Goal: Task Accomplishment & Management: Complete application form

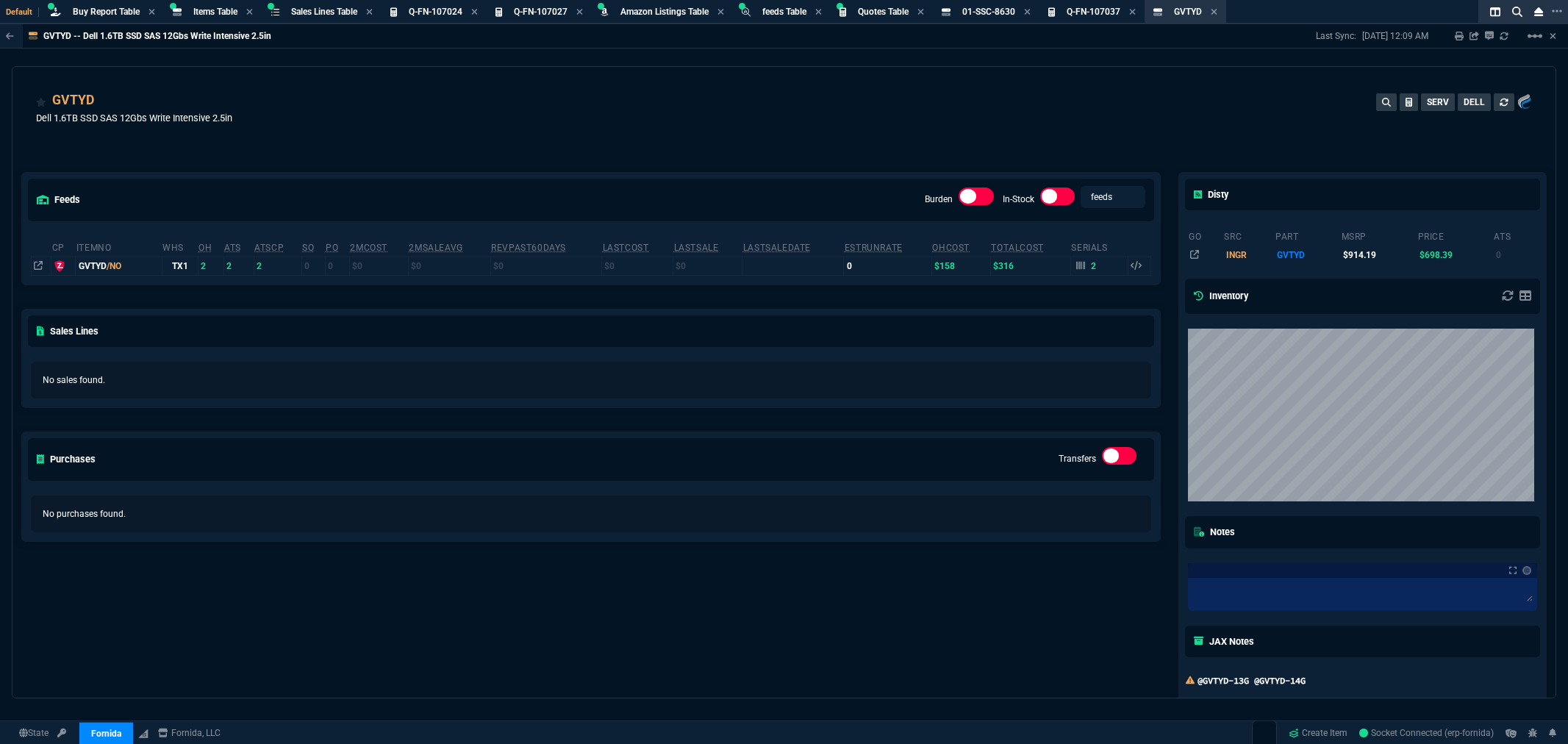
select select "8: NEPT"
click at [865, 8] on span "Quotes Table" at bounding box center [883, 11] width 51 height 10
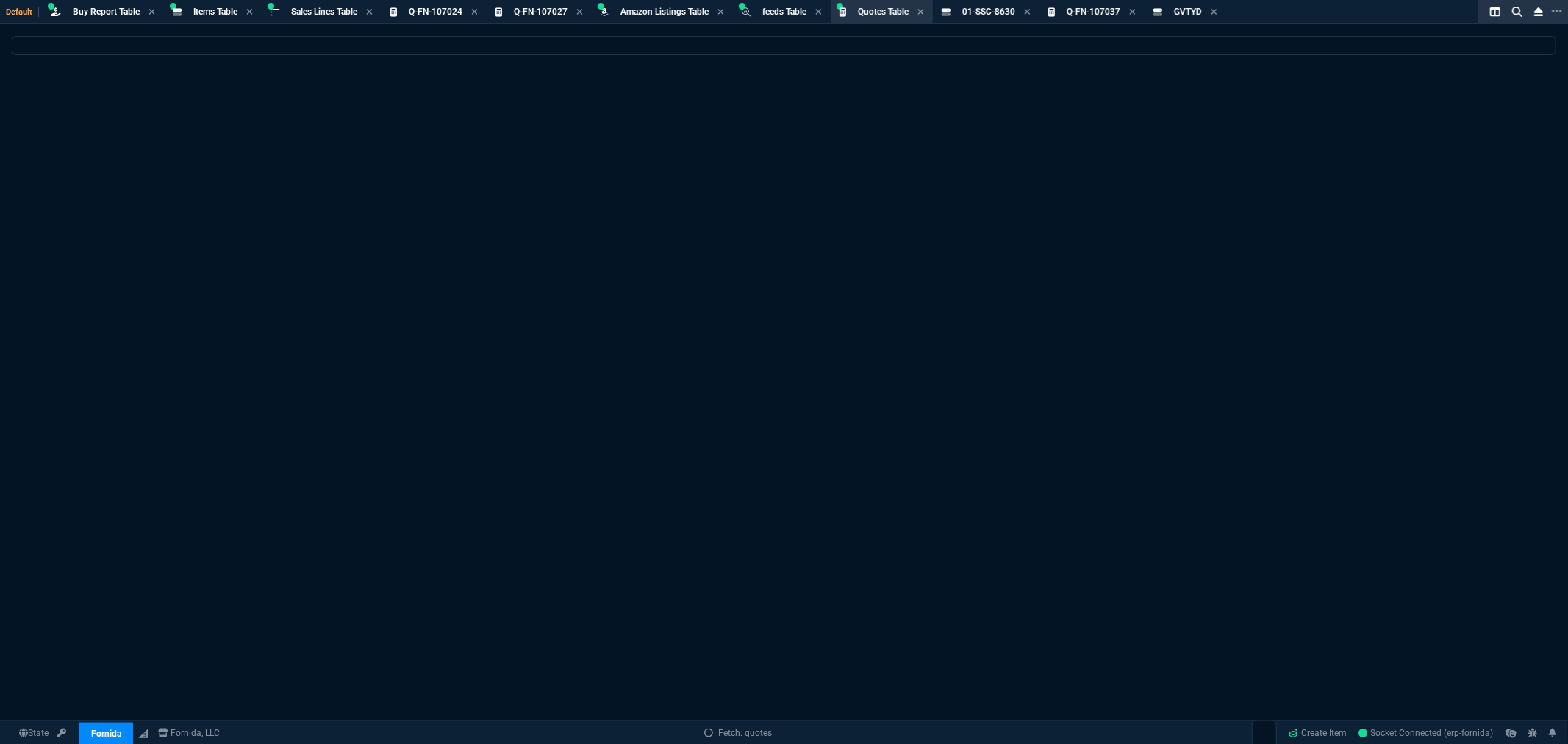
select select
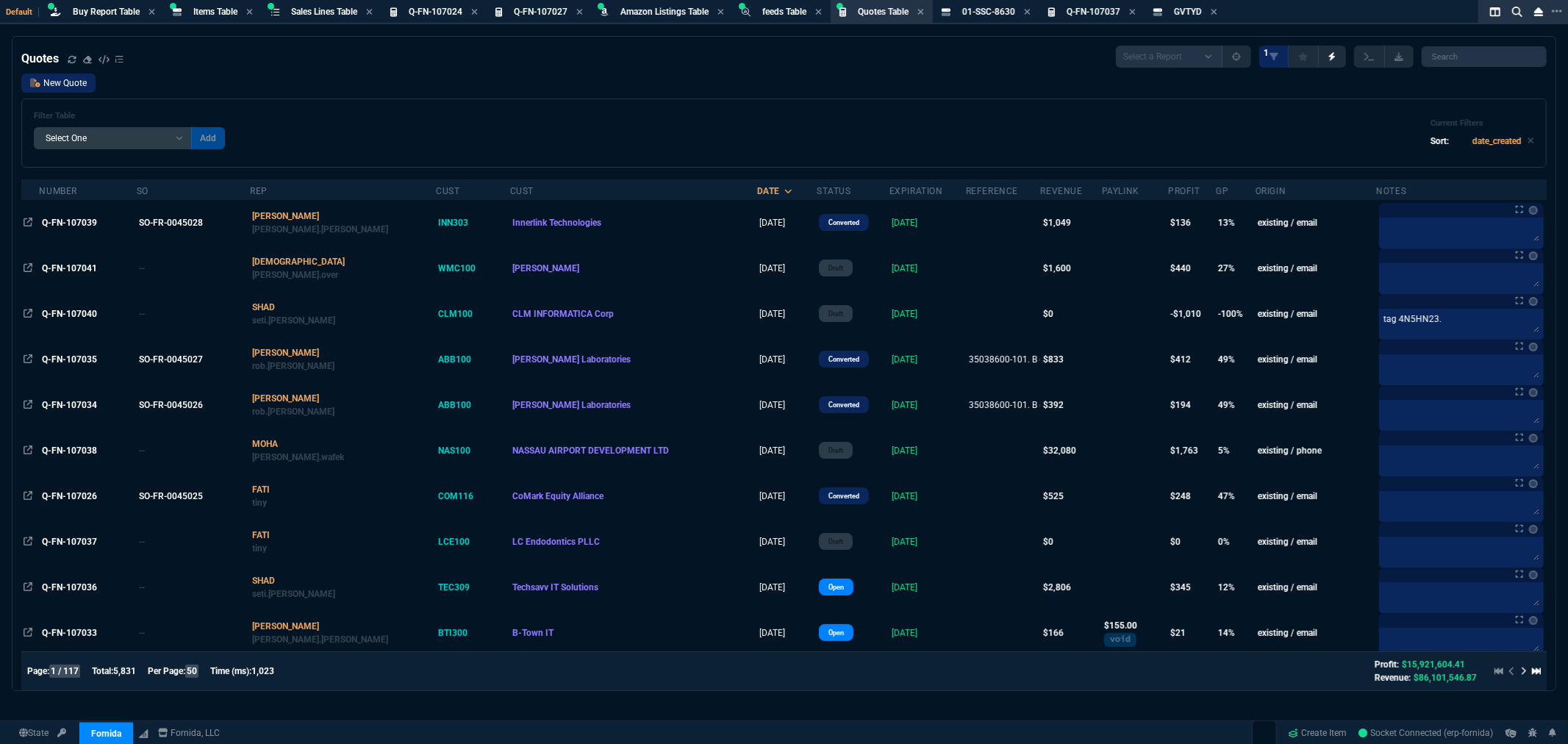
click at [78, 84] on link "New Quote" at bounding box center [58, 82] width 74 height 19
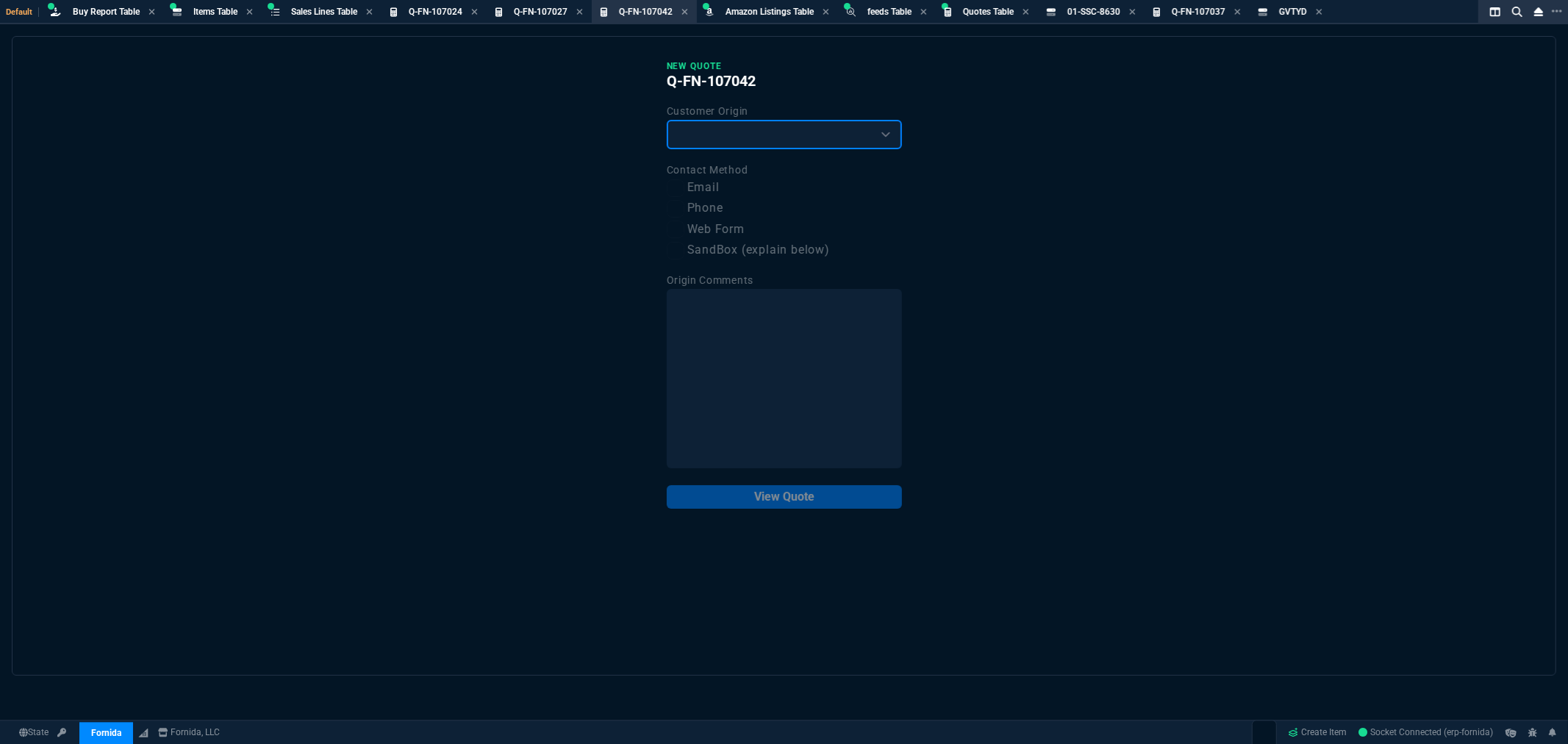
click at [766, 125] on select "Existing Customer Amazon Lead (first order) Website Lead (first order) Called (…" at bounding box center [784, 134] width 236 height 30
select select "existing"
click at [667, 120] on select "Existing Customer Amazon Lead (first order) Website Lead (first order) Called (…" at bounding box center [784, 134] width 236 height 30
click at [708, 186] on label "Email" at bounding box center [784, 187] width 236 height 19
click at [685, 186] on input "Email" at bounding box center [676, 188] width 18 height 18
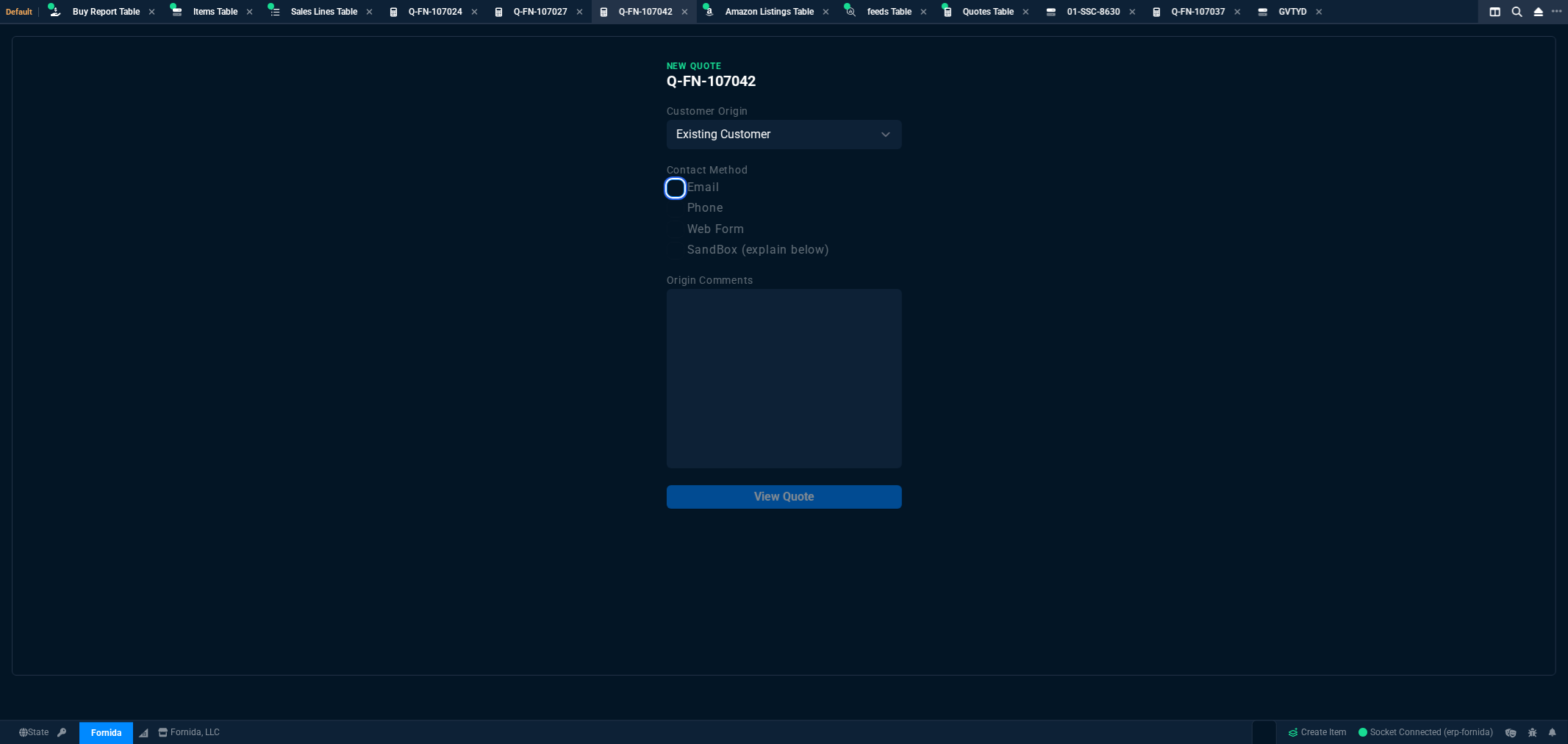
checkbox input "true"
click at [772, 502] on button "View Quote" at bounding box center [784, 497] width 236 height 23
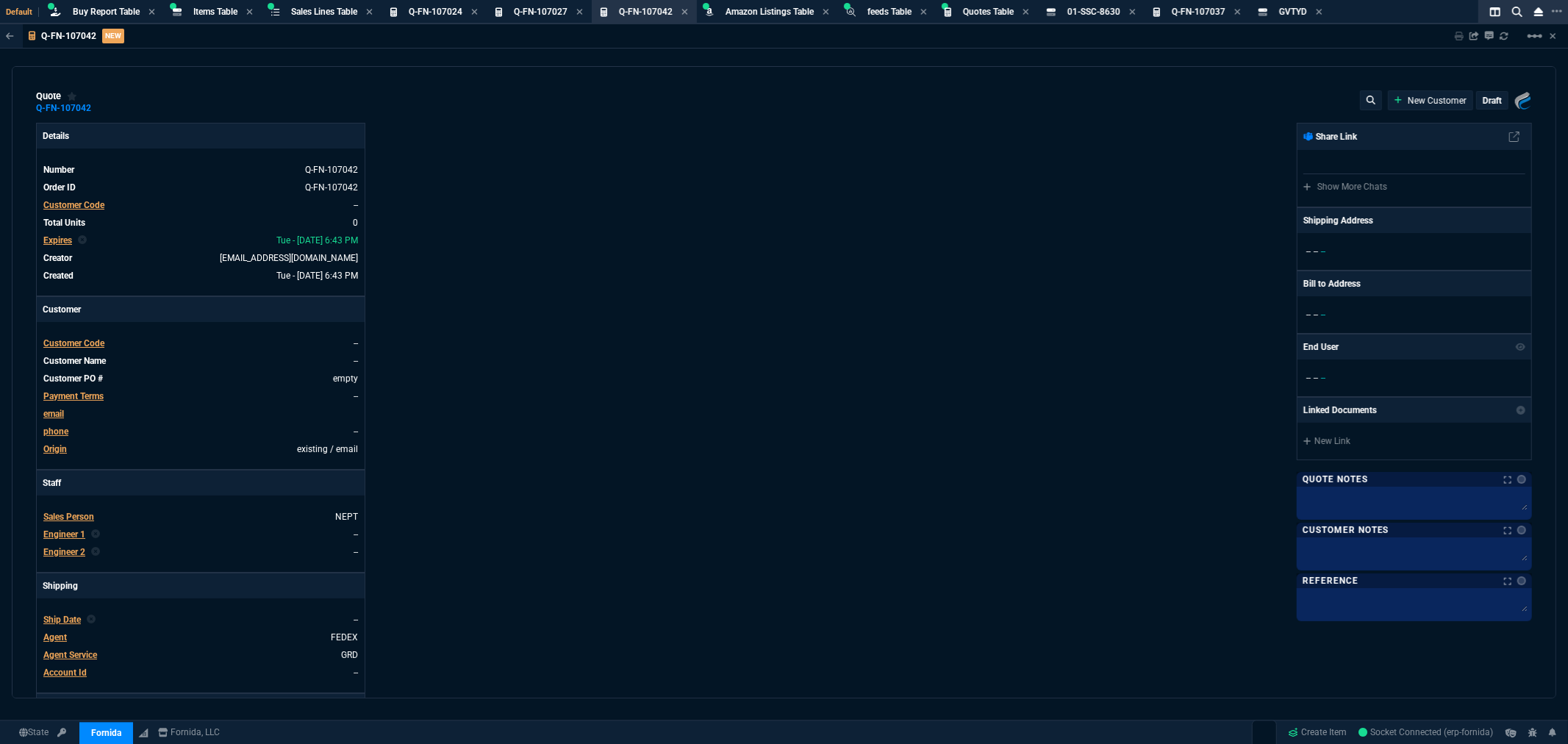
click at [71, 204] on span "Customer Code" at bounding box center [73, 204] width 61 height 10
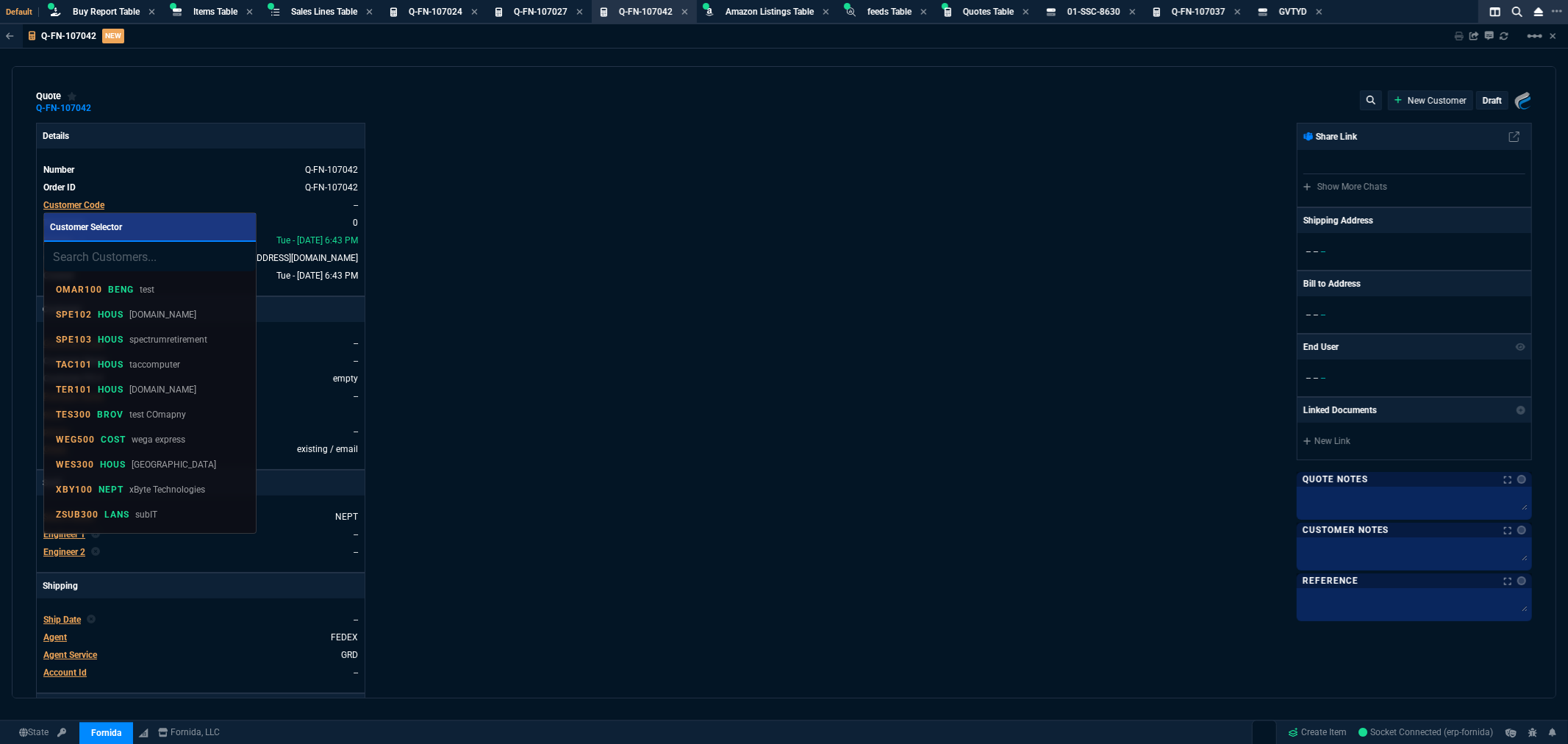
click at [137, 259] on input "search" at bounding box center [150, 256] width 211 height 30
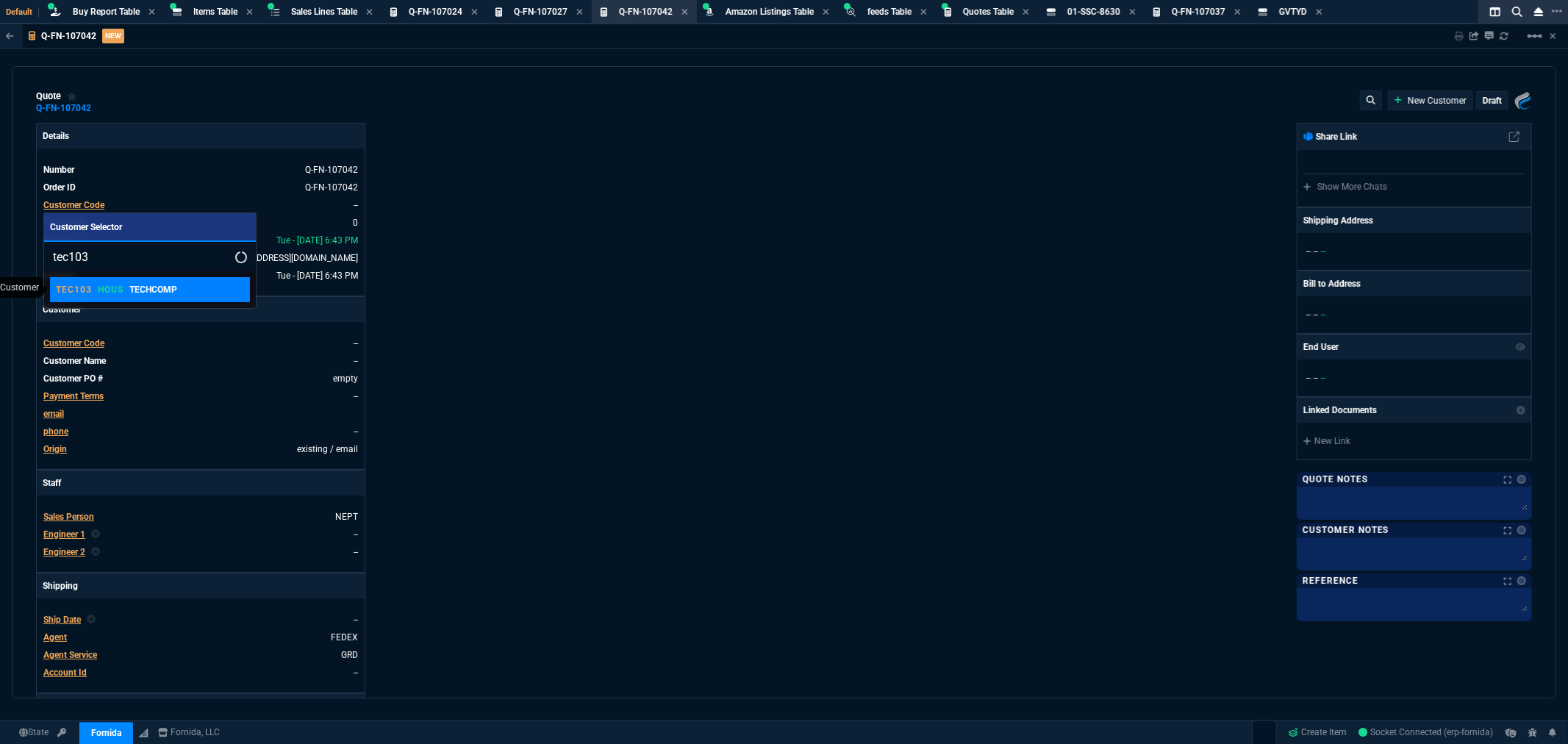
type input "tec103"
click at [114, 278] on link "TEC103 HOUS TECHCOMP" at bounding box center [150, 290] width 200 height 25
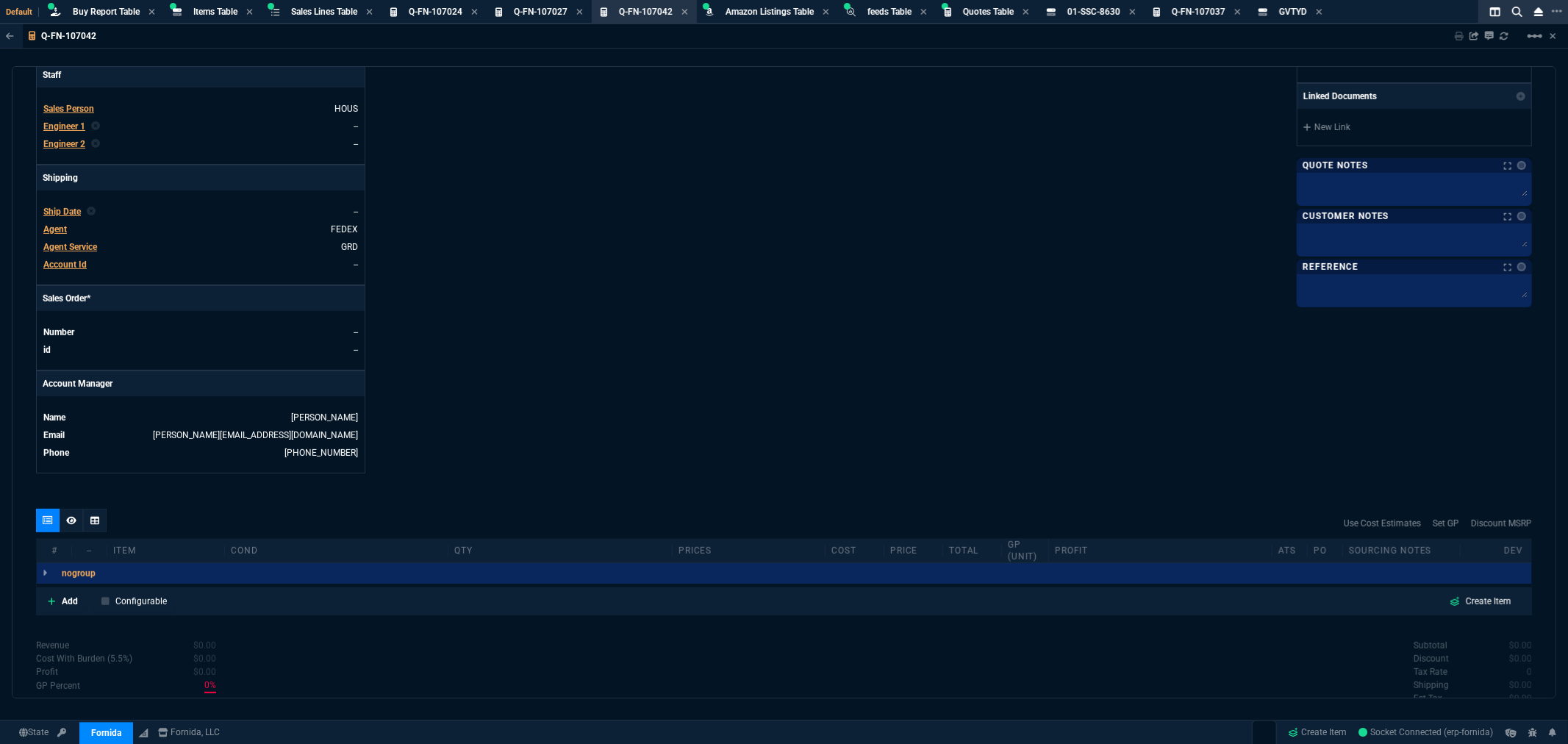
scroll to position [326, 0]
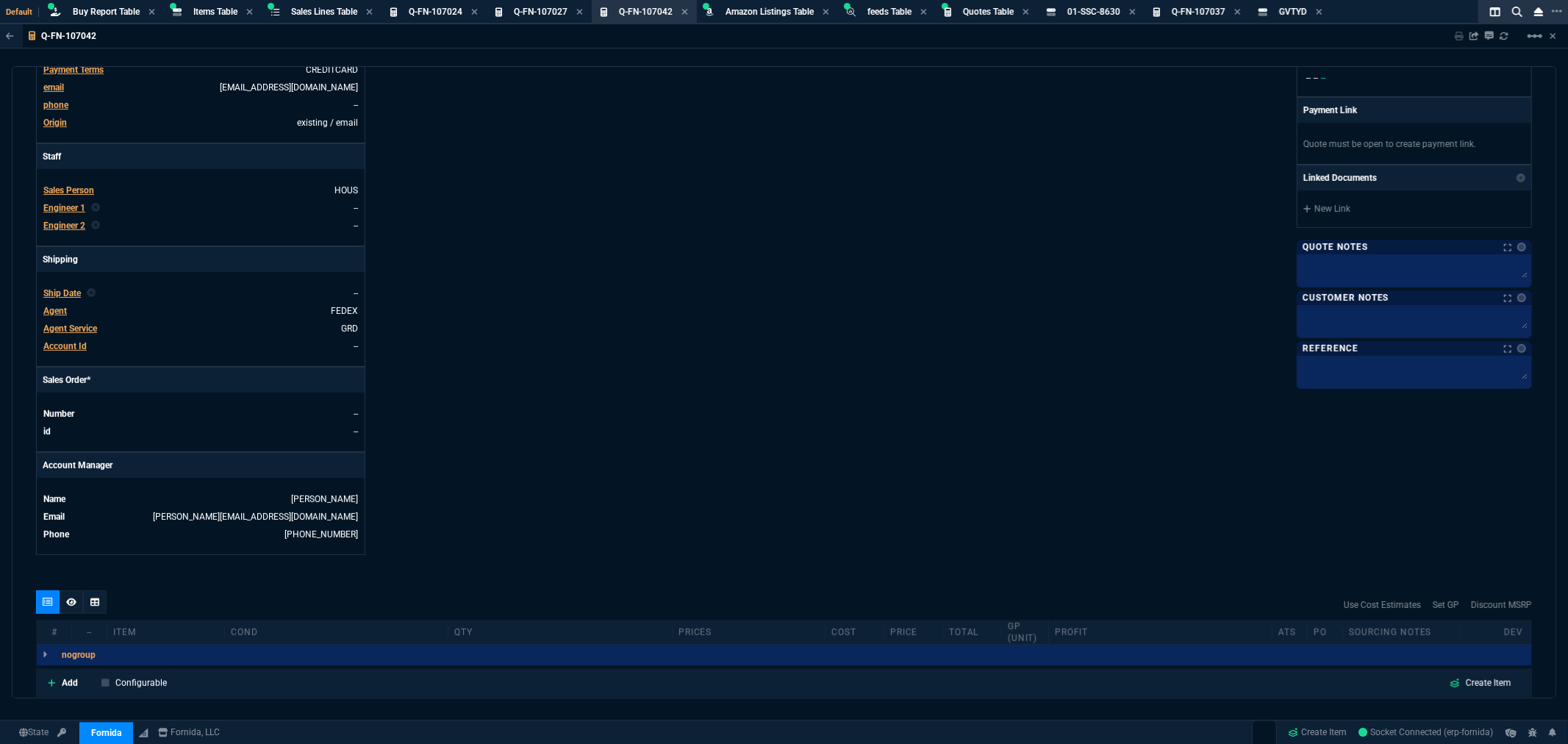
click at [66, 190] on span "Sales Person" at bounding box center [68, 190] width 51 height 10
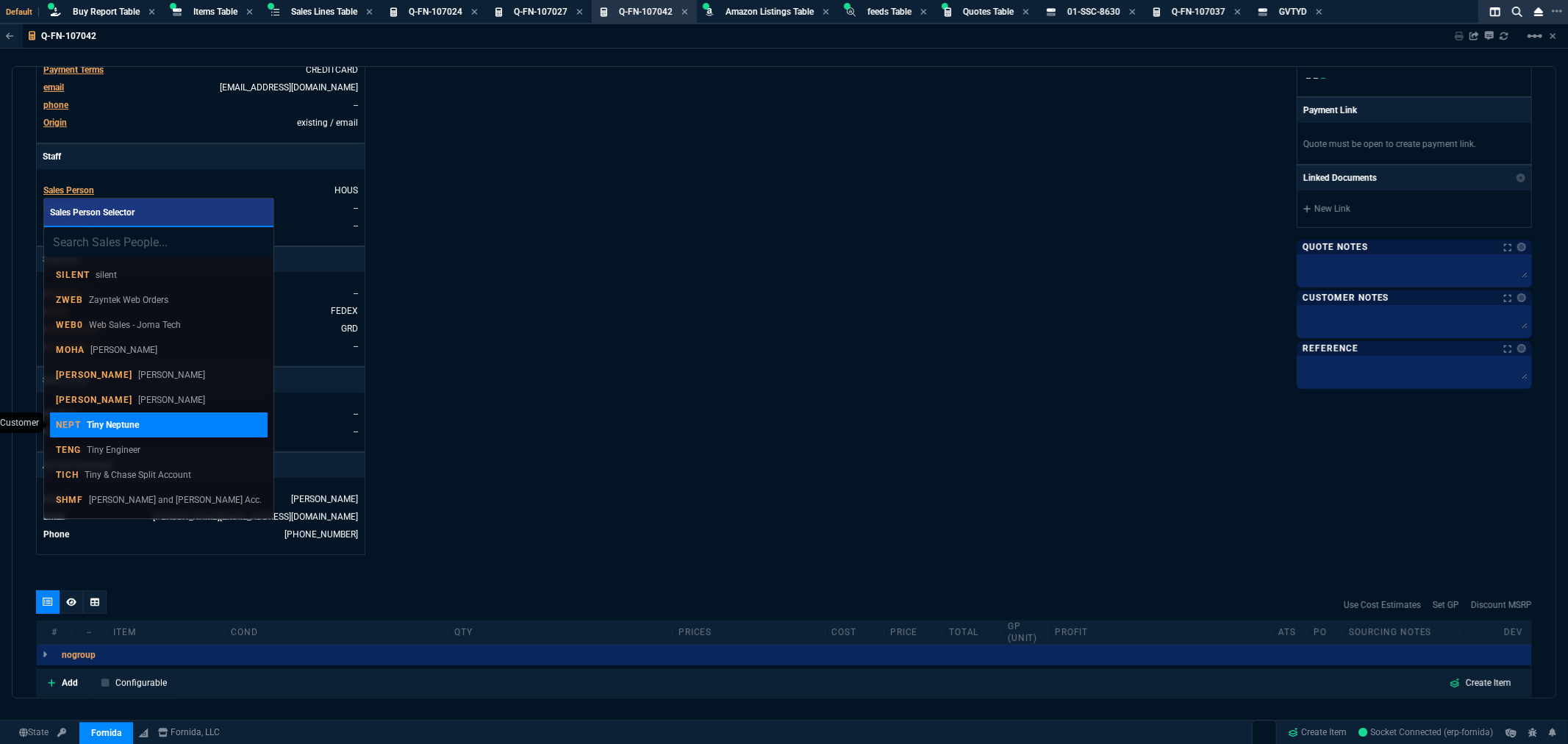
click at [62, 419] on div "NEPT Tiny Neptune" at bounding box center [97, 425] width 83 height 13
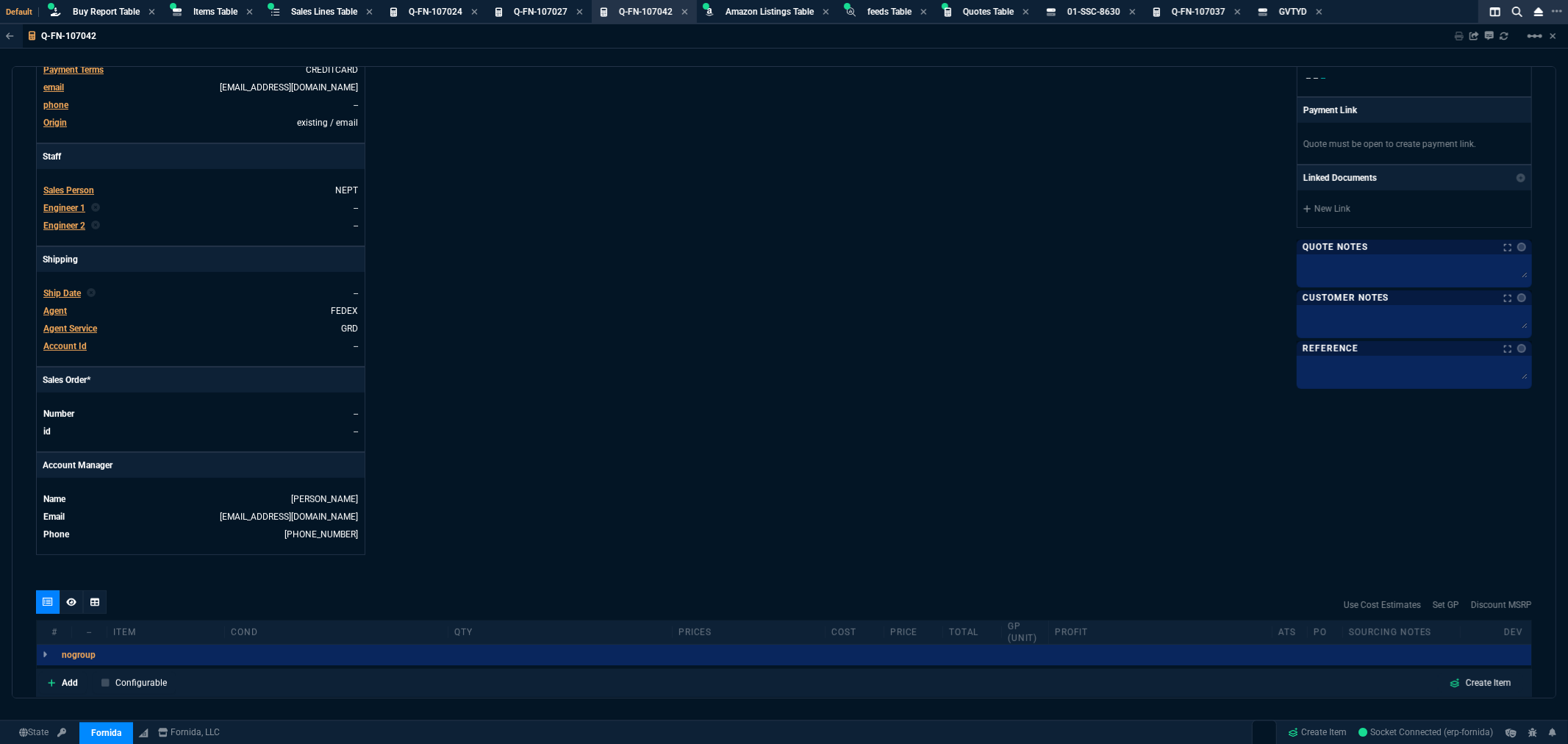
click at [393, 265] on div "Details Number Q-FN-107042 Order ID Q-FN-107042 Customer Code TEC103 Total Unit…" at bounding box center [409, 176] width 748 height 759
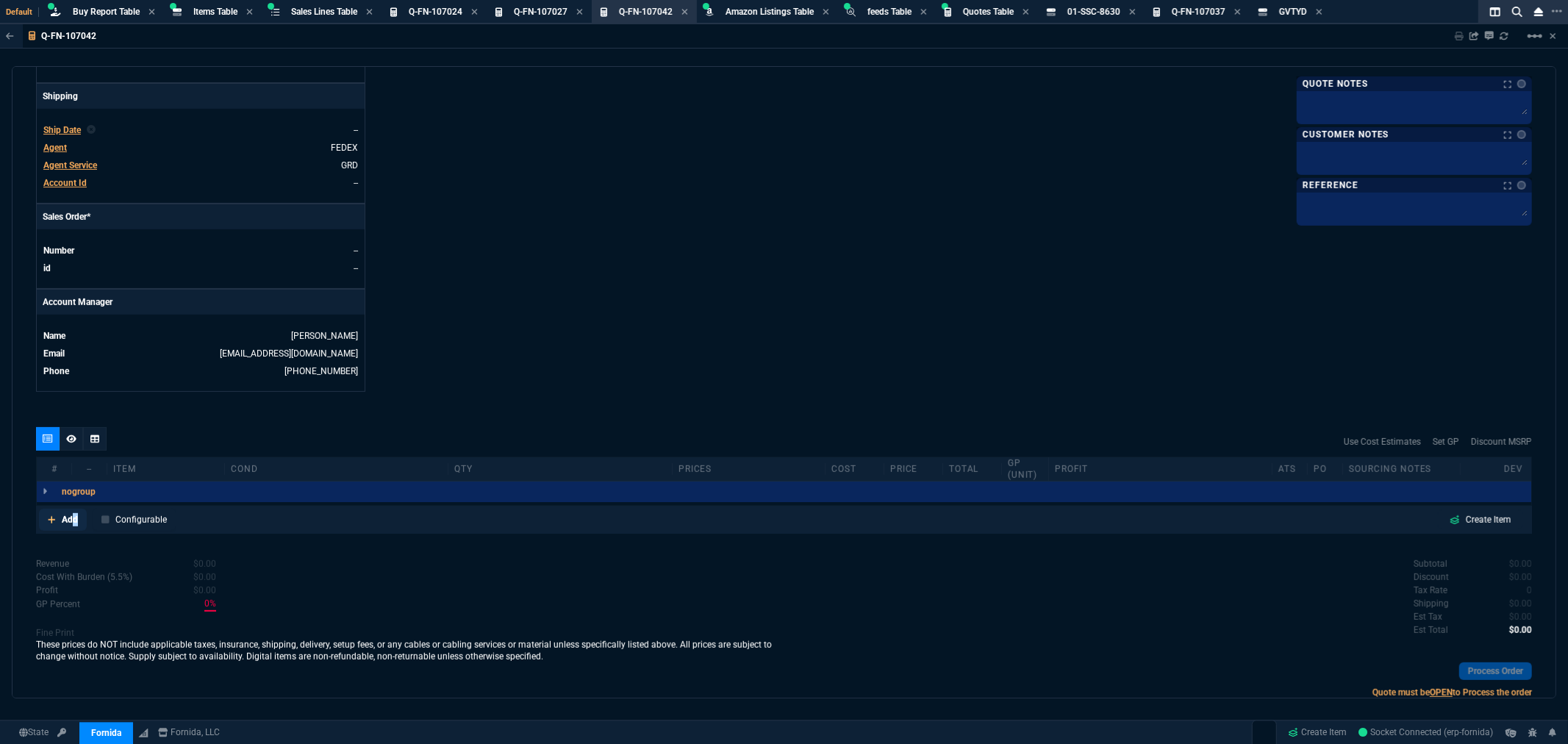
click at [73, 519] on p "Add" at bounding box center [70, 520] width 16 height 13
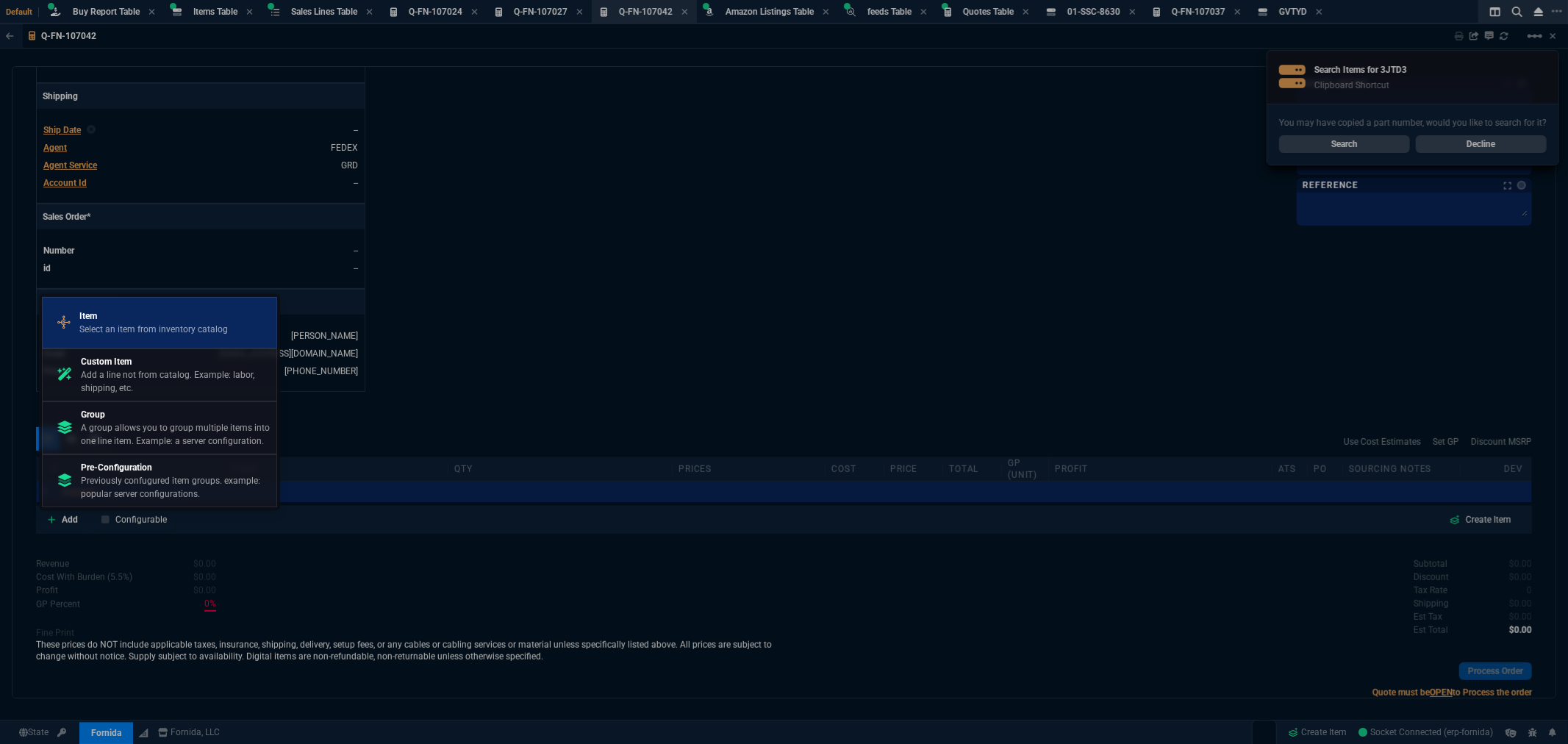
click at [159, 317] on p "Item" at bounding box center [154, 316] width 149 height 13
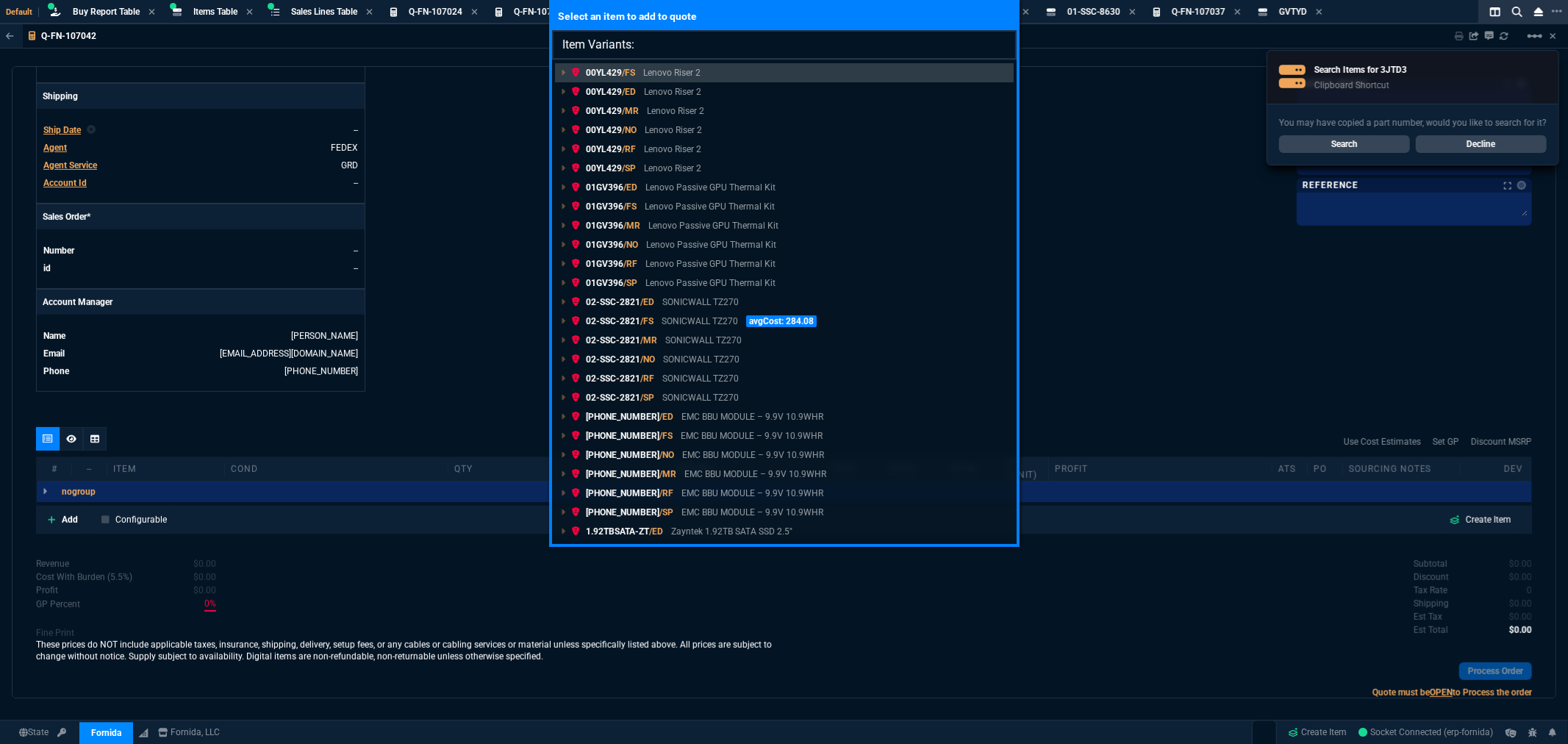
click at [654, 40] on input "Item Variants:" at bounding box center [784, 45] width 465 height 30
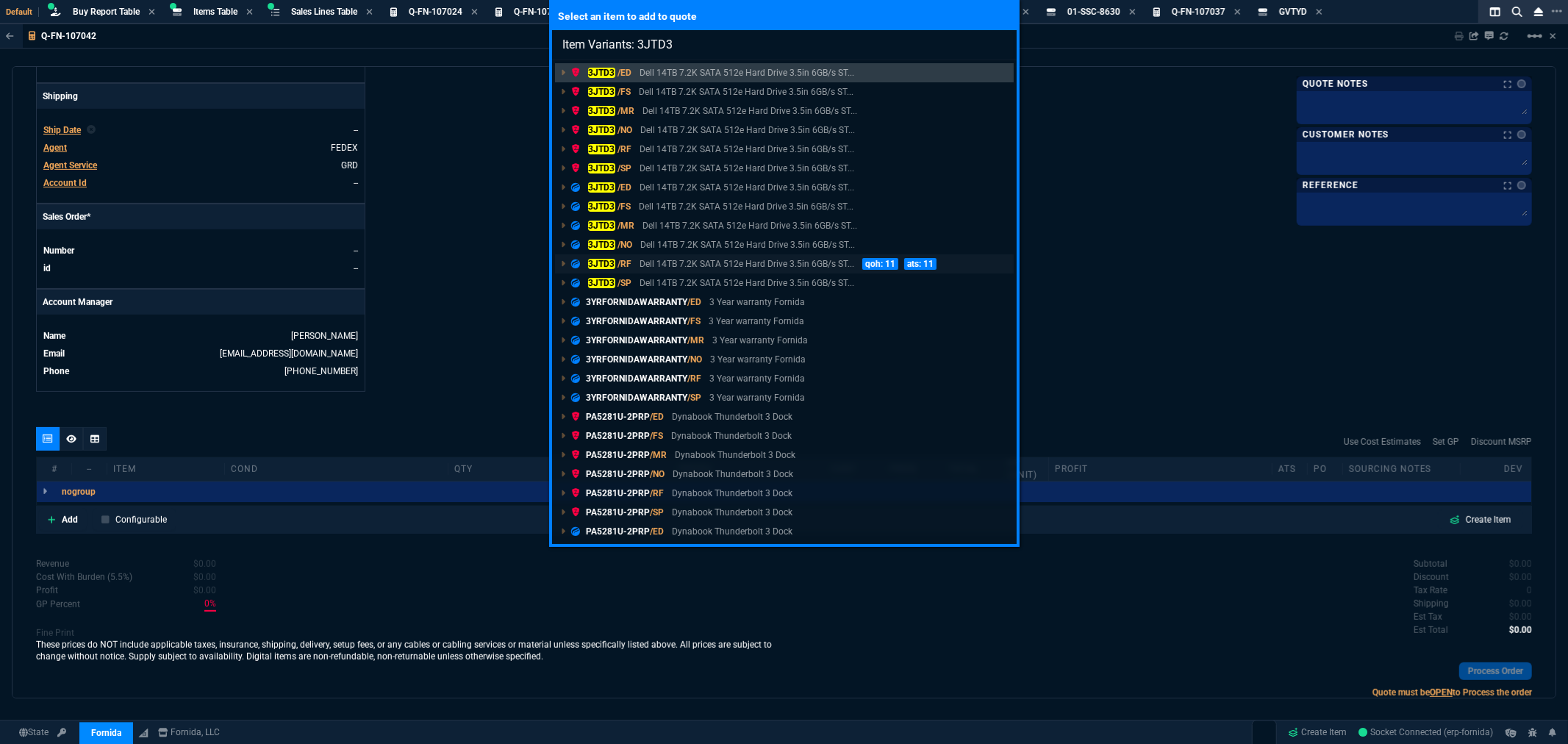
type input "Item Variants: 3JTD3"
click at [647, 260] on p "Dell 14TB 7.2K SATA 512e Hard Drive 3.5in 6GB/s ST..." at bounding box center [747, 264] width 215 height 13
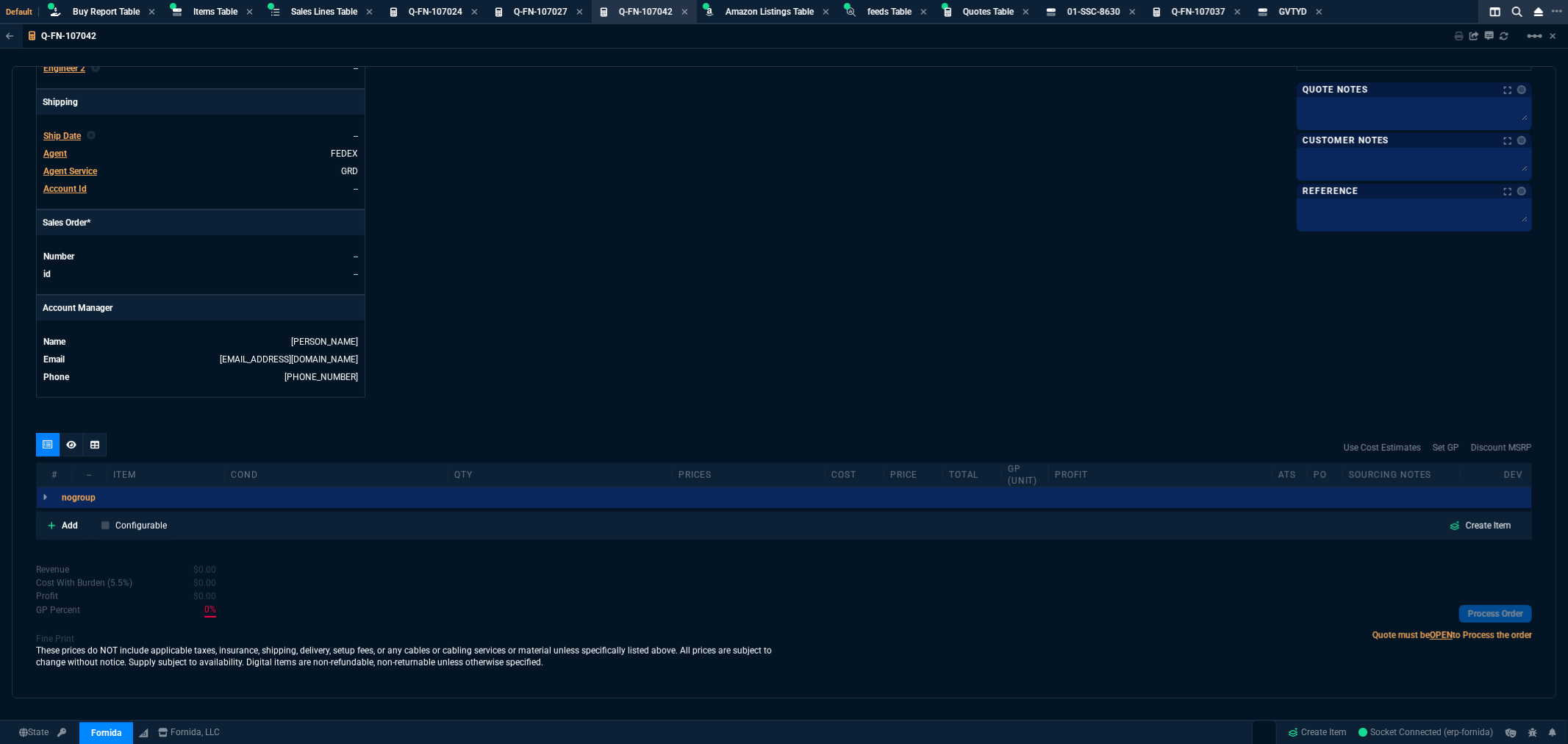
scroll to position [486, 0]
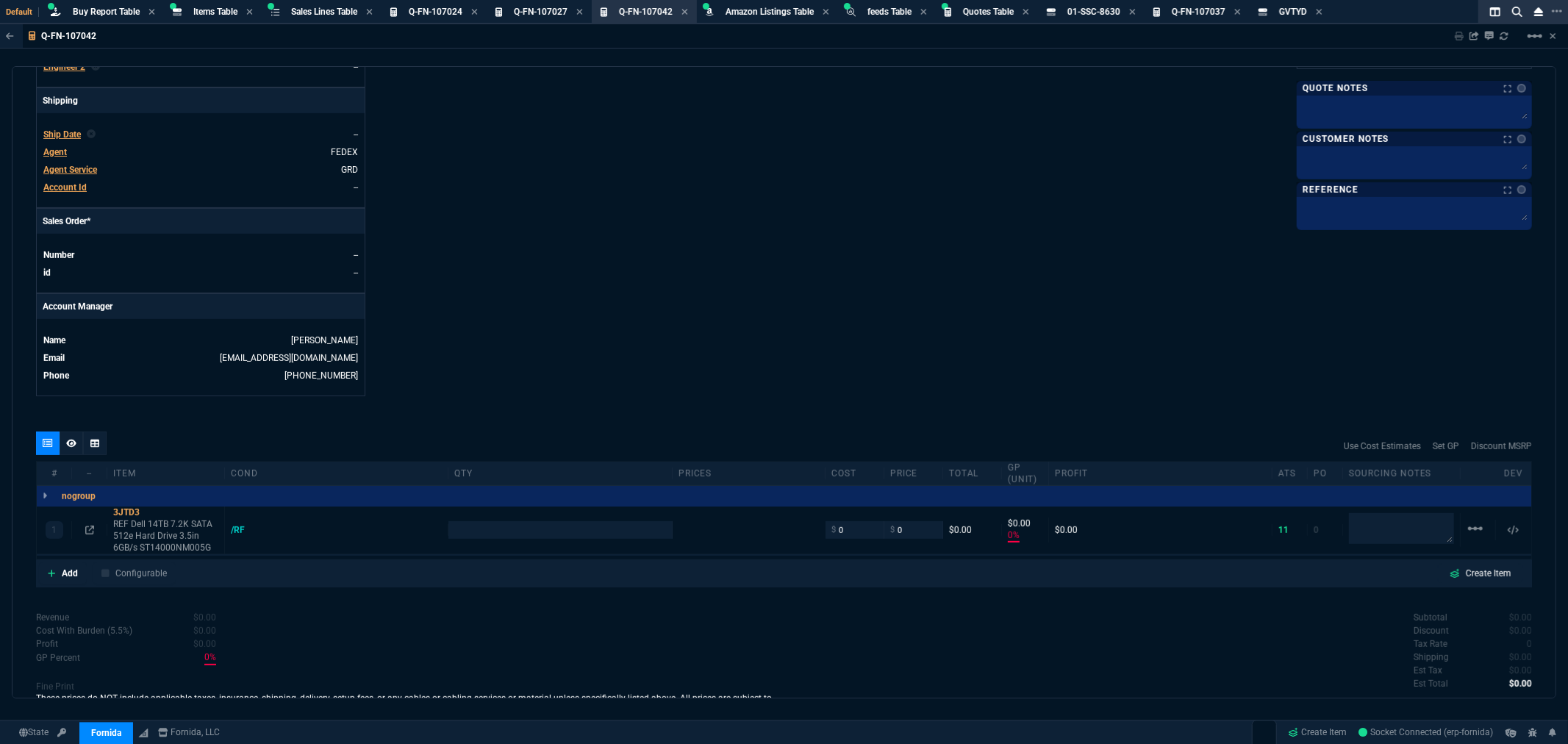
type input "0"
click at [486, 530] on input "number" at bounding box center [559, 530] width 211 height 17
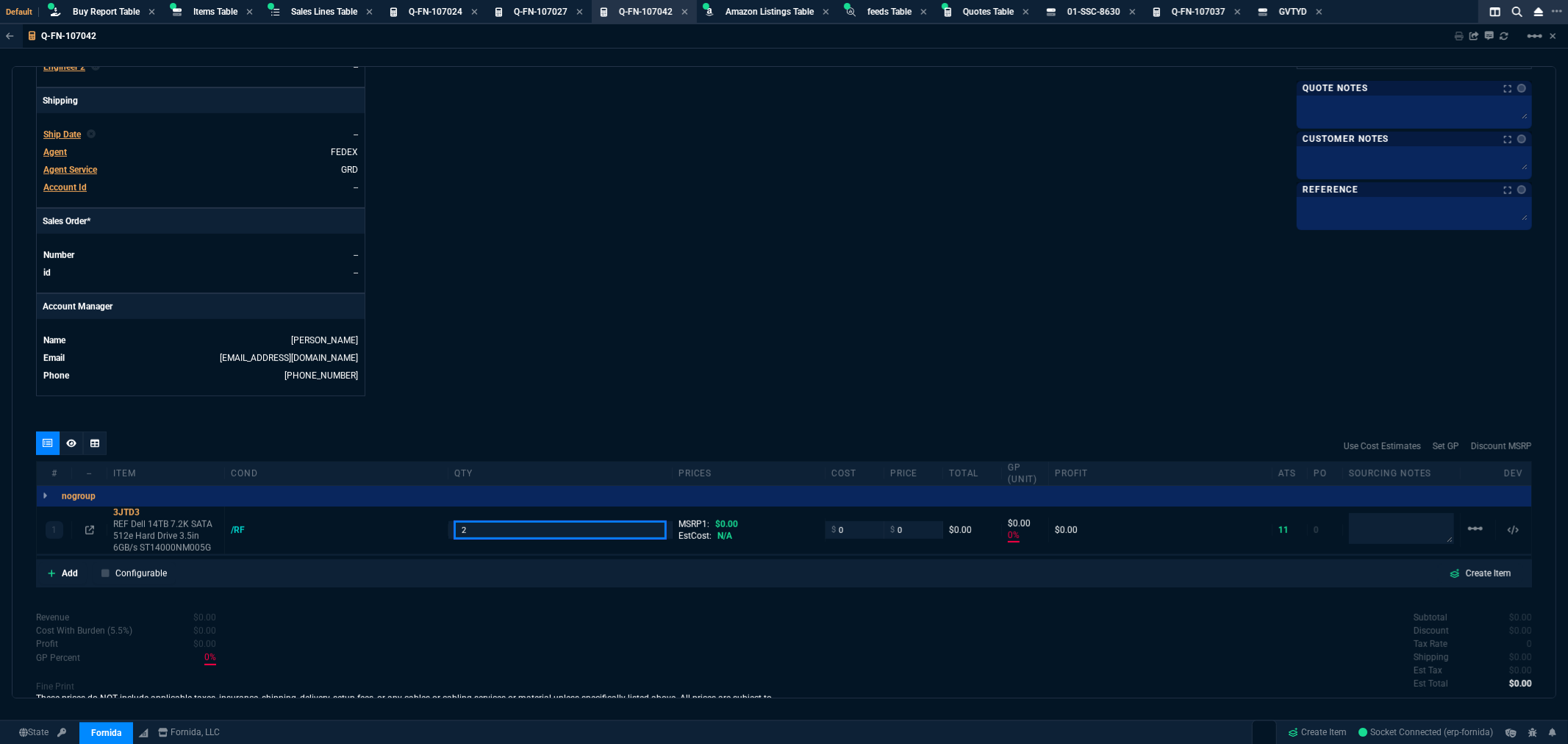
type input "2"
click at [50, 153] on span "Agent" at bounding box center [55, 151] width 23 height 10
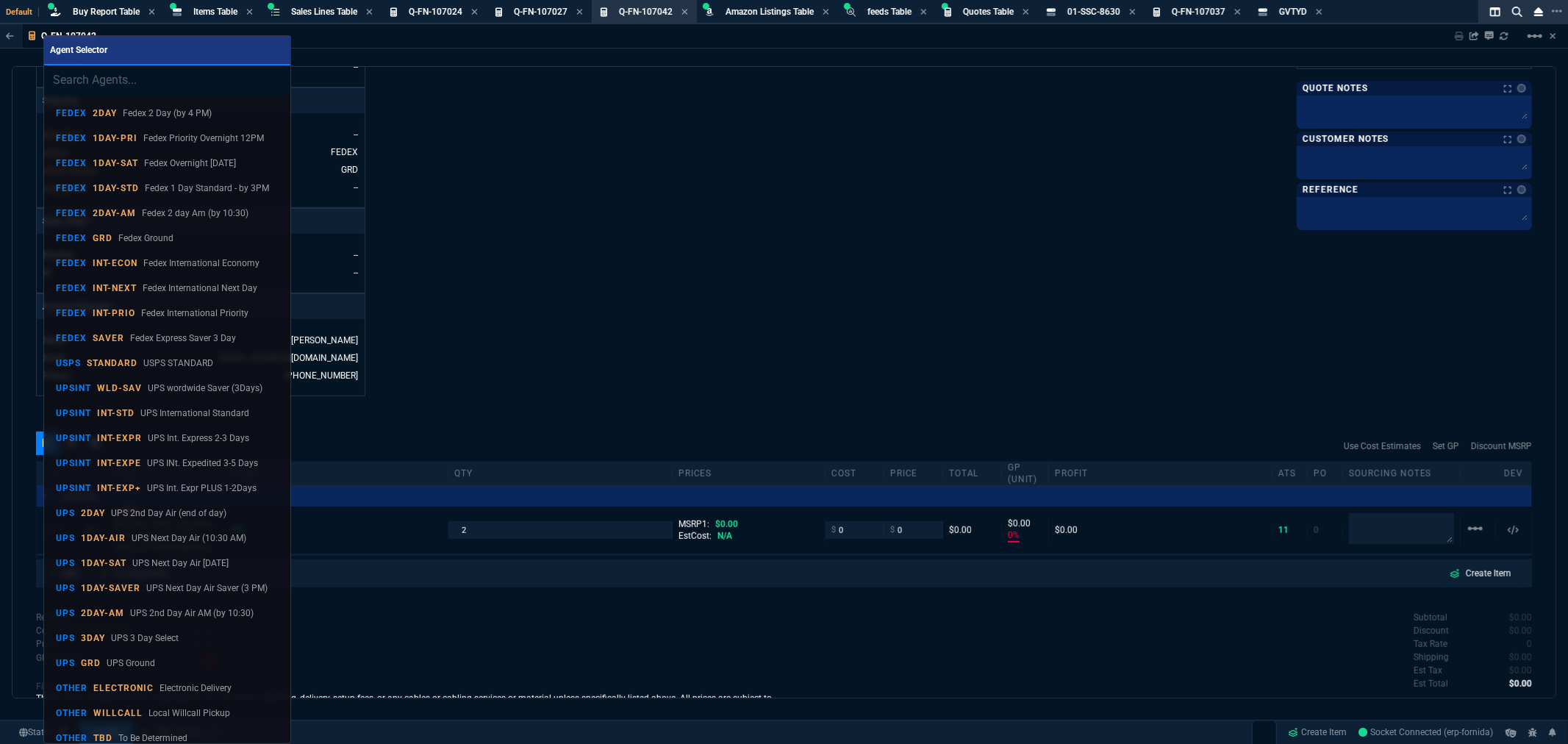
click at [93, 78] on input "search" at bounding box center [167, 80] width 246 height 30
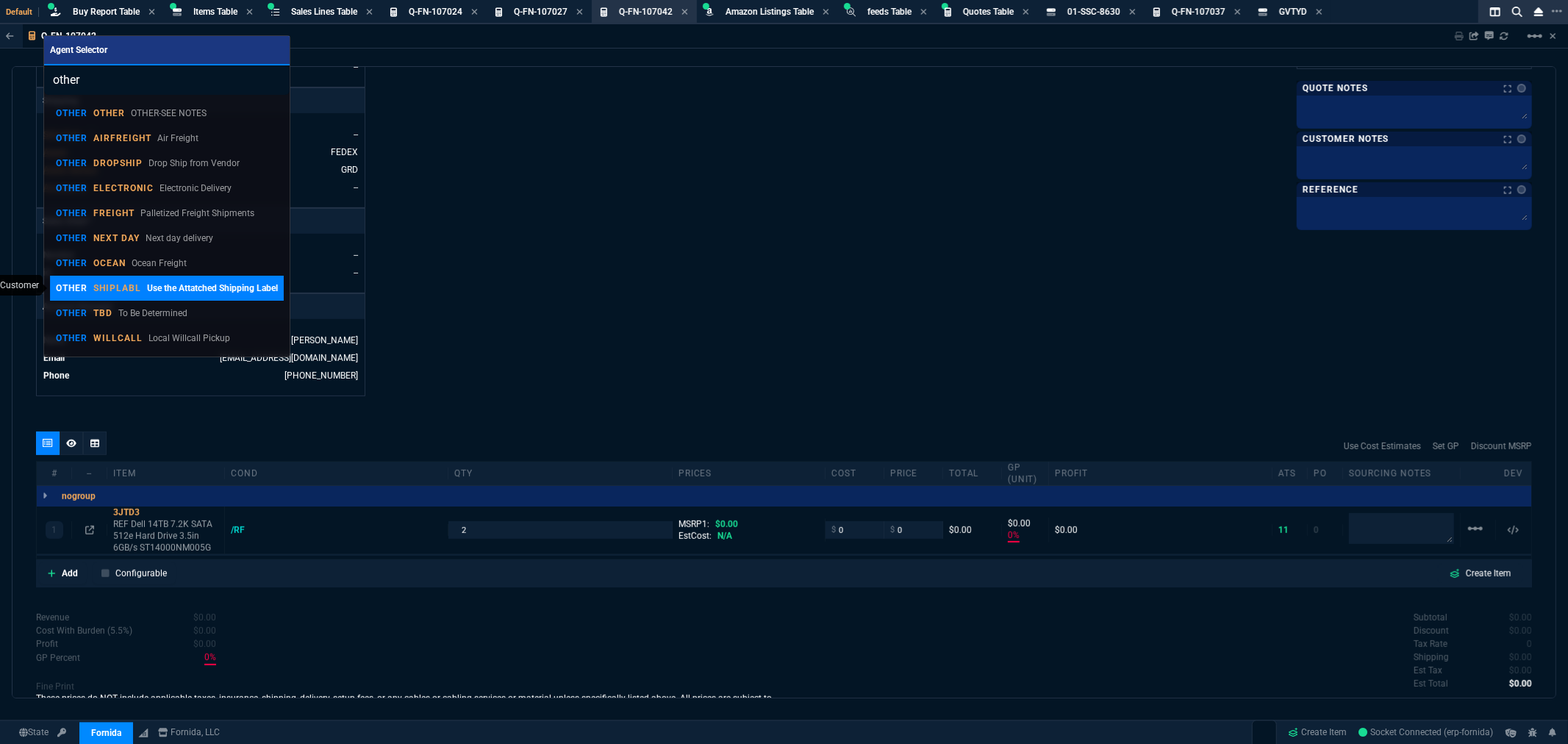
type input "other"
click at [101, 283] on p "SHIPLABL" at bounding box center [116, 288] width 47 height 12
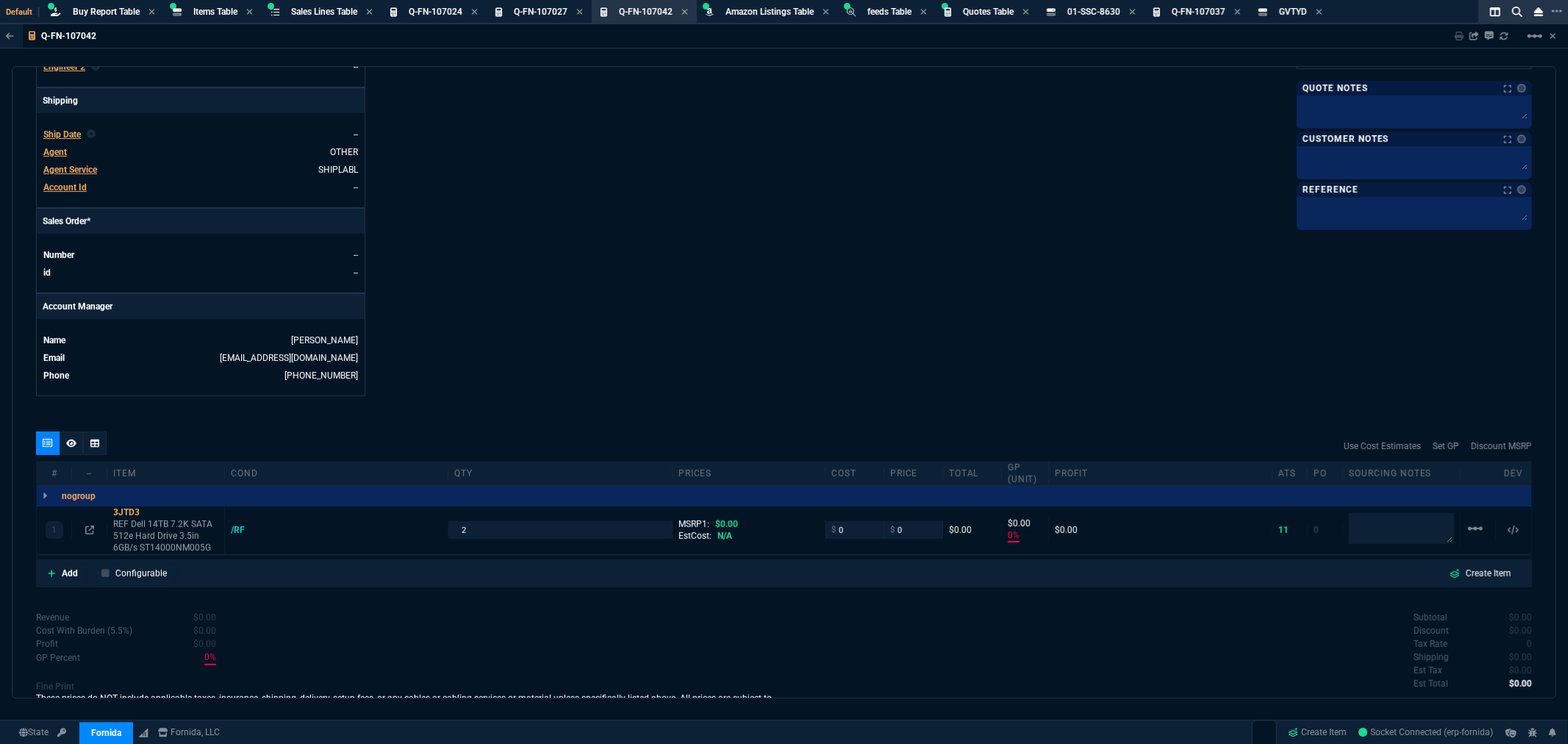
scroll to position [432, 0]
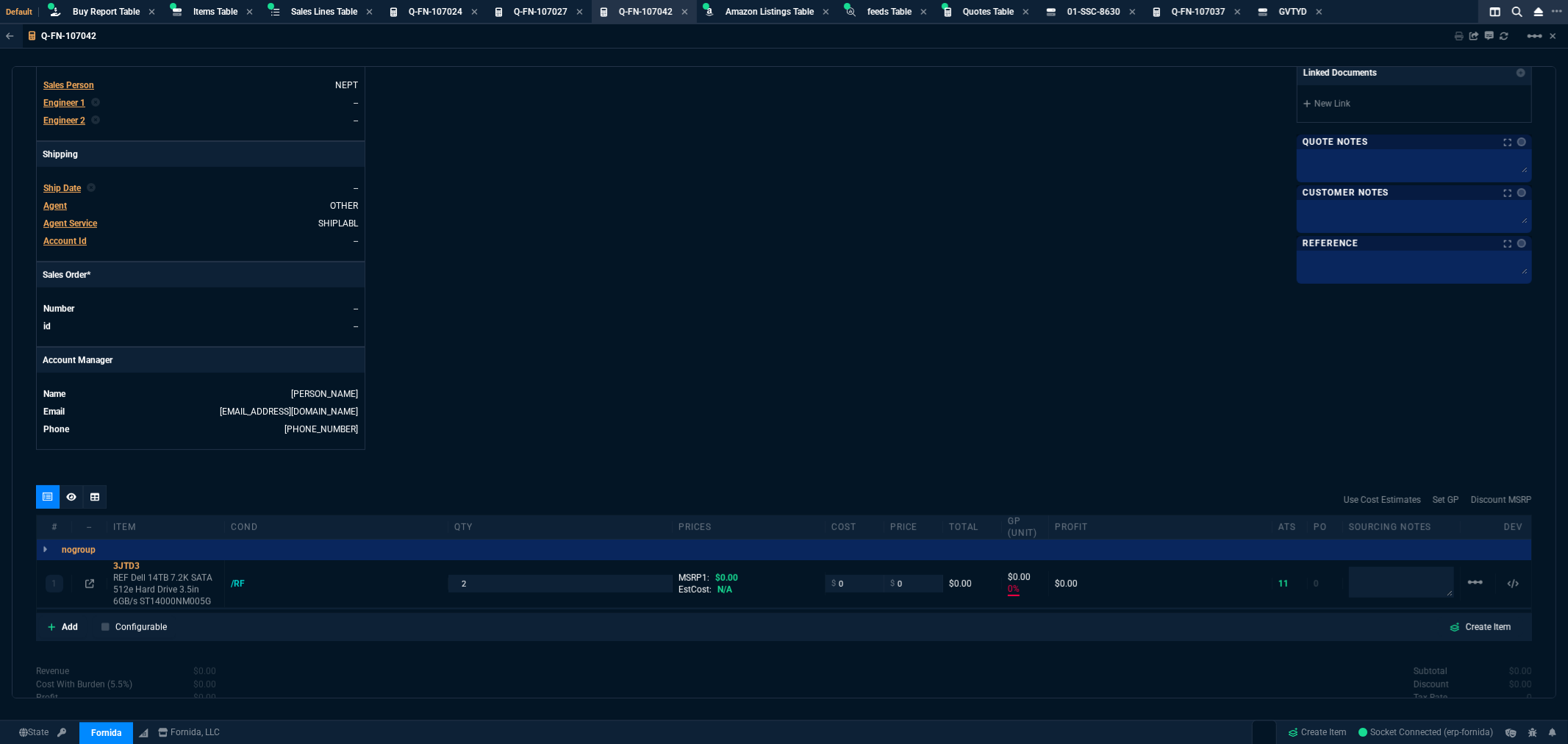
click at [546, 233] on div "Details Number Q-FN-107042 Order ID Q-FN-107042 Customer Code TEC103 Total Unit…" at bounding box center [409, 70] width 748 height 759
click at [92, 584] on icon at bounding box center [90, 584] width 9 height 9
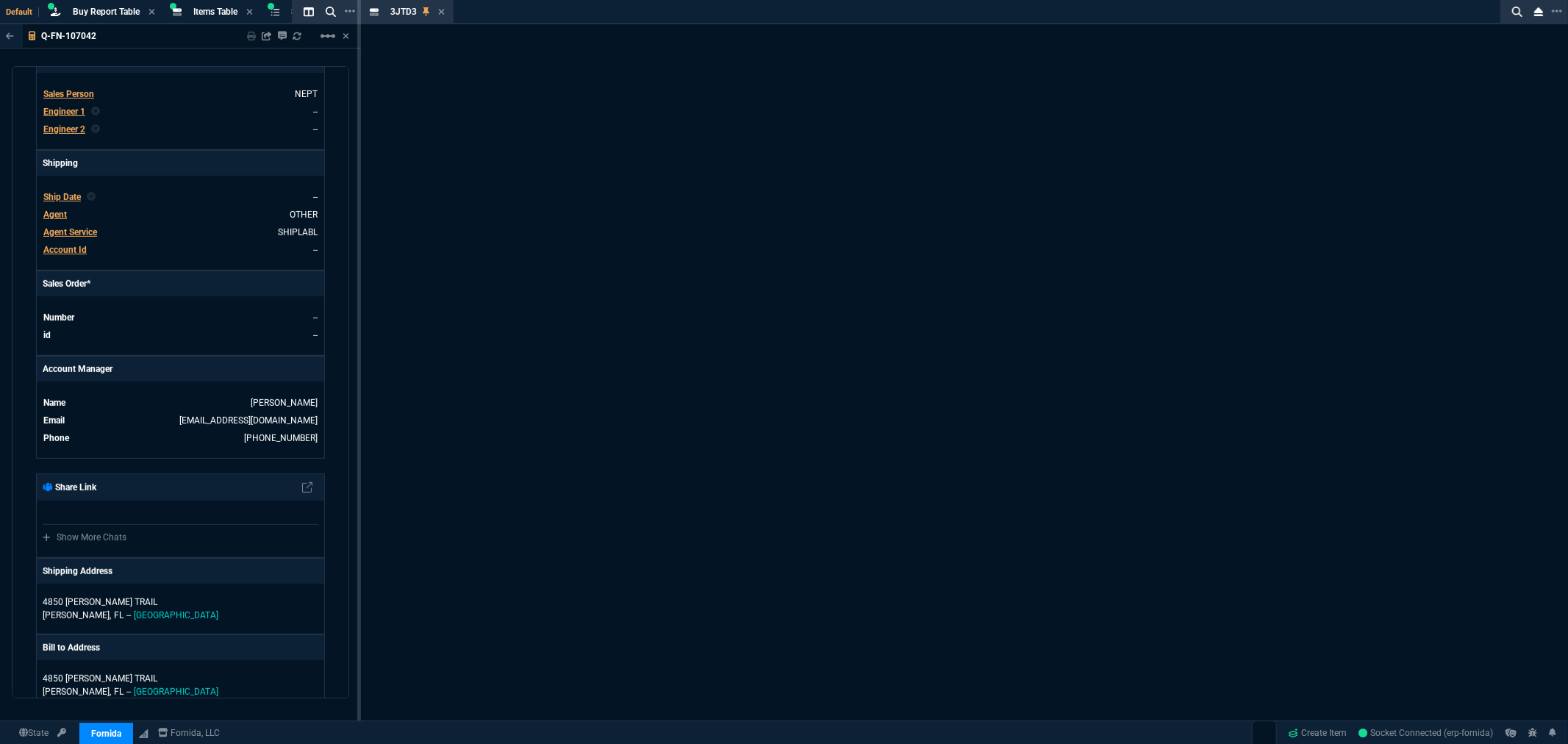
scroll to position [453, 0]
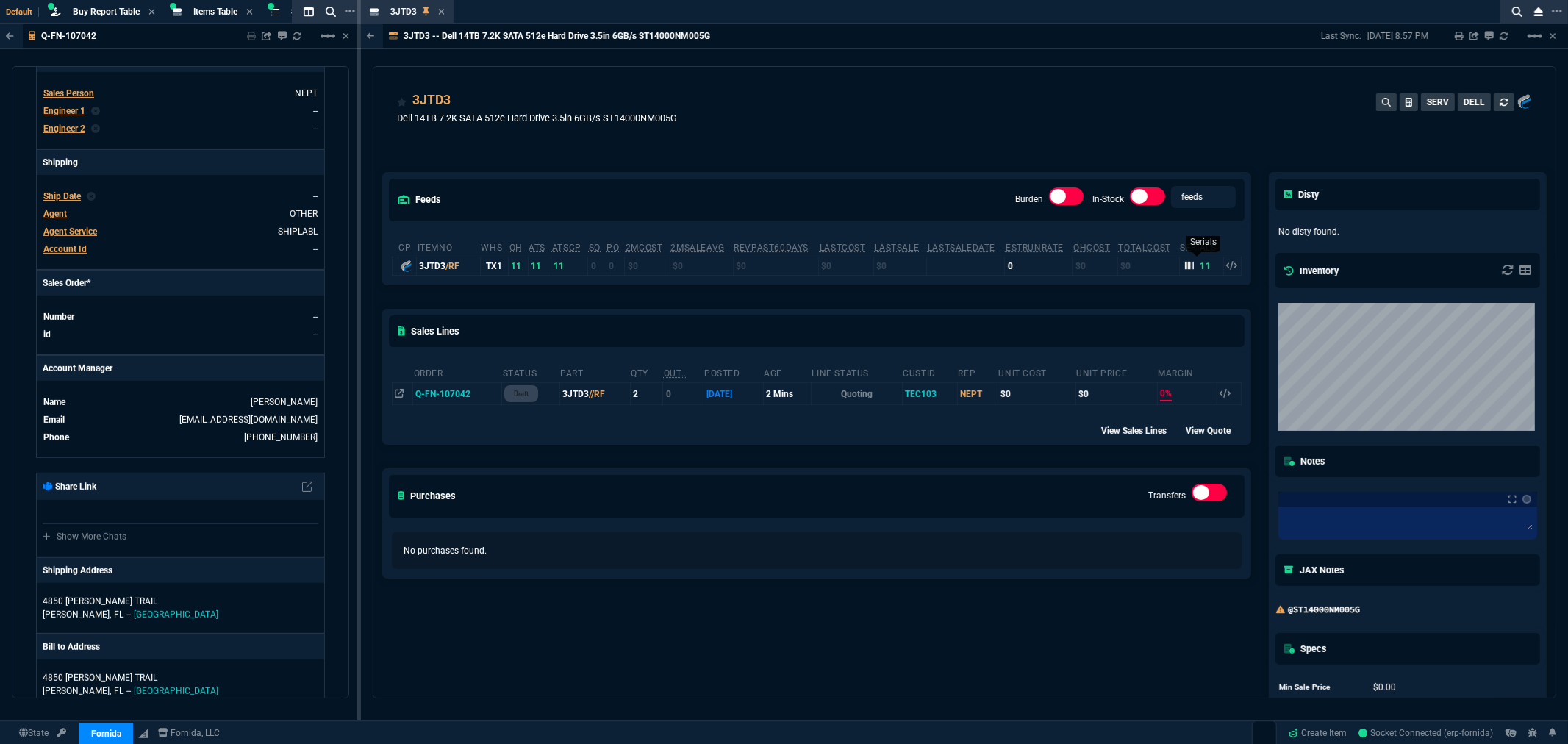
click at [1185, 261] on icon at bounding box center [1190, 265] width 9 height 9
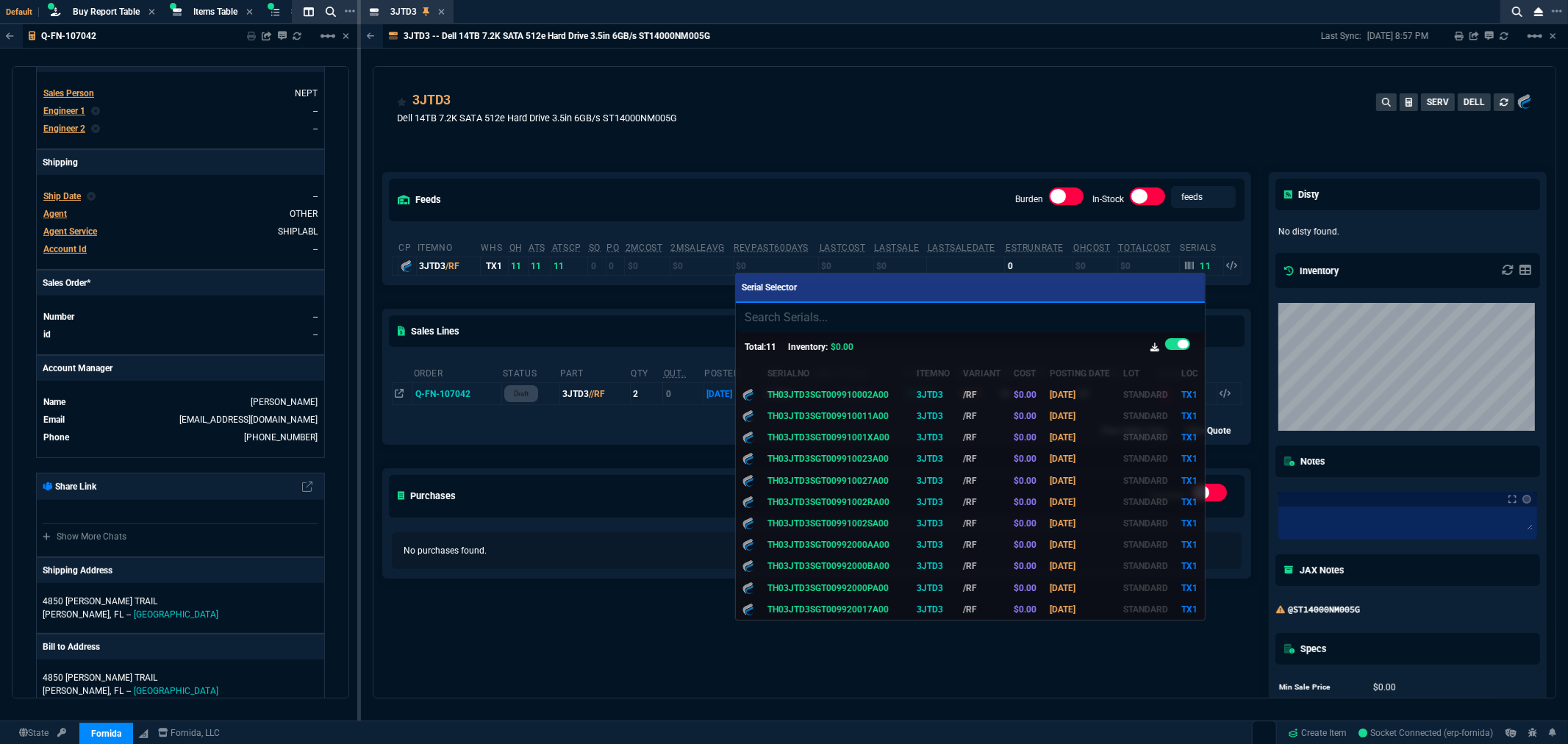
click at [876, 129] on div at bounding box center [784, 372] width 1568 height 744
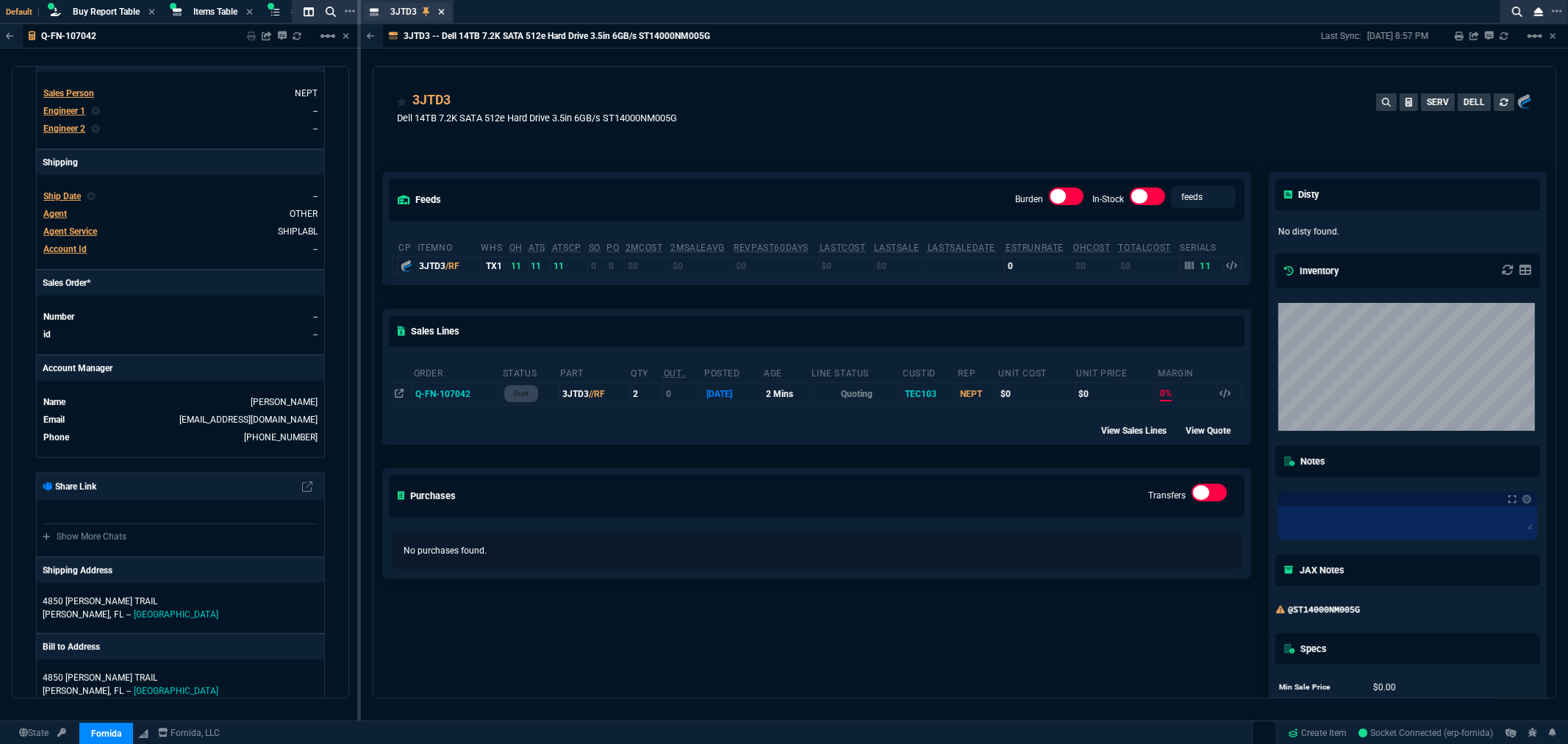
click at [441, 11] on icon at bounding box center [441, 12] width 6 height 6
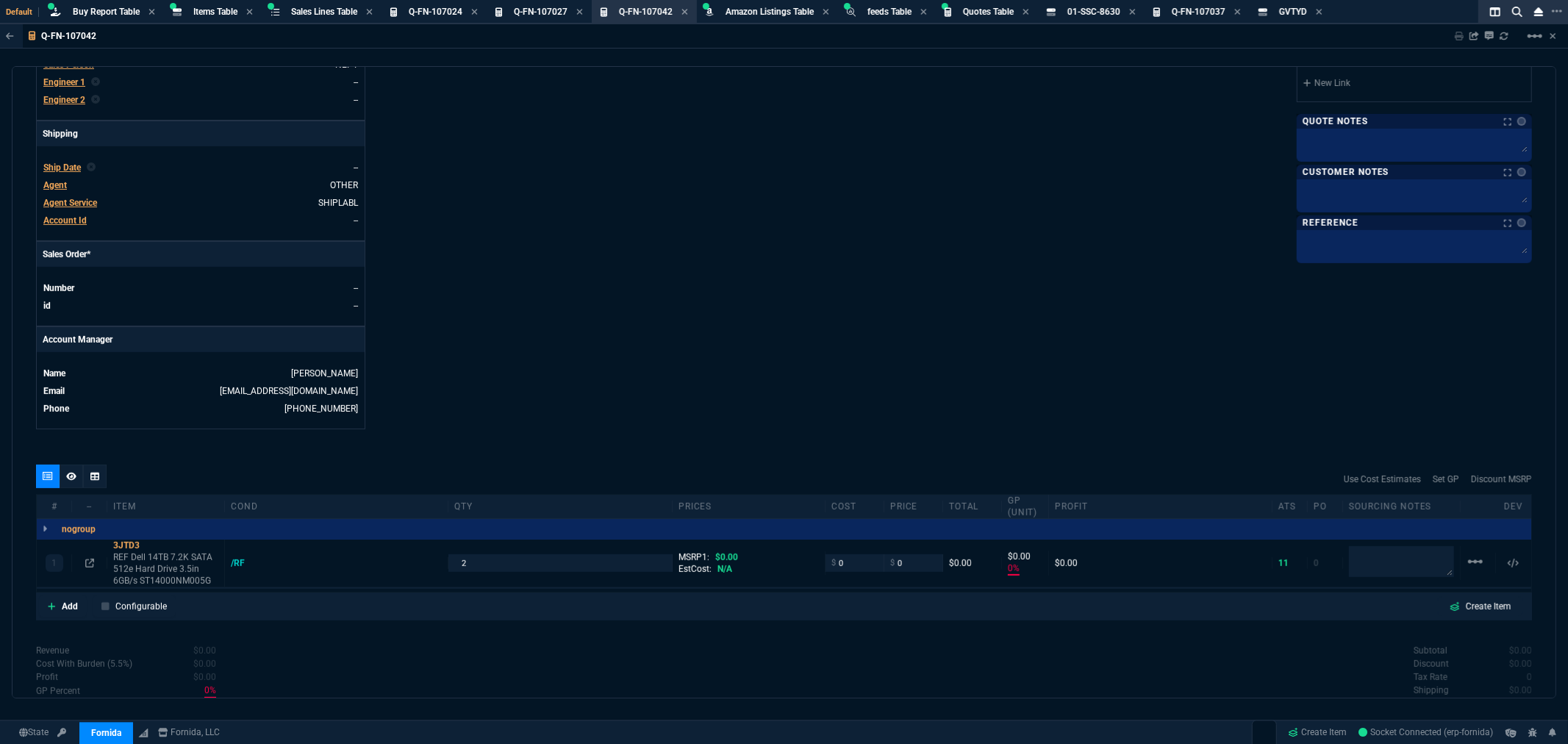
scroll to position [432, 0]
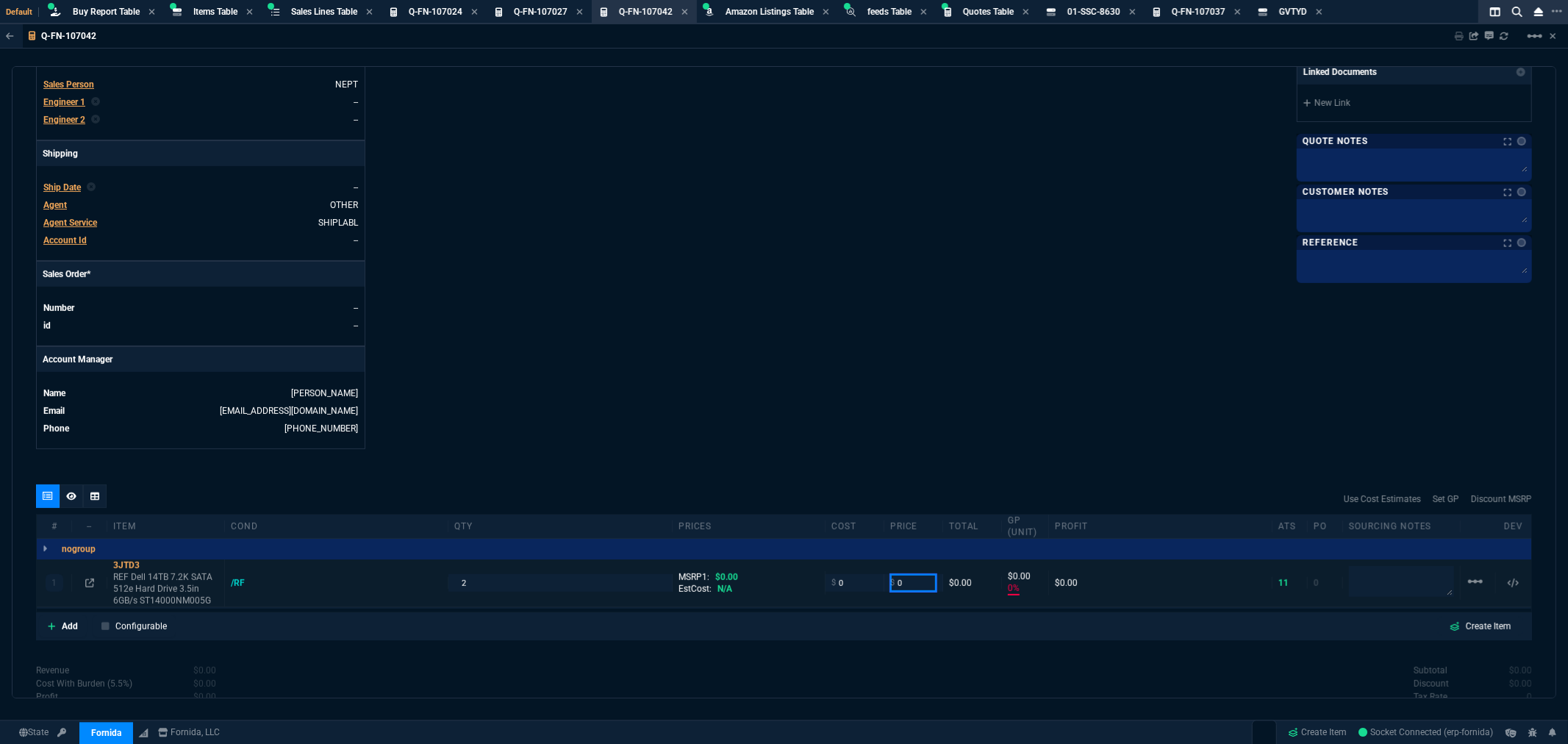
drag, startPoint x: 902, startPoint y: 584, endPoint x: 831, endPoint y: 582, distance: 71.0
click at [868, 585] on div "1 3JTD3 REF Dell 14TB 7.2K SATA 512e Hard Drive 3.5in 6GB/s ST14000NM005G /RF 2…" at bounding box center [784, 583] width 1495 height 48
type input "165"
type input "100"
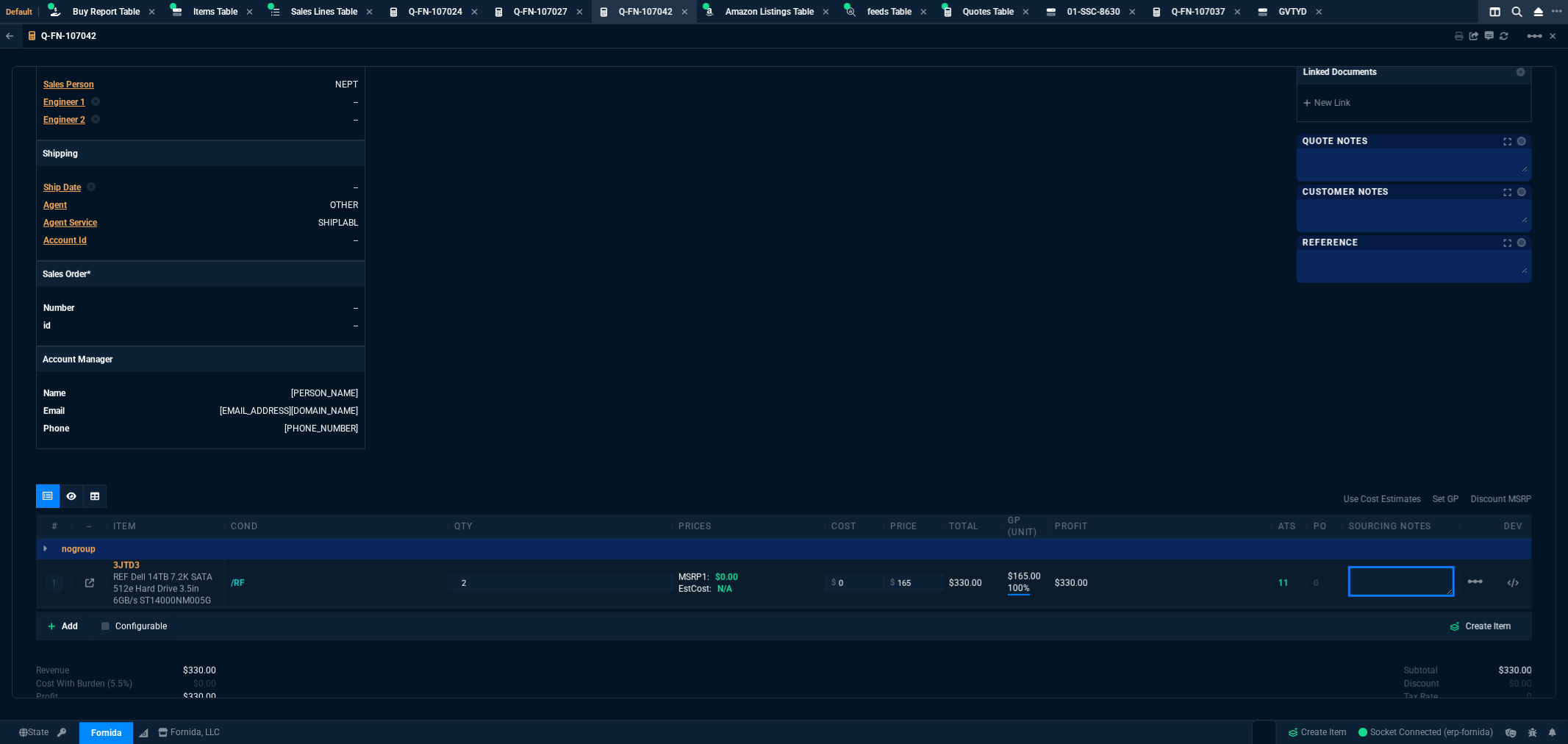
type input "165"
click at [901, 398] on div "Fornida, LLC 2609 Technology Dr Suite 300 Plano, TX 75074 Share Link Show More …" at bounding box center [1158, 70] width 748 height 759
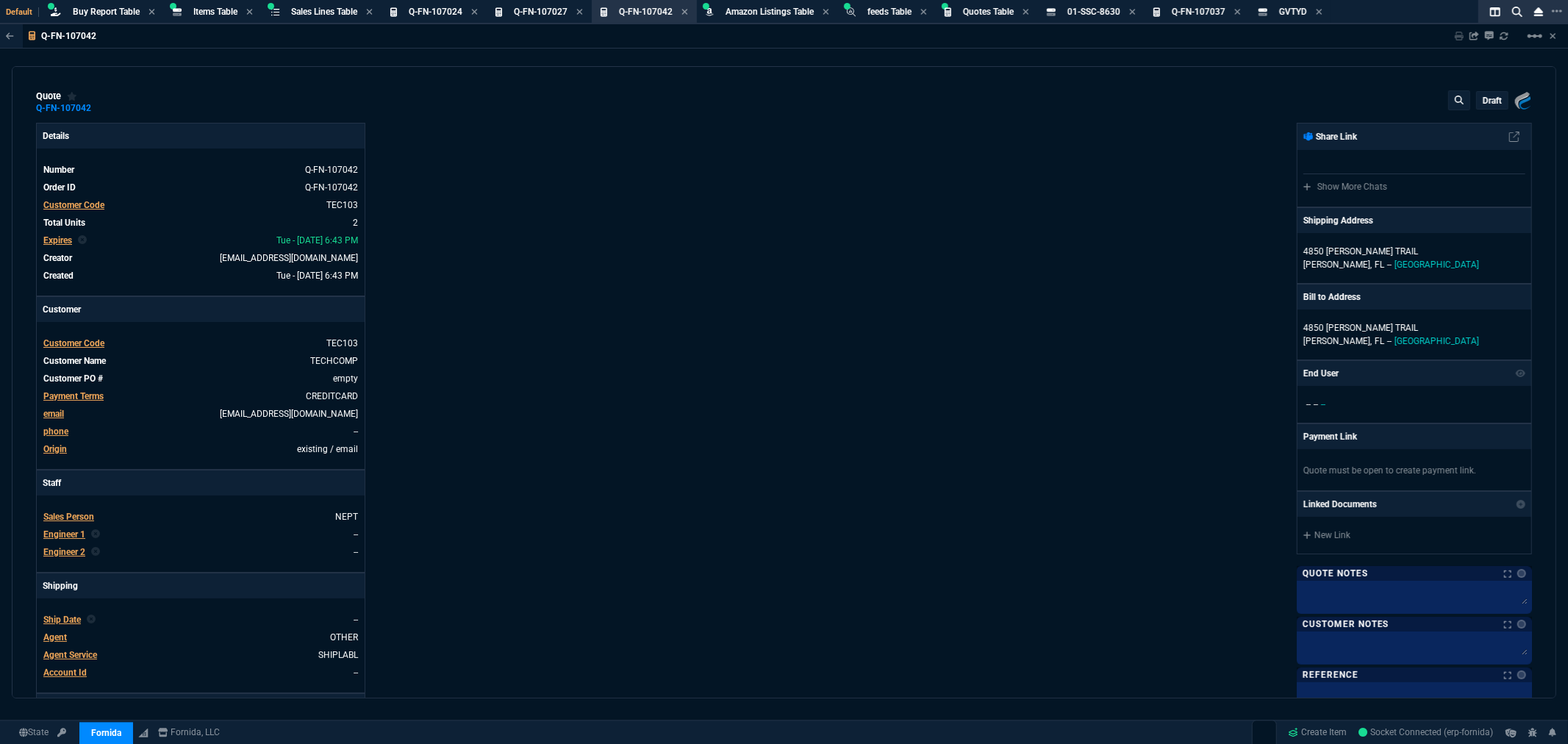
click at [1483, 101] on p "draft" at bounding box center [1492, 100] width 19 height 12
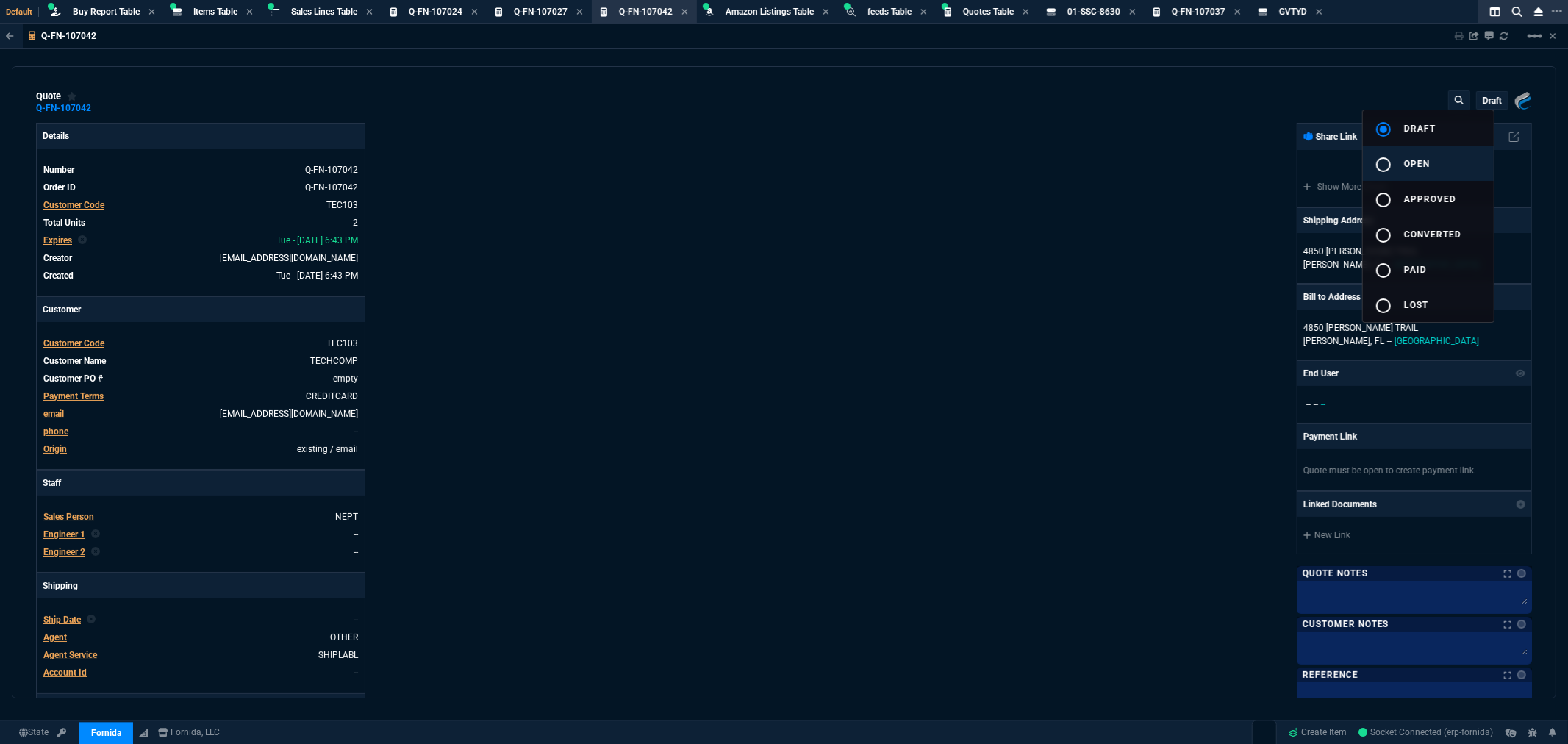
click at [1411, 164] on span "open" at bounding box center [1417, 163] width 26 height 10
type input "100"
type input "165"
click at [1120, 271] on div at bounding box center [784, 372] width 1568 height 744
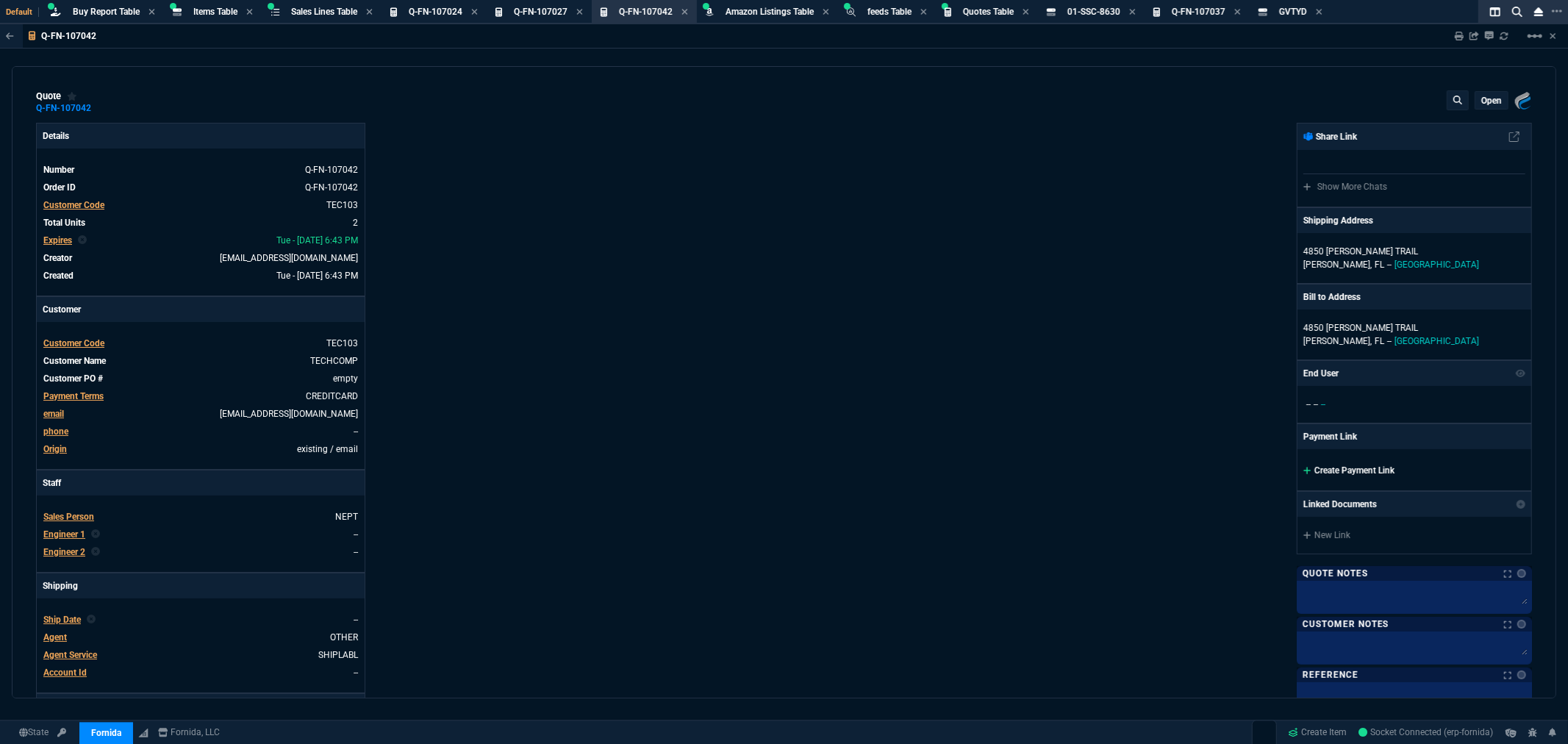
click at [1329, 468] on link "Create Payment Link" at bounding box center [1349, 470] width 91 height 10
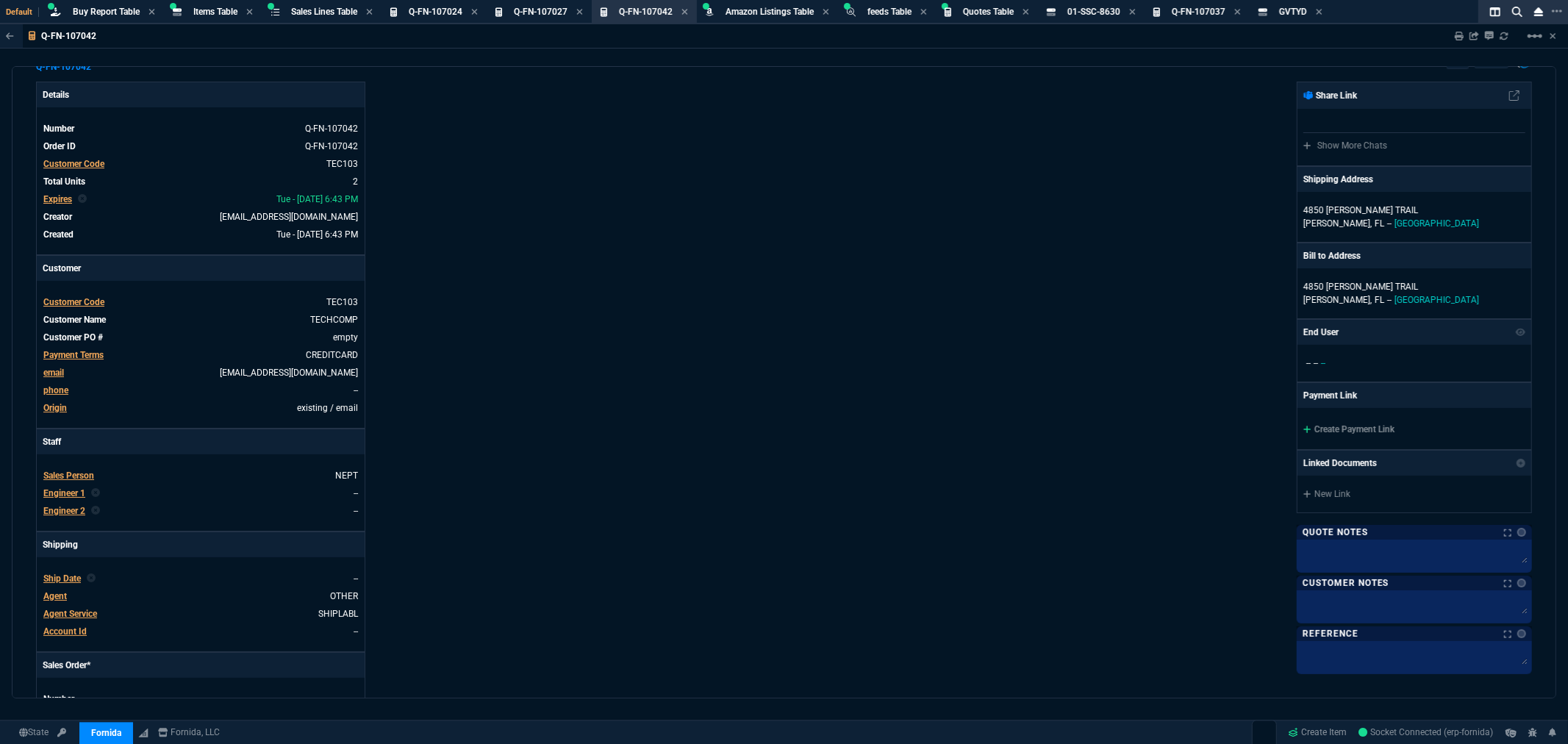
scroll to position [82, 0]
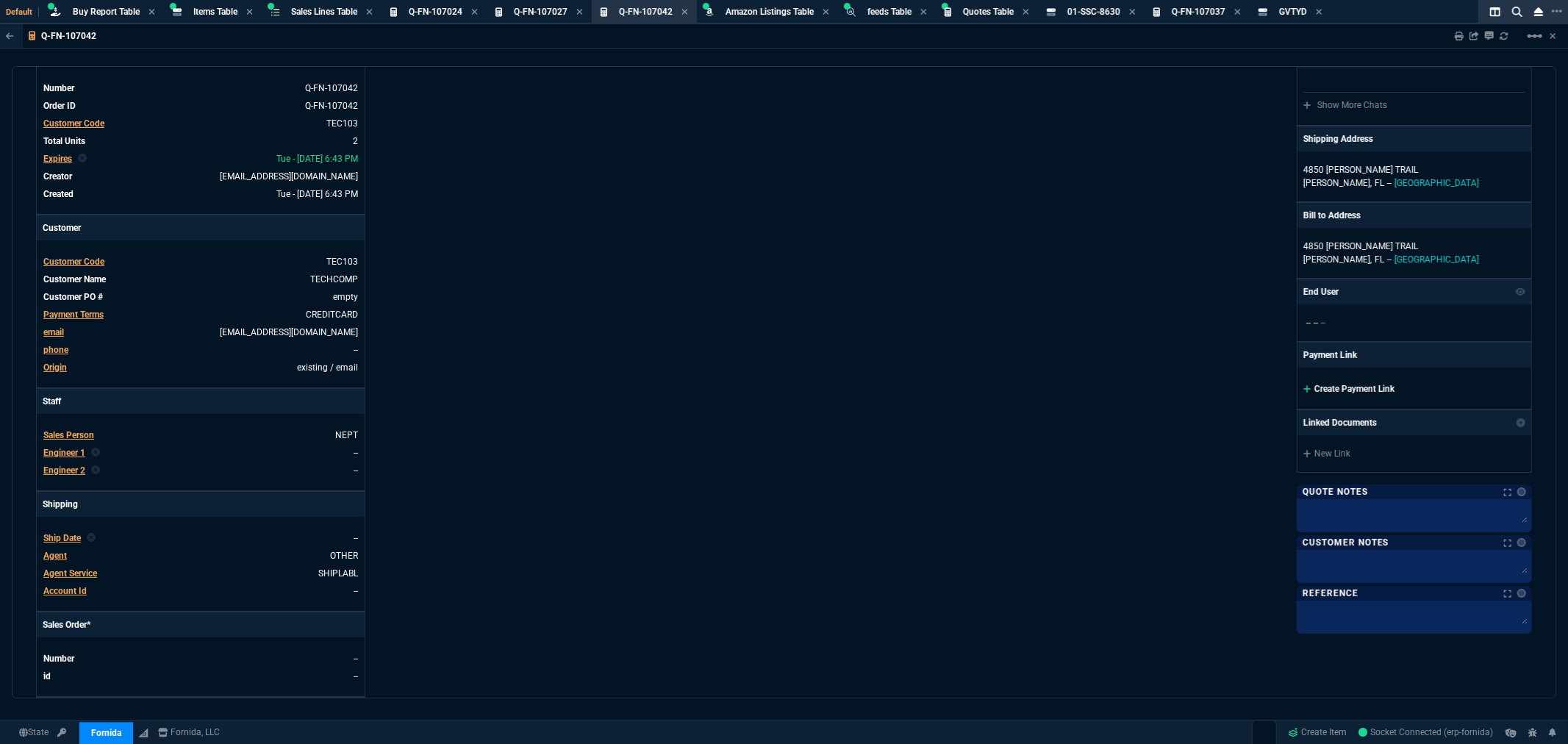
click at [1337, 392] on link "Create Payment Link" at bounding box center [1349, 388] width 91 height 10
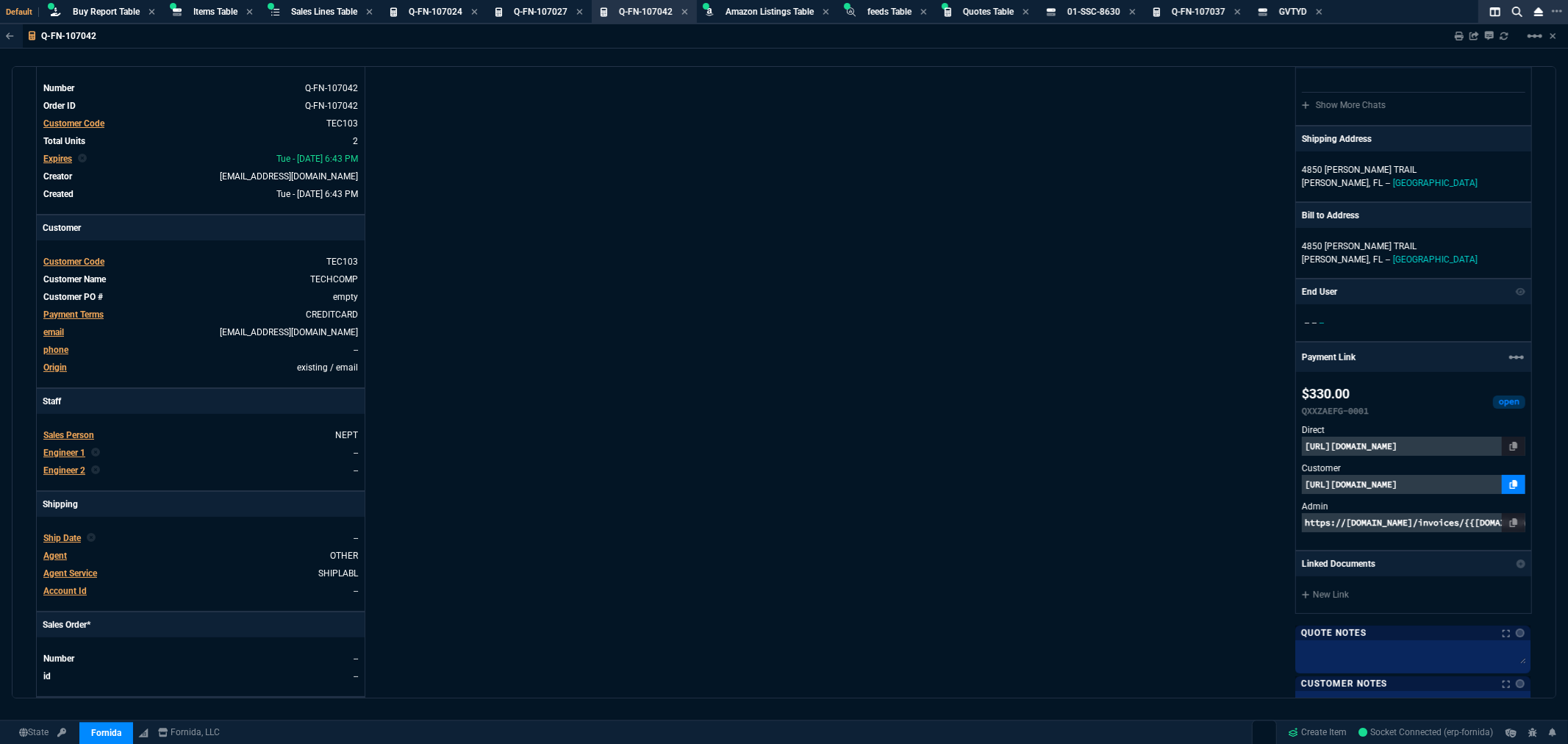
click at [1510, 488] on icon at bounding box center [1513, 485] width 8 height 9
click at [1005, 299] on div "Fornida, LLC 2609 Technology Dr Suite 300 Plano, TX 75074 Share Link Show More …" at bounding box center [1158, 420] width 748 height 759
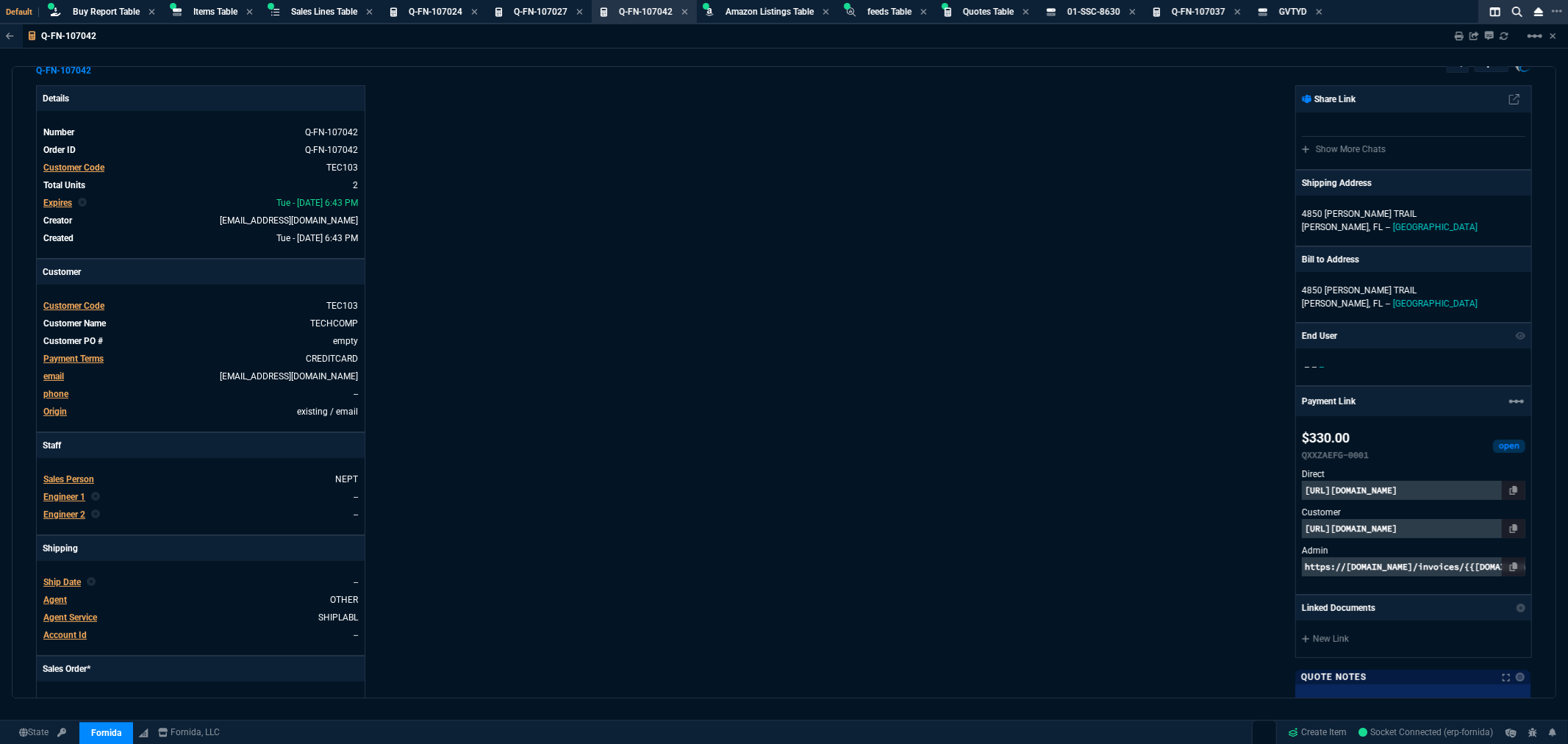
scroll to position [0, 0]
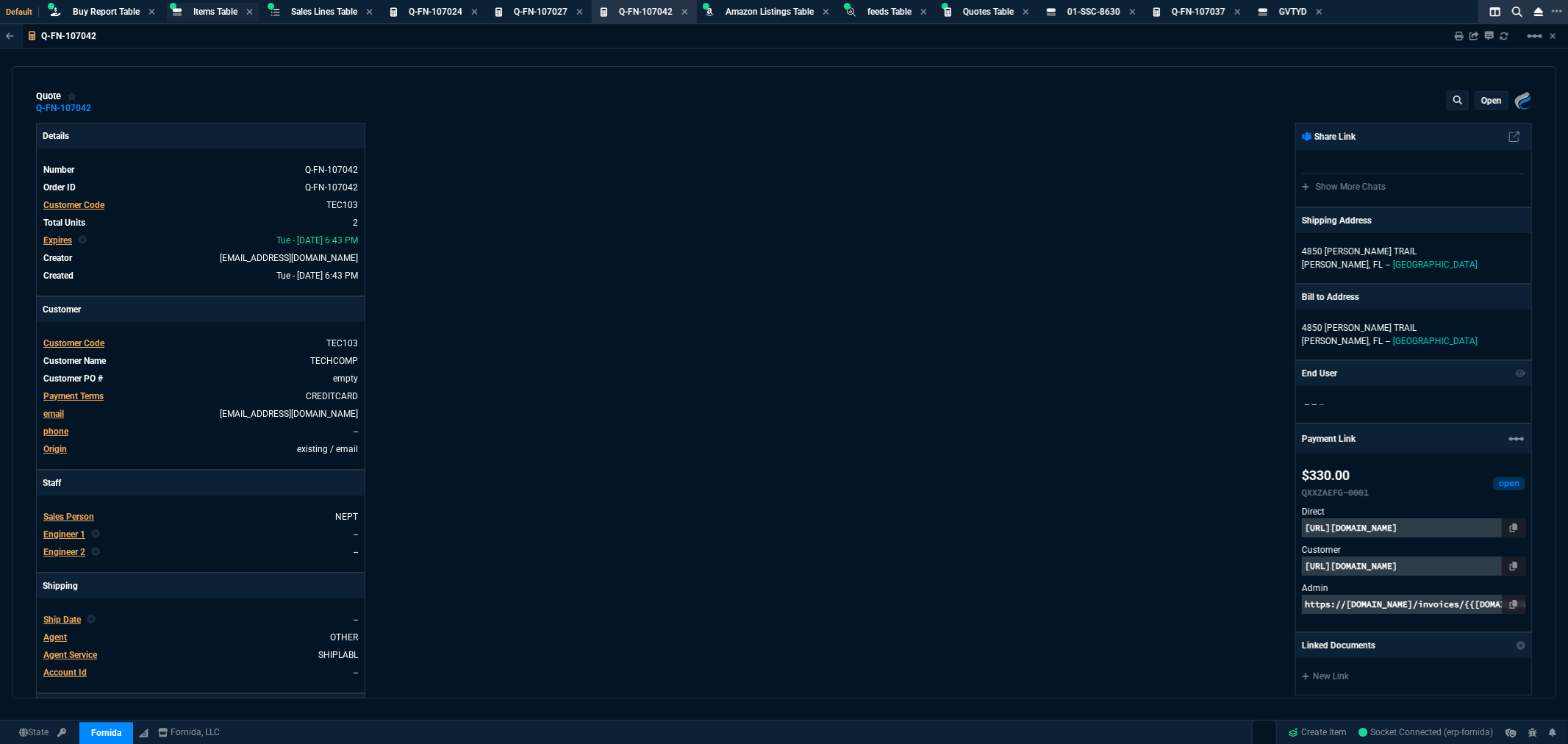
click at [214, 8] on span "Items Table" at bounding box center [215, 11] width 44 height 10
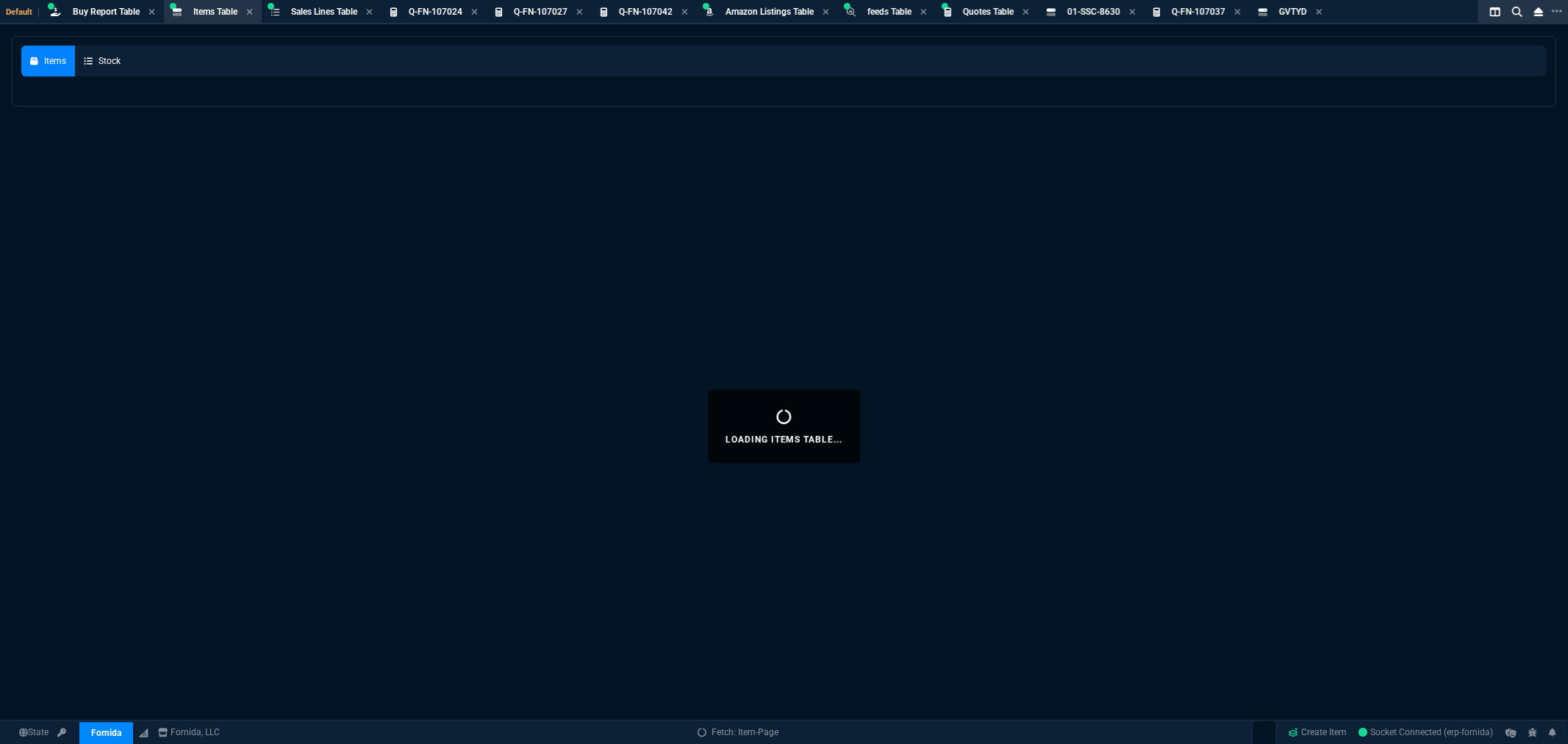
select select
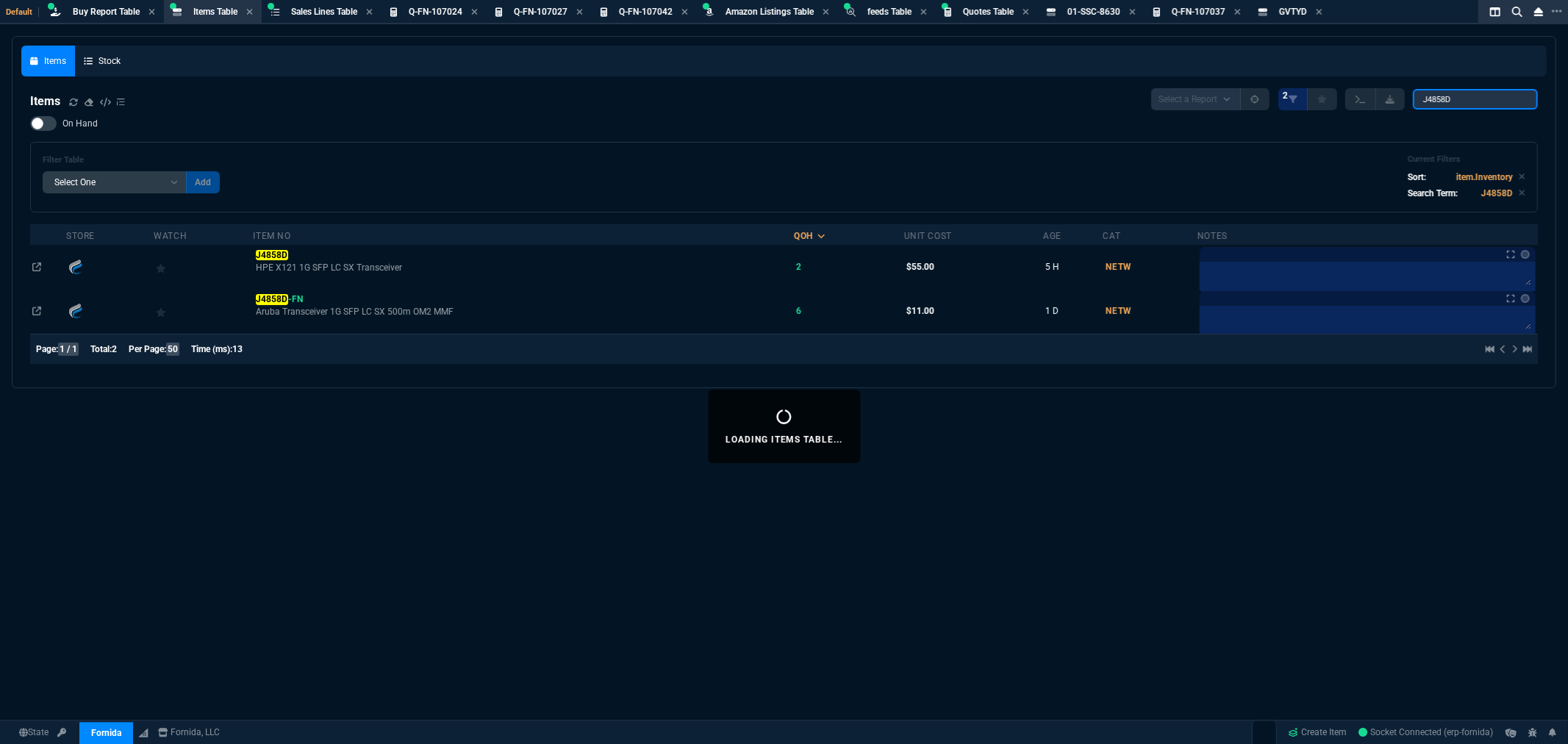
drag, startPoint x: 1470, startPoint y: 96, endPoint x: 1346, endPoint y: 117, distance: 125.8
click at [1405, 103] on div "Select a Report NEW QUERY 2 J4858D" at bounding box center [1345, 99] width 387 height 22
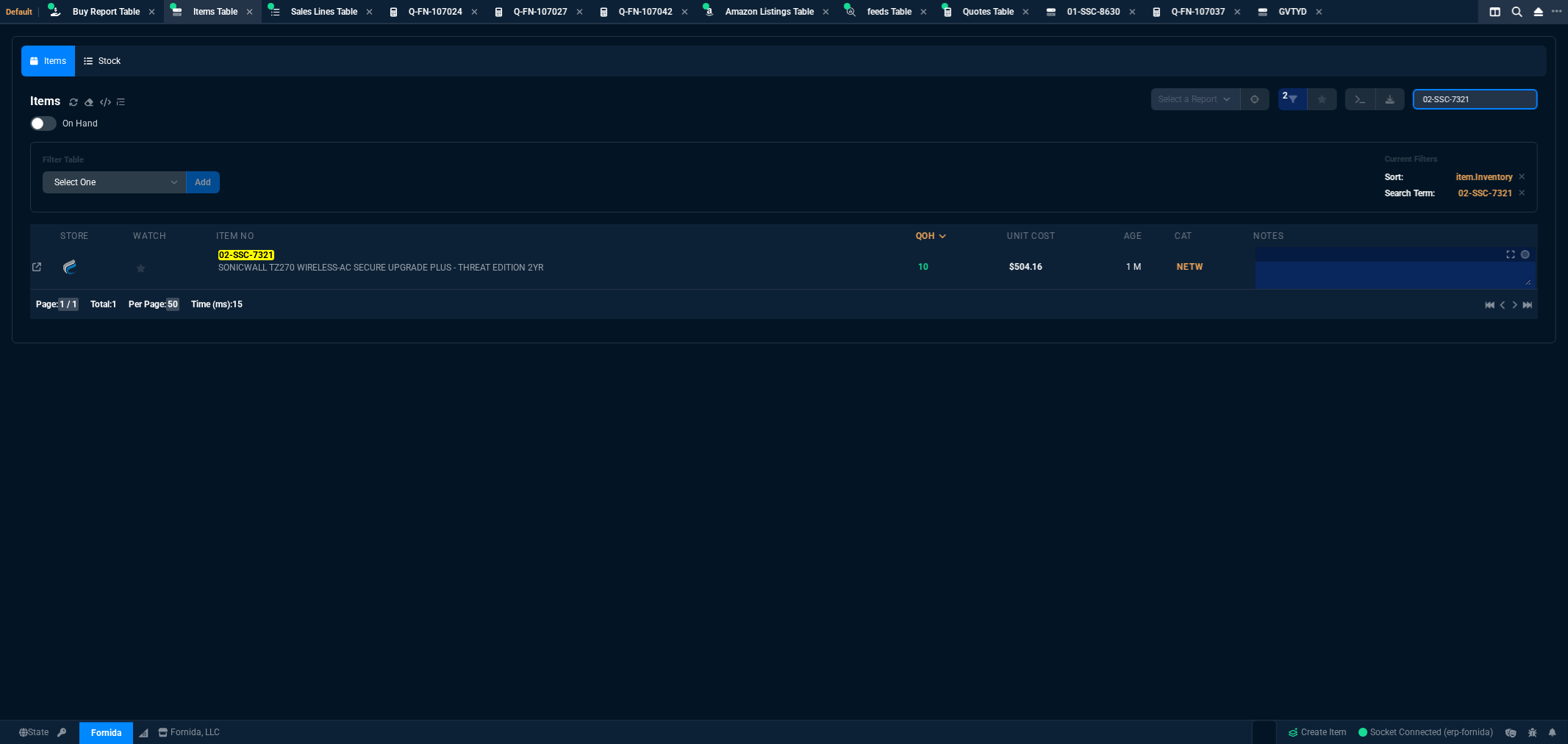
type input "02-SSC-7321"
click at [253, 247] on td "02-SSC-7321 SONICWALL TZ270 WIRELESS-AC SECURE UPGRADE PLUS - THREAT EDITION 2YR" at bounding box center [565, 266] width 699 height 44
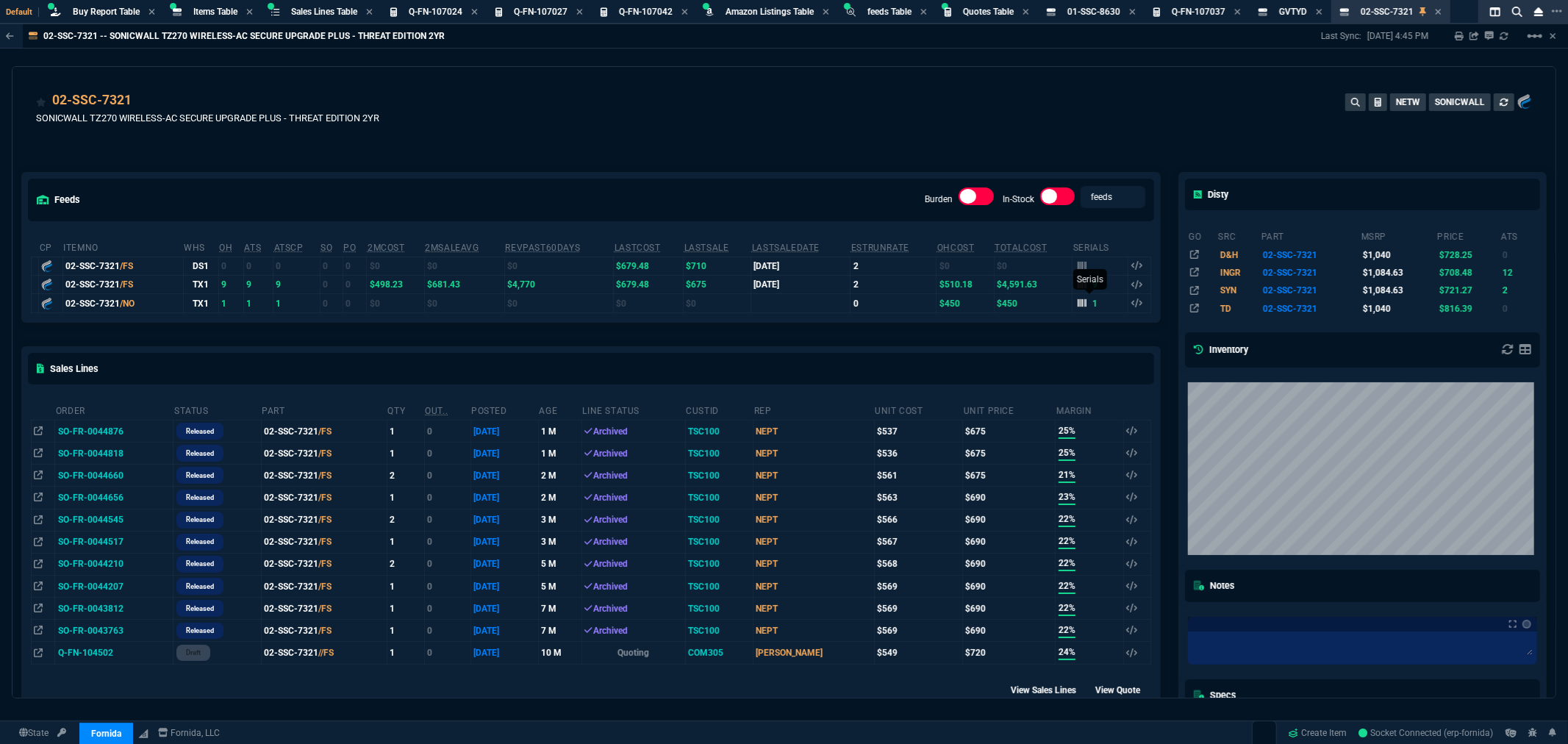
click at [1078, 303] on icon at bounding box center [1082, 303] width 9 height 8
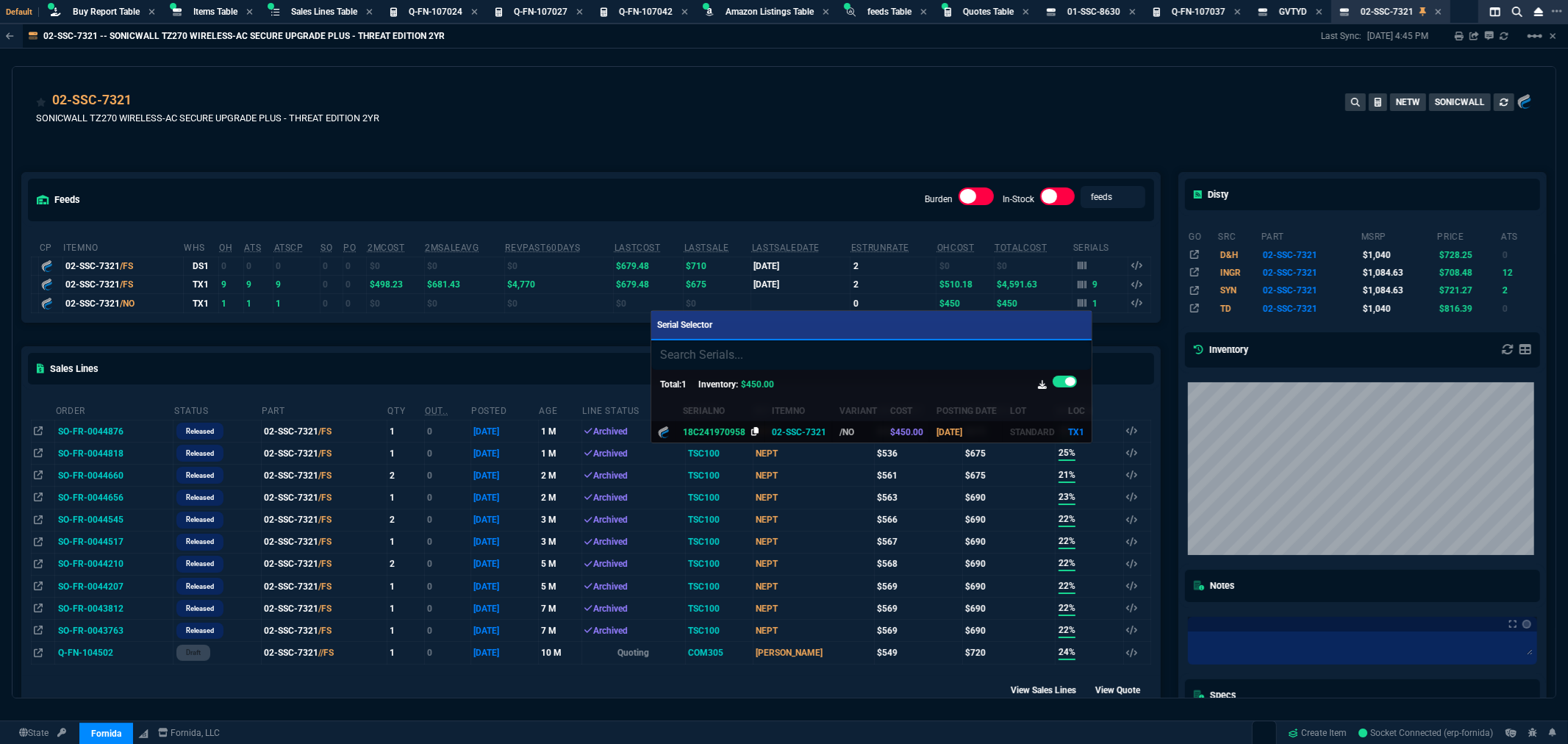
click at [752, 428] on icon at bounding box center [755, 432] width 8 height 9
click at [730, 104] on div at bounding box center [784, 372] width 1568 height 744
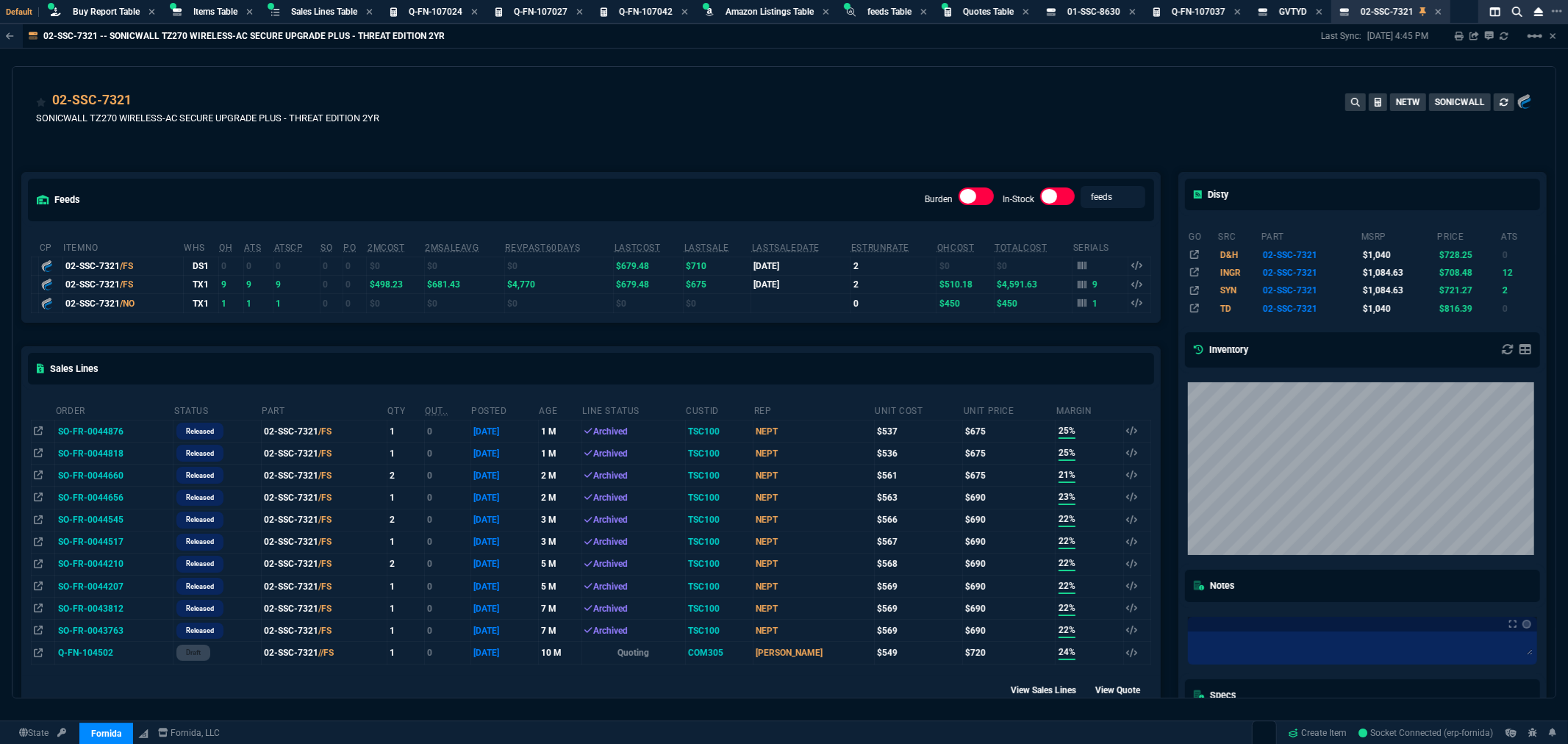
click at [118, 430] on td "SO-FR-0044876" at bounding box center [115, 431] width 118 height 22
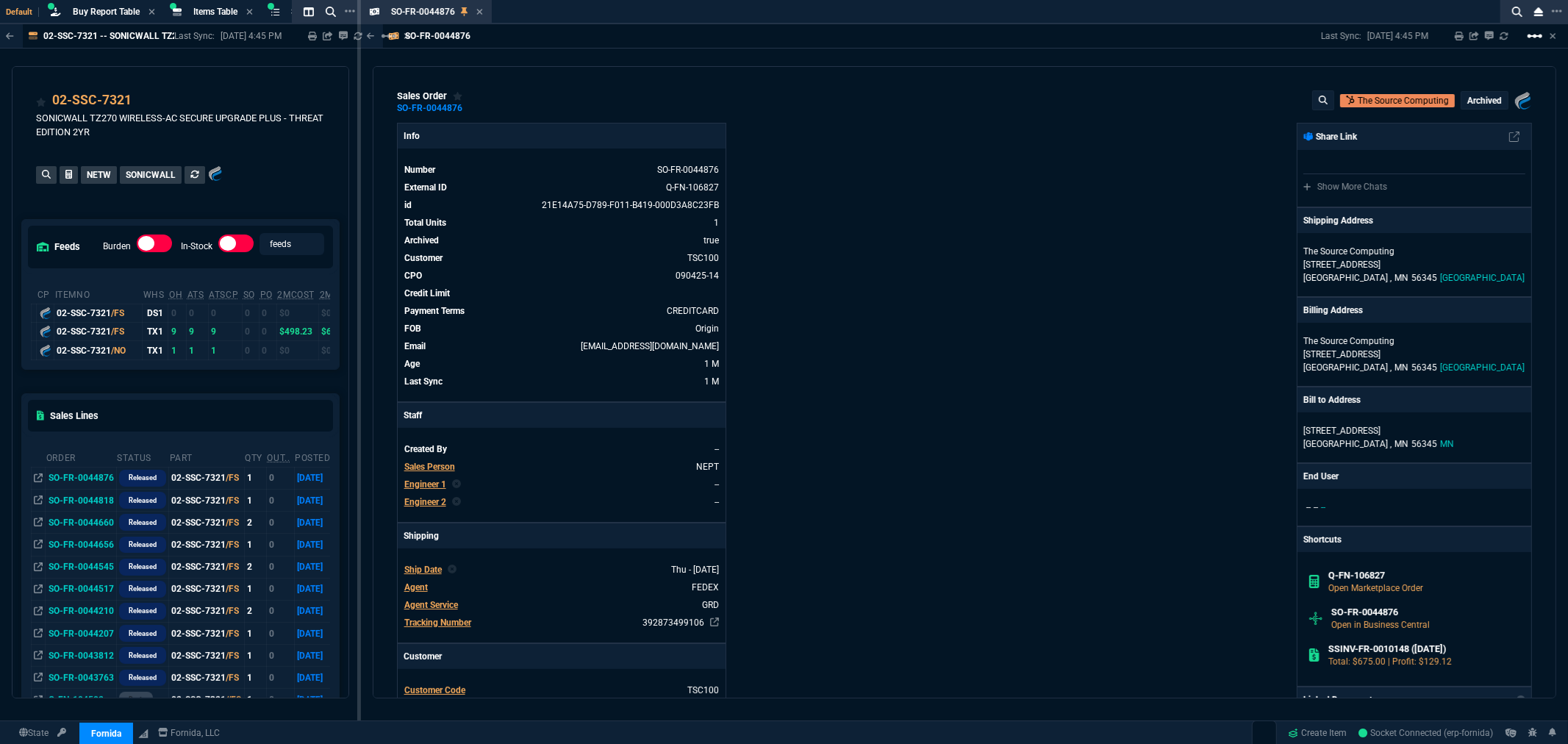
click at [1530, 32] on mat-icon "linear_scale" at bounding box center [1535, 36] width 18 height 18
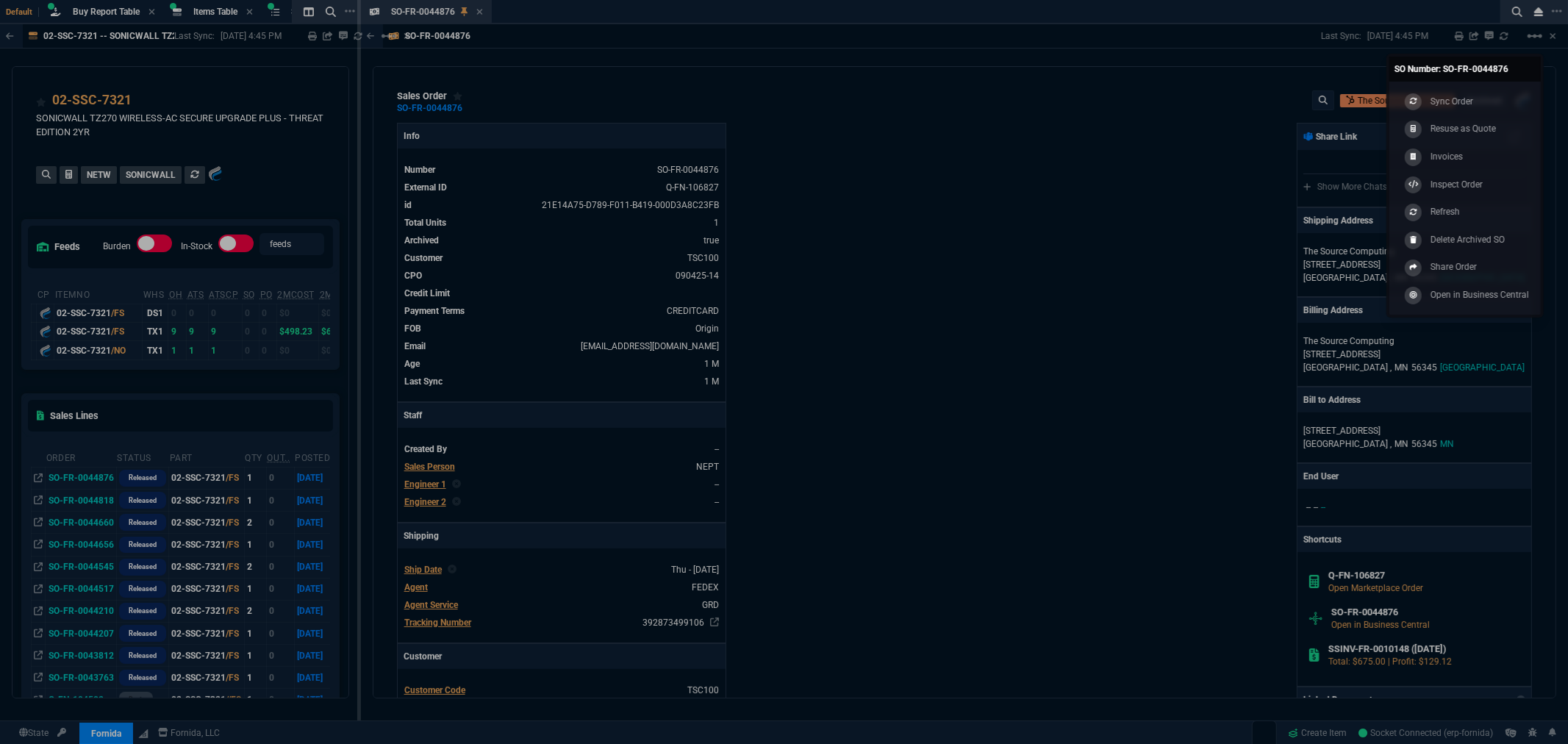
click at [1191, 166] on div at bounding box center [784, 372] width 1568 height 744
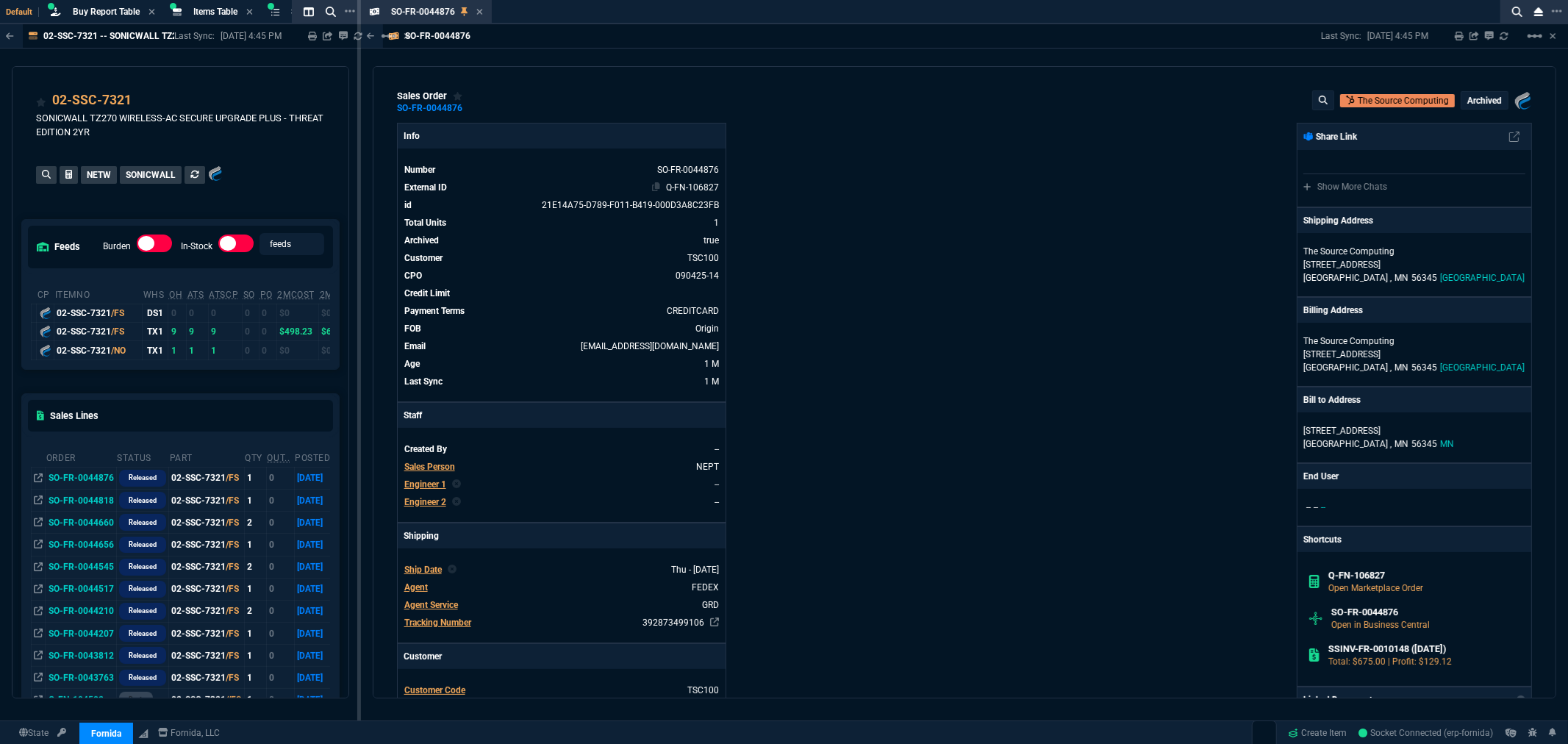
click at [693, 189] on link "Q-FN-106827" at bounding box center [692, 186] width 53 height 10
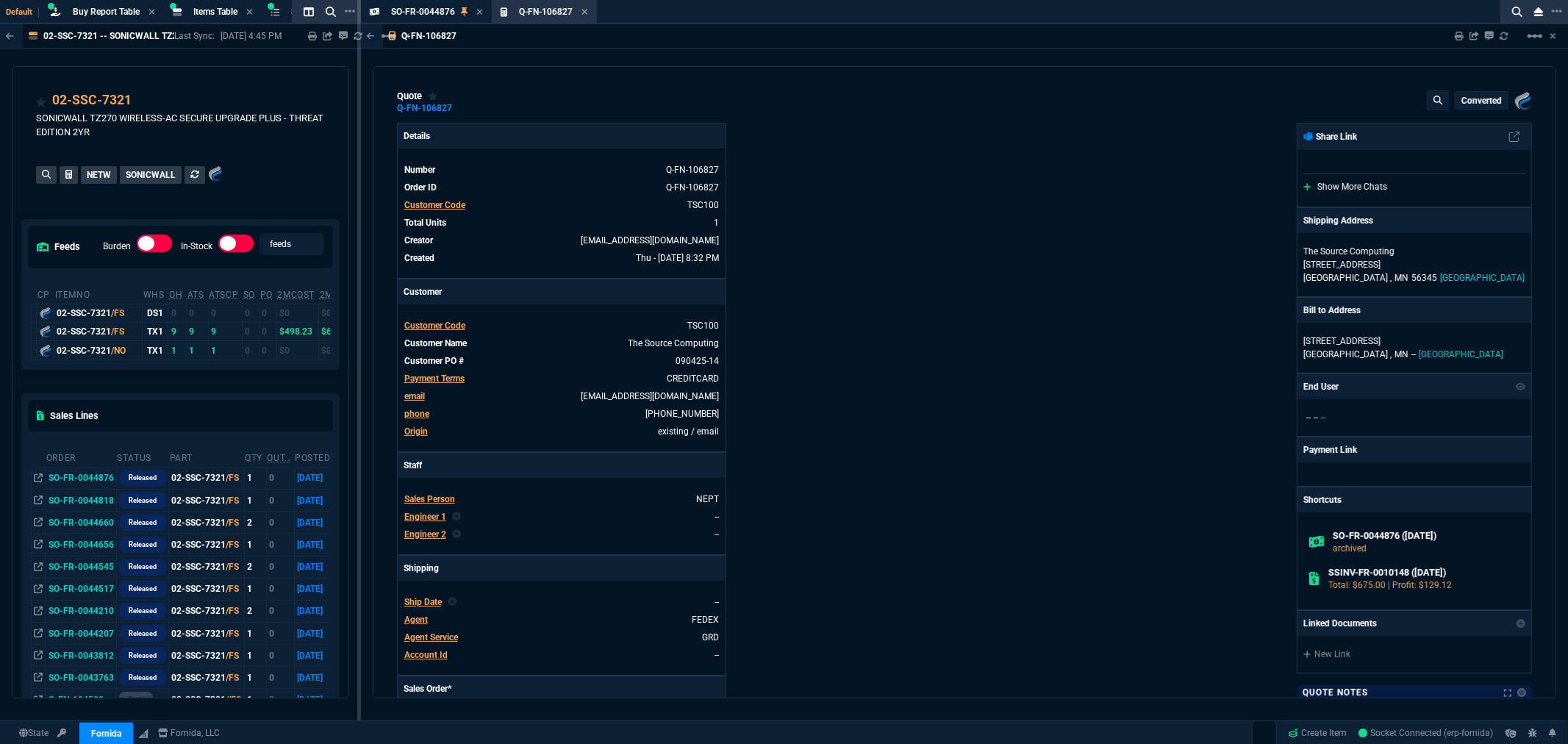
type input "25"
type input "167"
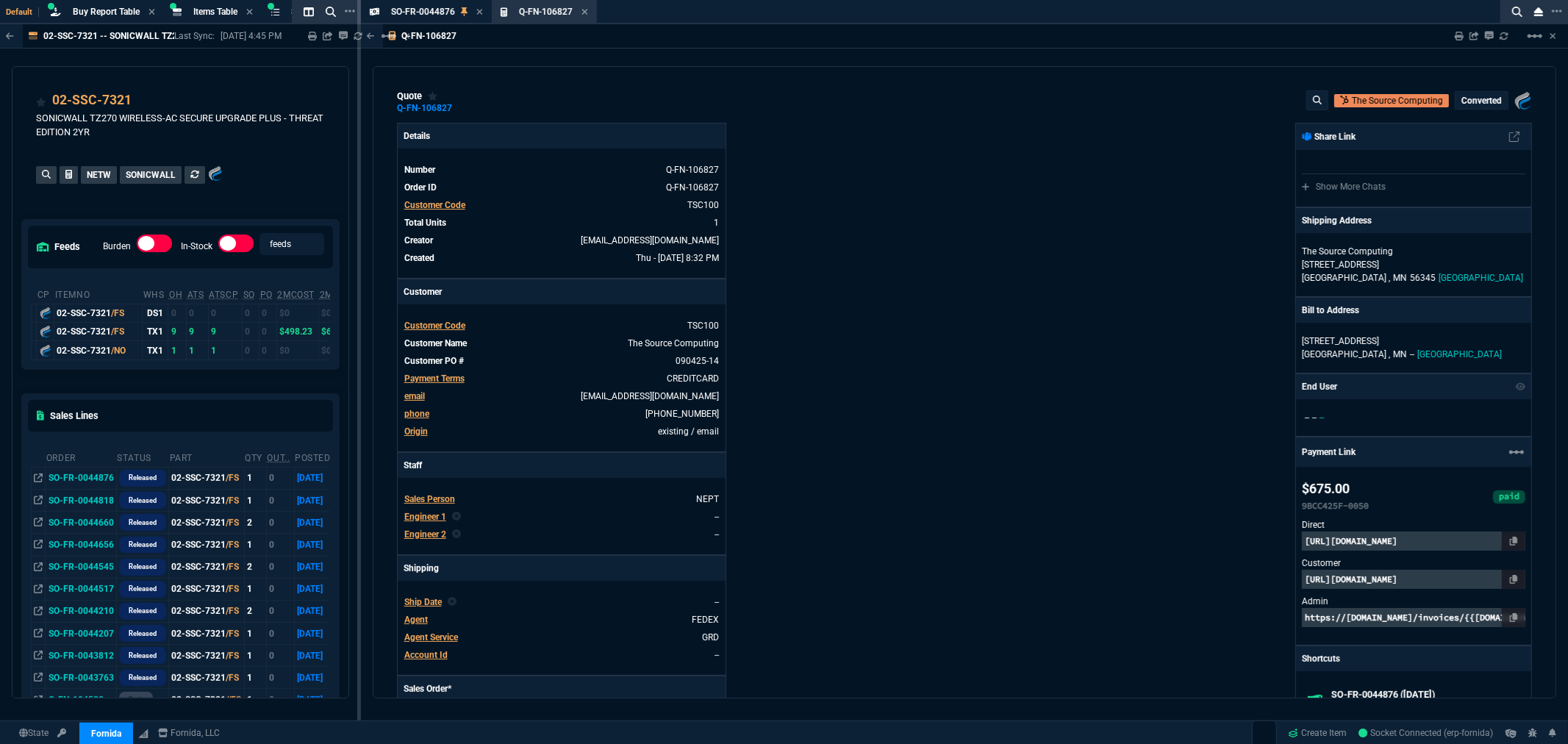
type input "1040"
type input "35"
click at [1533, 38] on mat-icon "linear_scale" at bounding box center [1535, 36] width 18 height 18
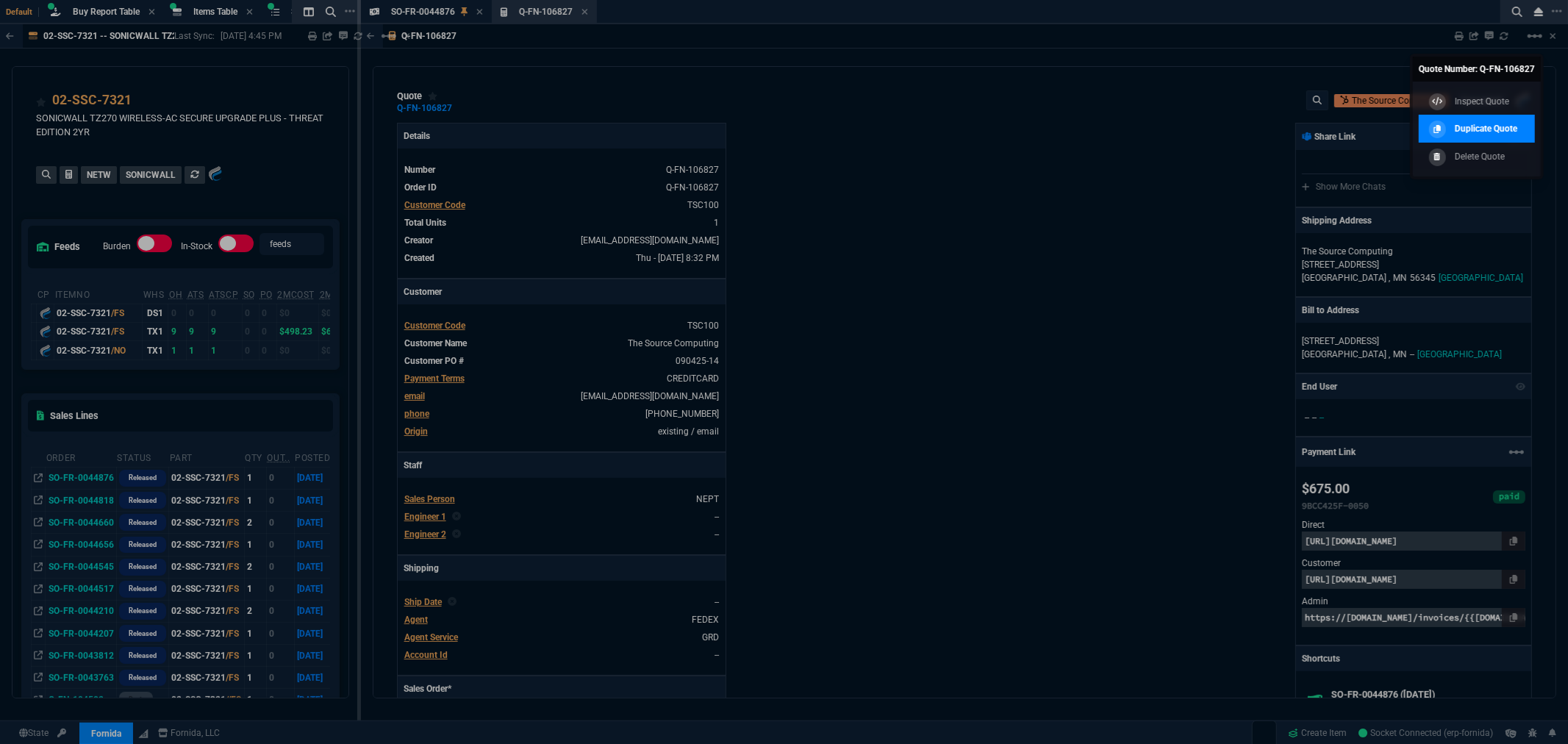
click at [1475, 125] on p "Duplicate Quote" at bounding box center [1486, 128] width 63 height 13
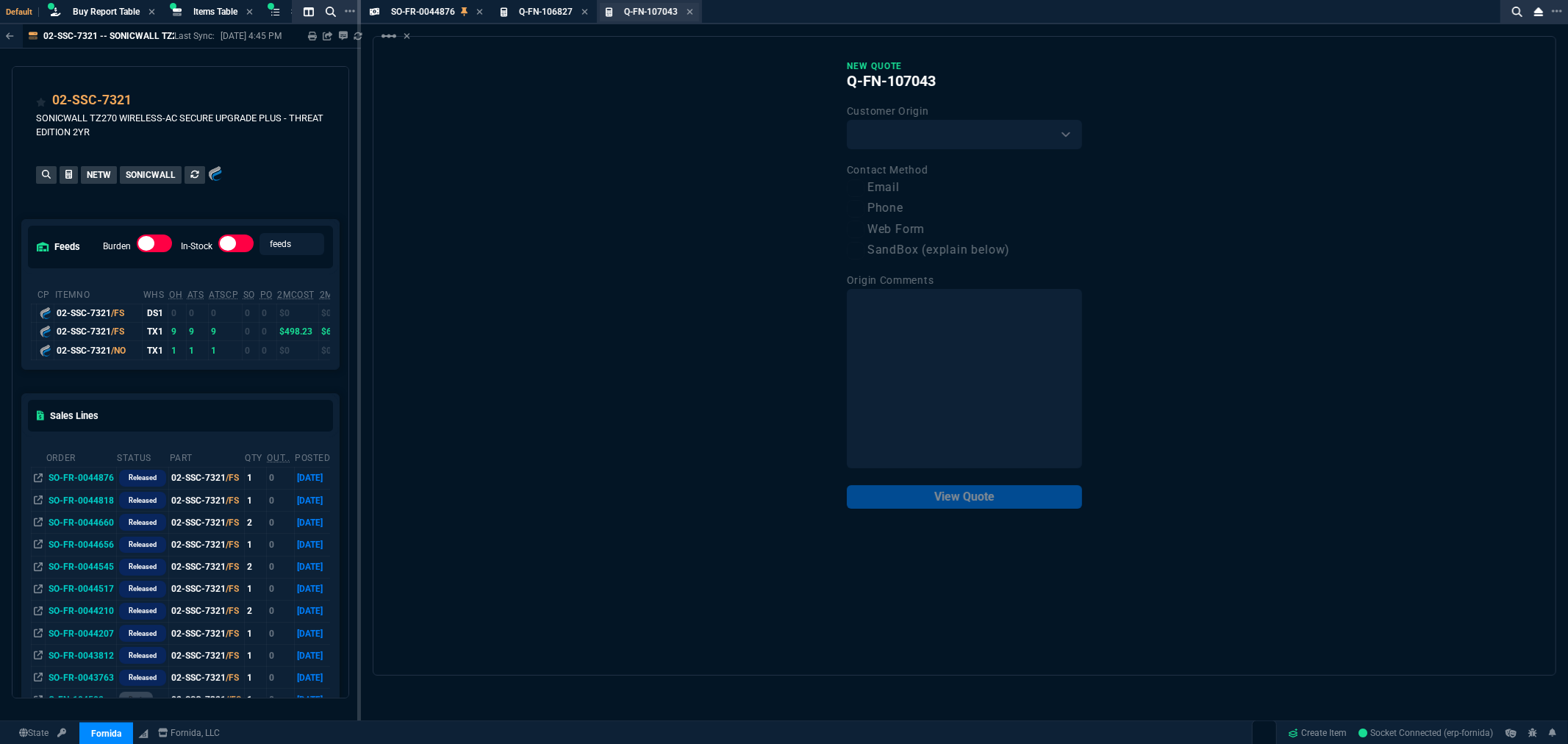
click at [634, 8] on span "Q-FN-107043" at bounding box center [651, 11] width 54 height 10
click at [900, 128] on select "Existing Customer Amazon Lead (first order) Website Lead (first order) Called (…" at bounding box center [964, 134] width 236 height 30
select select "existing"
click at [847, 120] on select "Existing Customer Amazon Lead (first order) Website Lead (first order) Called (…" at bounding box center [964, 134] width 236 height 30
click at [887, 187] on label "Email" at bounding box center [964, 187] width 236 height 19
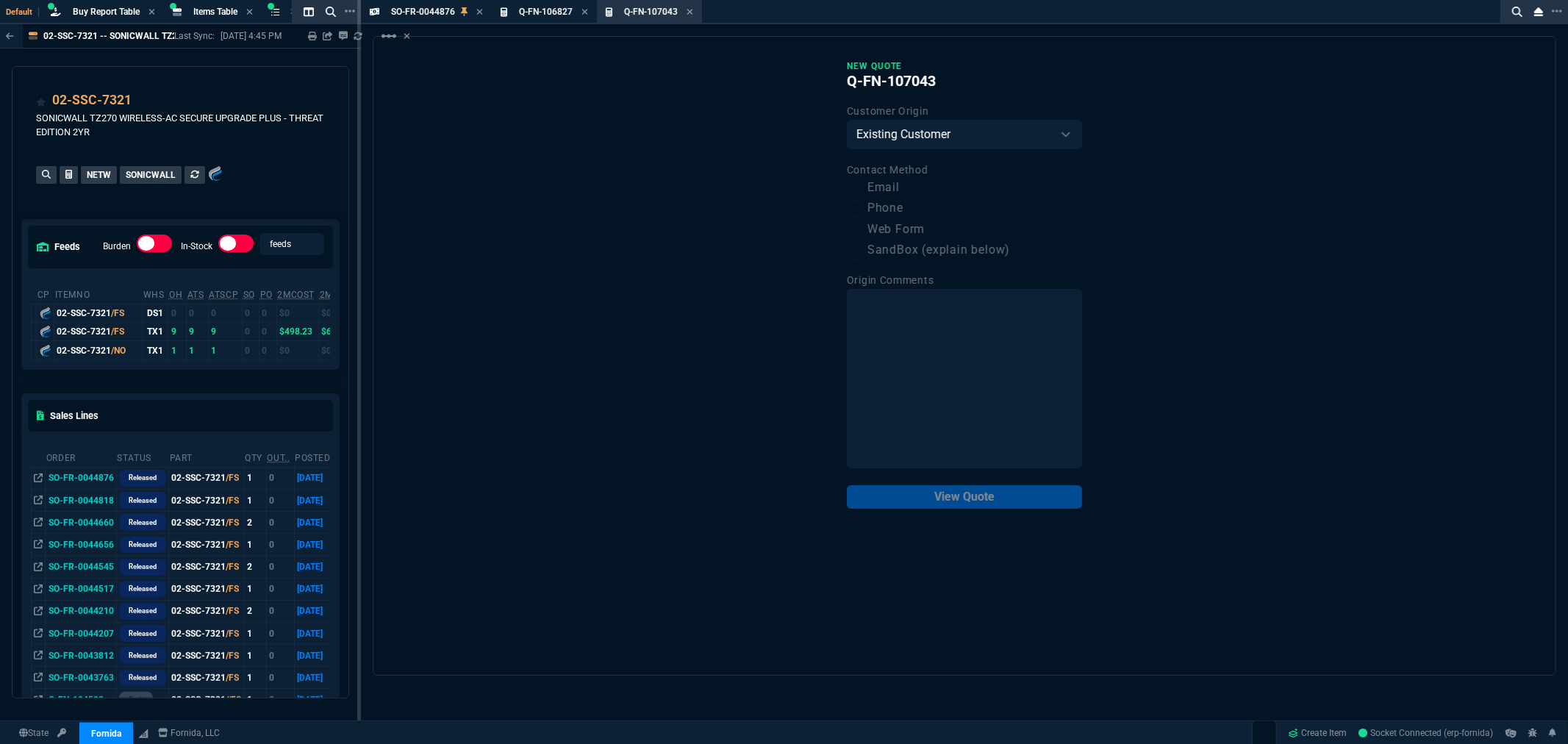
click at [865, 187] on input "Email" at bounding box center [856, 188] width 18 height 18
checkbox input "true"
click at [947, 491] on button "View Quote" at bounding box center [964, 497] width 236 height 23
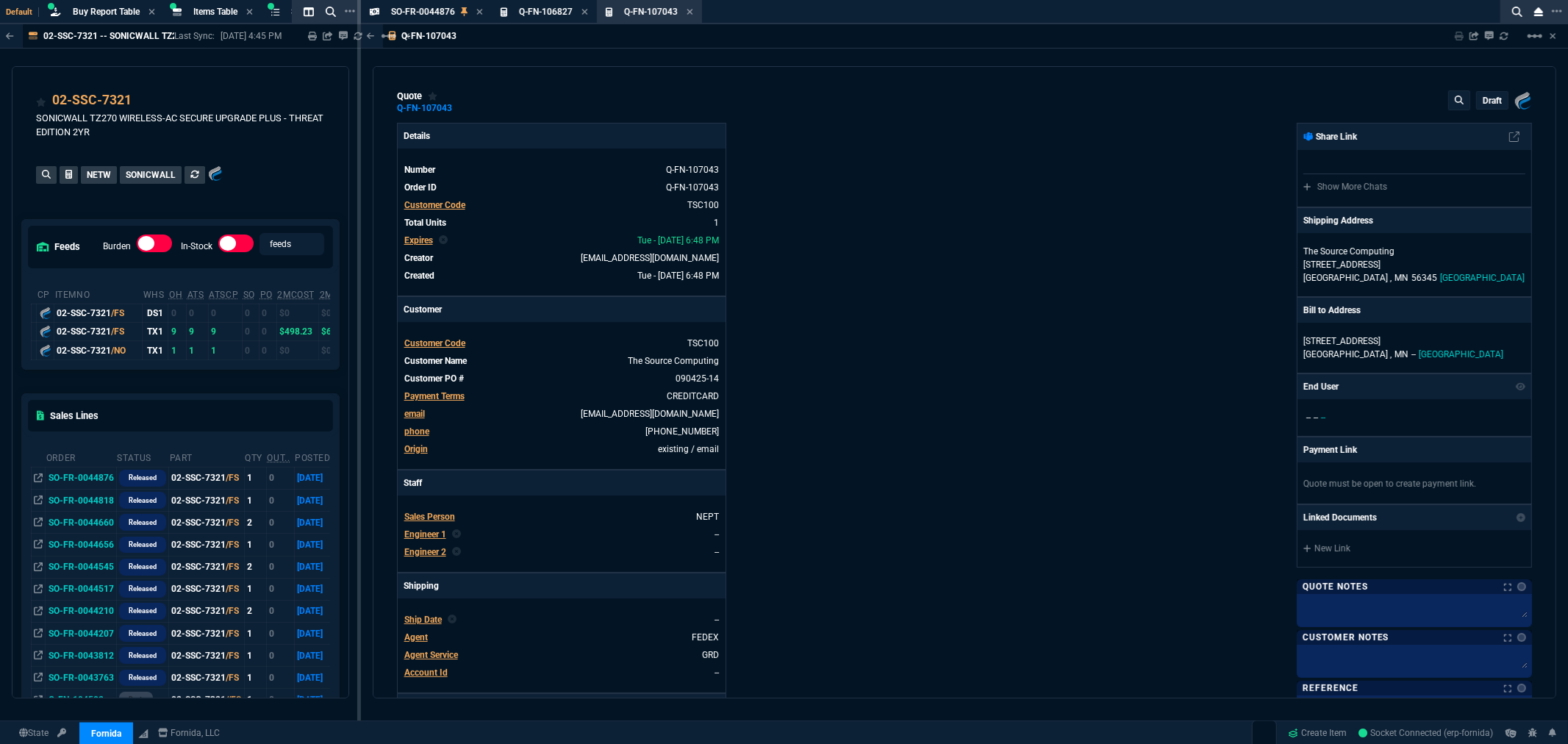
type input "25"
type input "167"
type input "35"
click at [681, 376] on link "090425-14" at bounding box center [696, 378] width 47 height 13
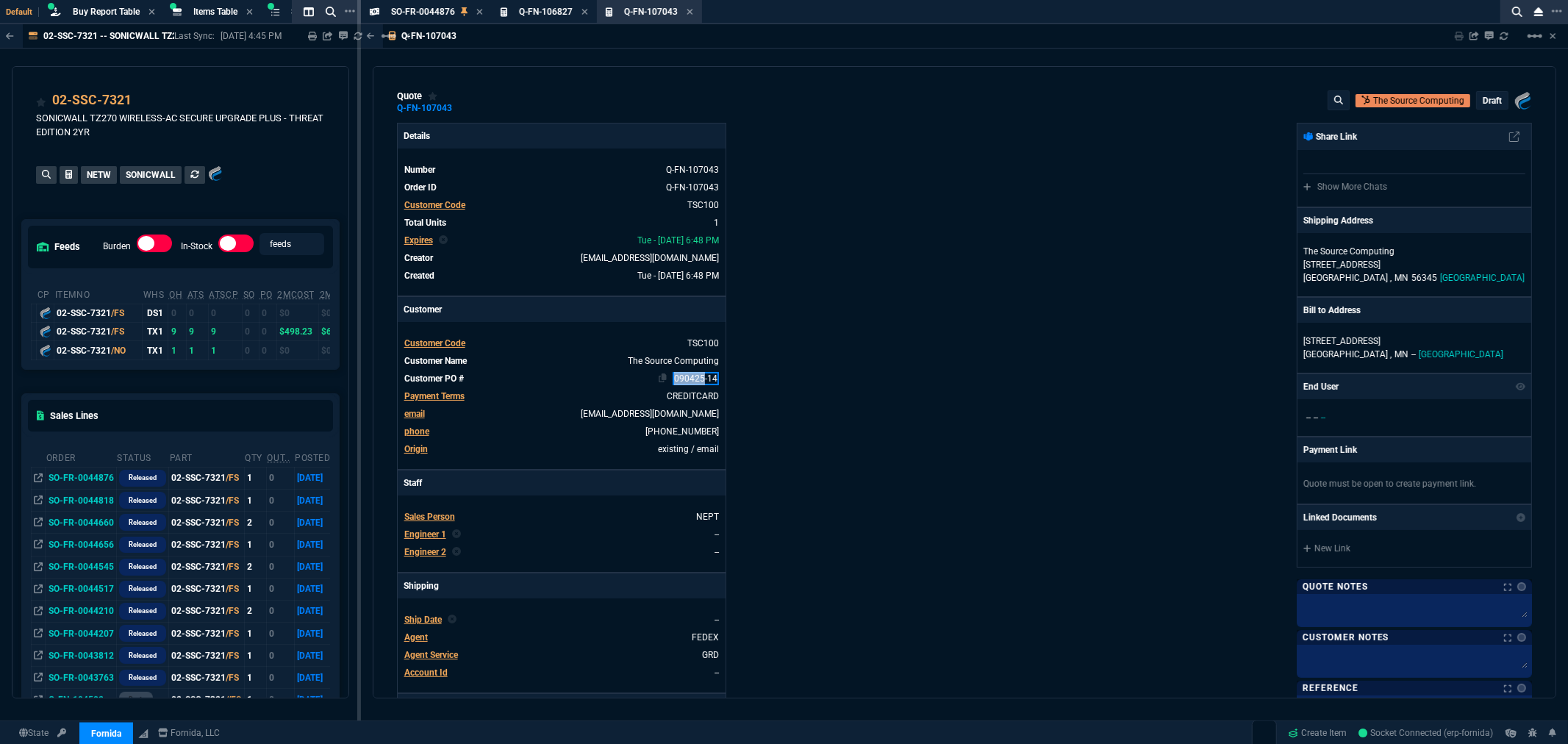
click at [681, 376] on link "090425-14" at bounding box center [696, 378] width 47 height 13
paste link
click at [754, 378] on div "Details Number Q-FN-107043 Order ID Q-FN-107043 Customer Code TSC100 Total Unit…" at bounding box center [680, 503] width 567 height 760
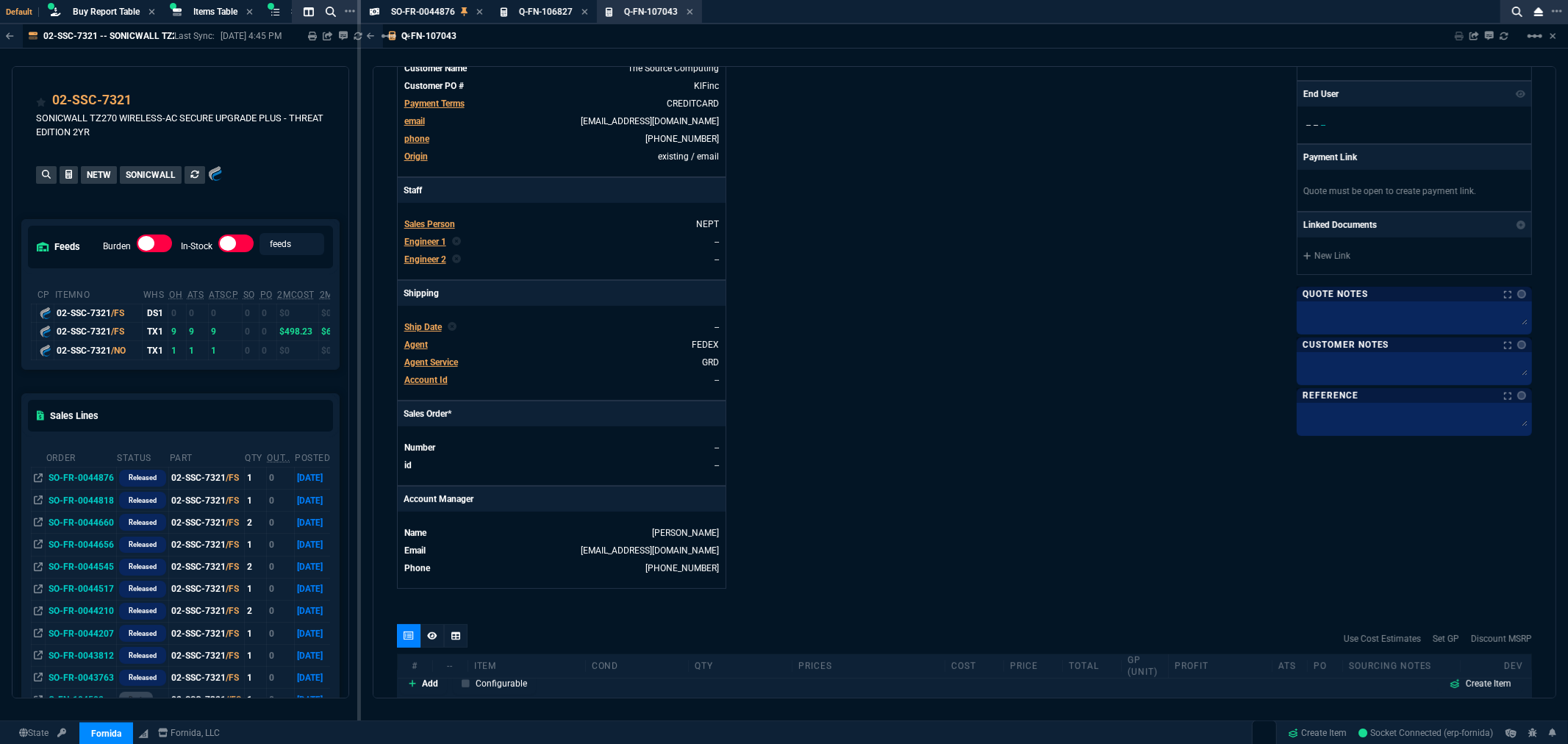
scroll to position [408, 0]
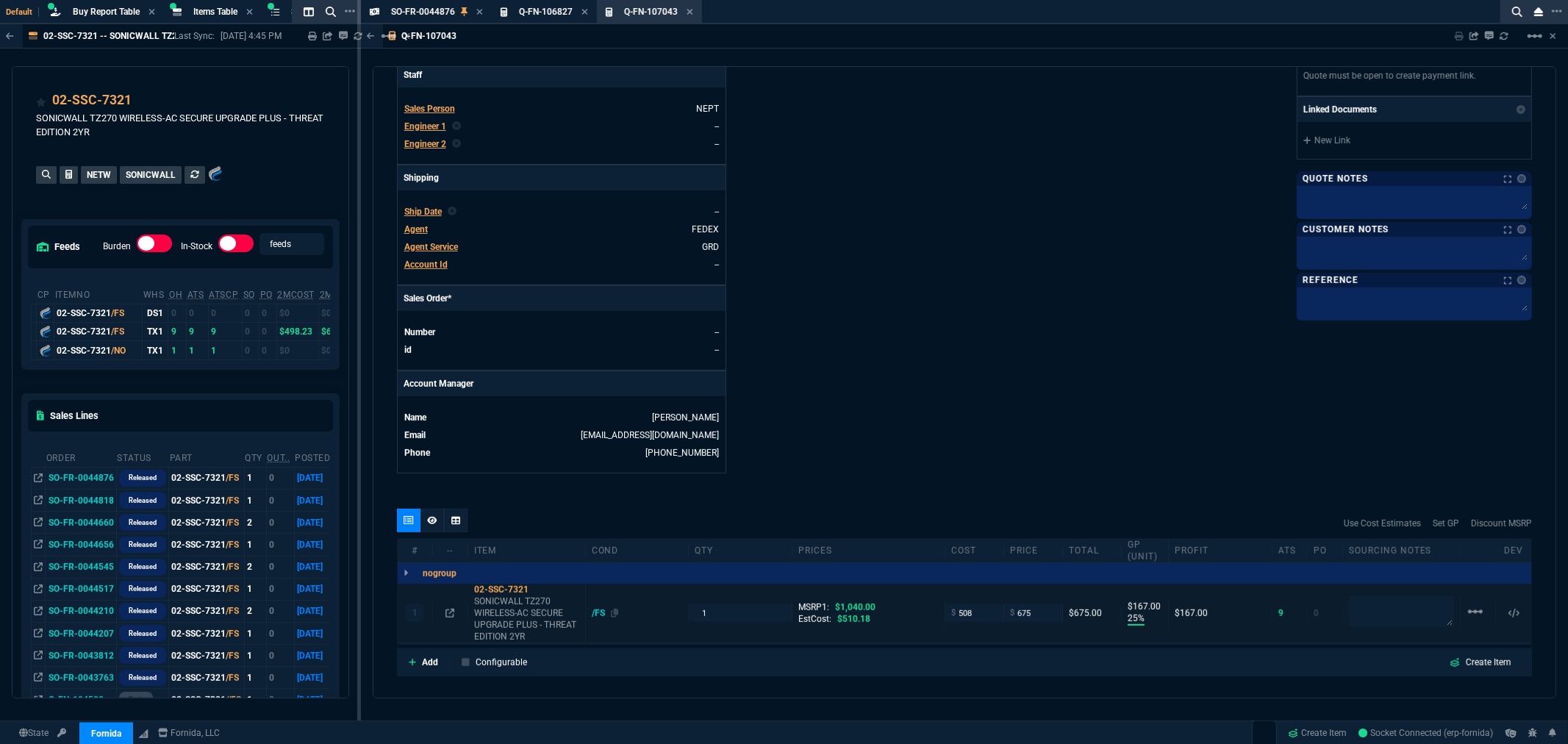
click at [597, 614] on div "/FS" at bounding box center [606, 613] width 27 height 12
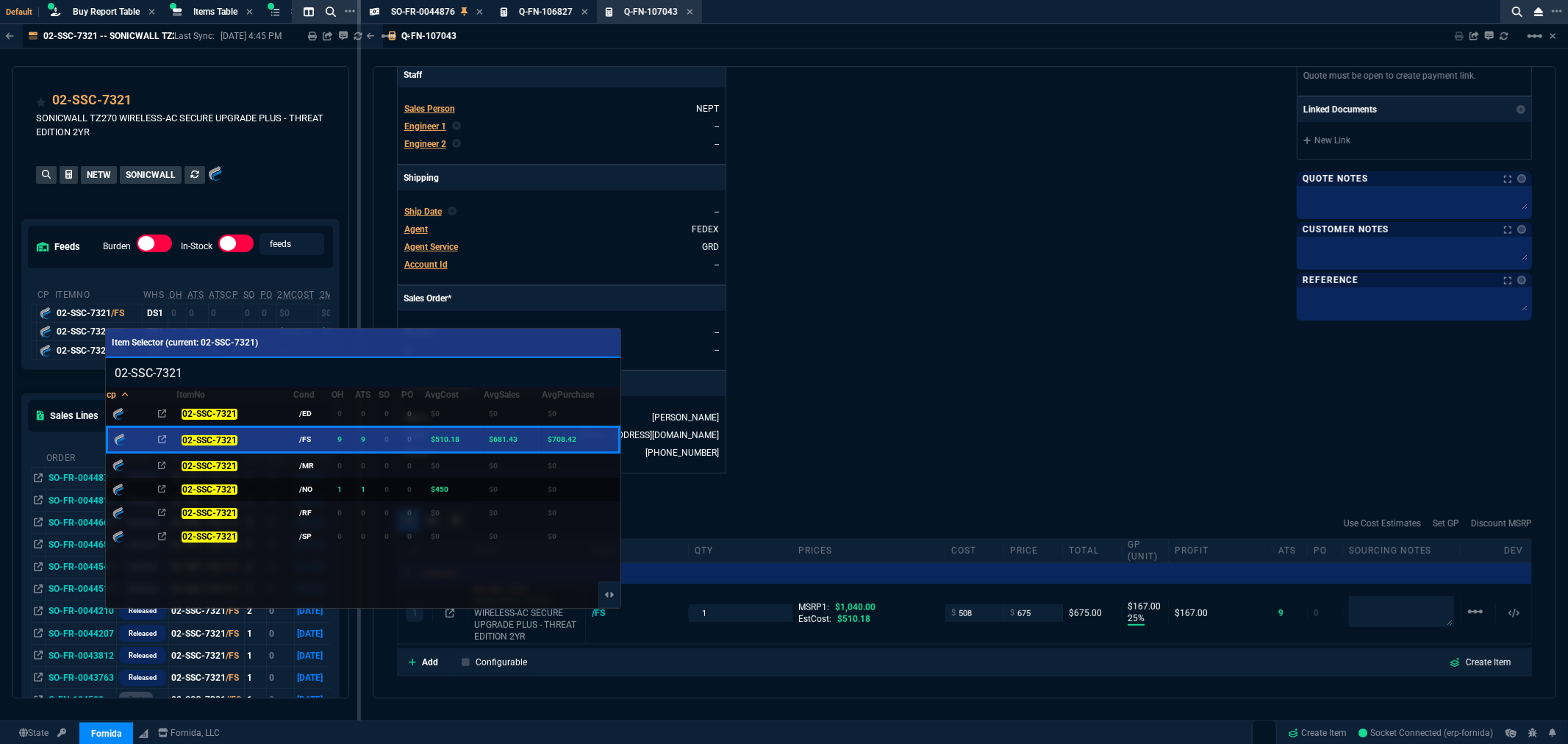
click at [305, 491] on td "/NO" at bounding box center [312, 489] width 39 height 23
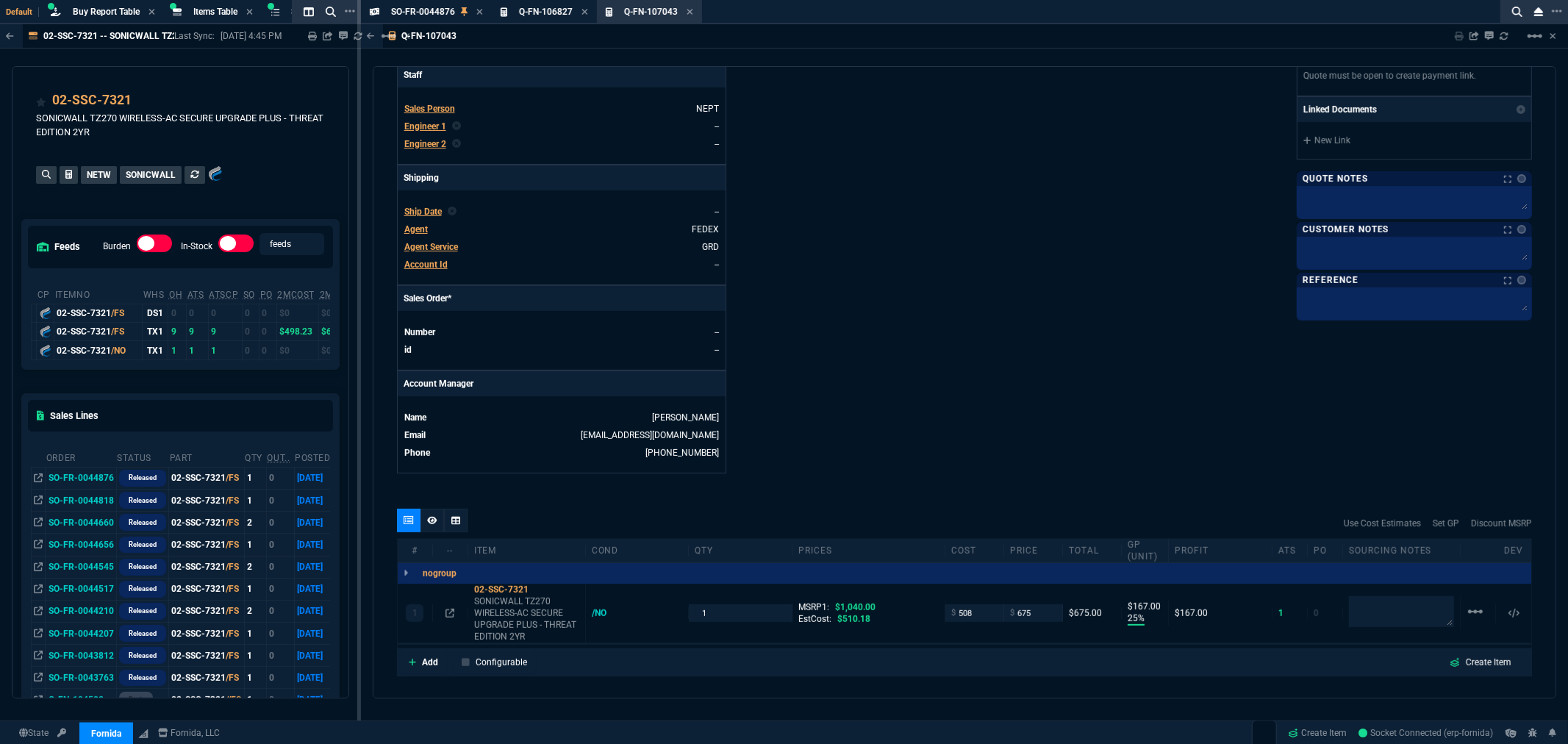
click at [956, 465] on div "Details Number Q-FN-107043 Order ID Q-FN-107043 Customer Code TSC100 Total Unit…" at bounding box center [680, 94] width 567 height 759
click at [449, 614] on icon at bounding box center [450, 613] width 9 height 9
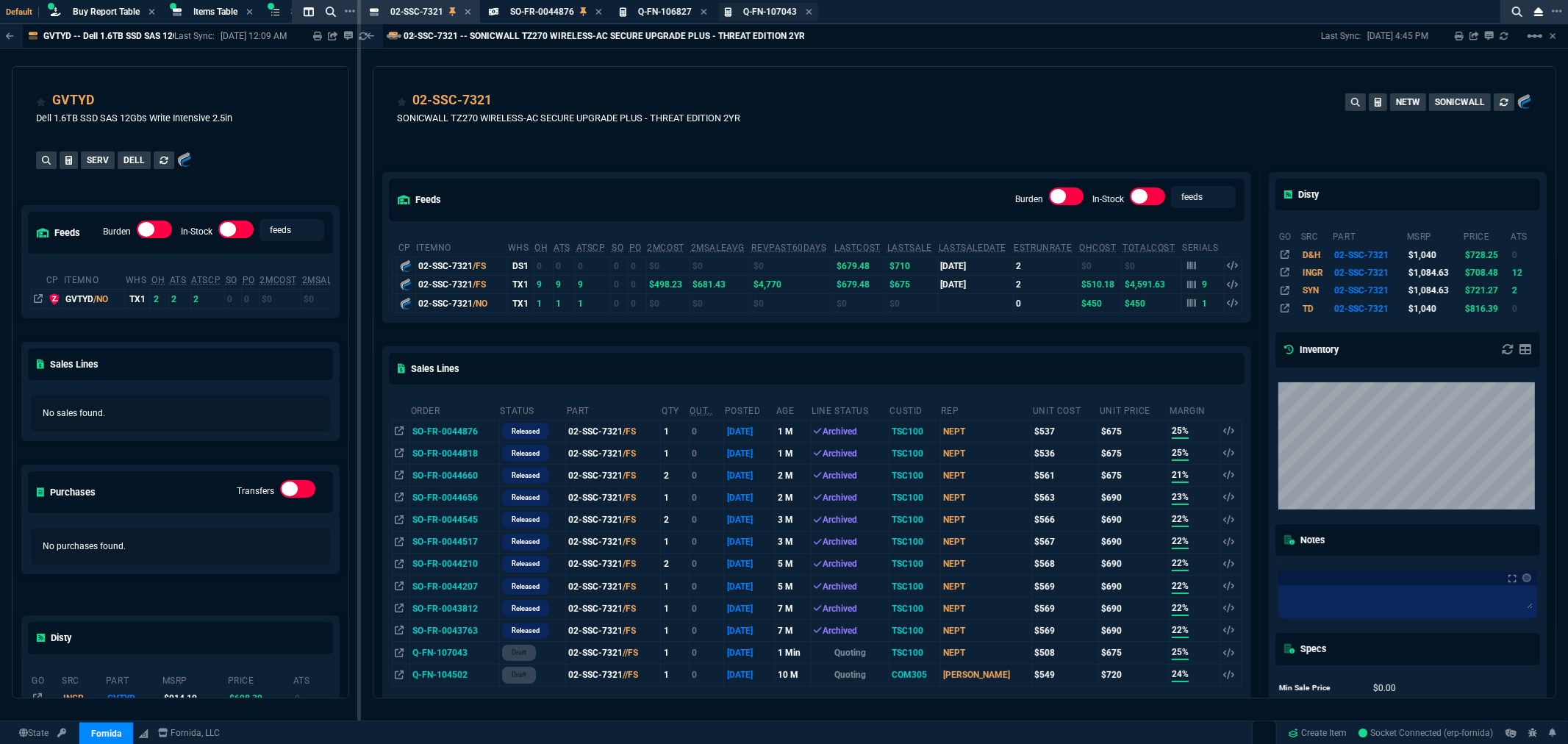
click at [753, 10] on span "Q-FN-107043" at bounding box center [771, 11] width 54 height 10
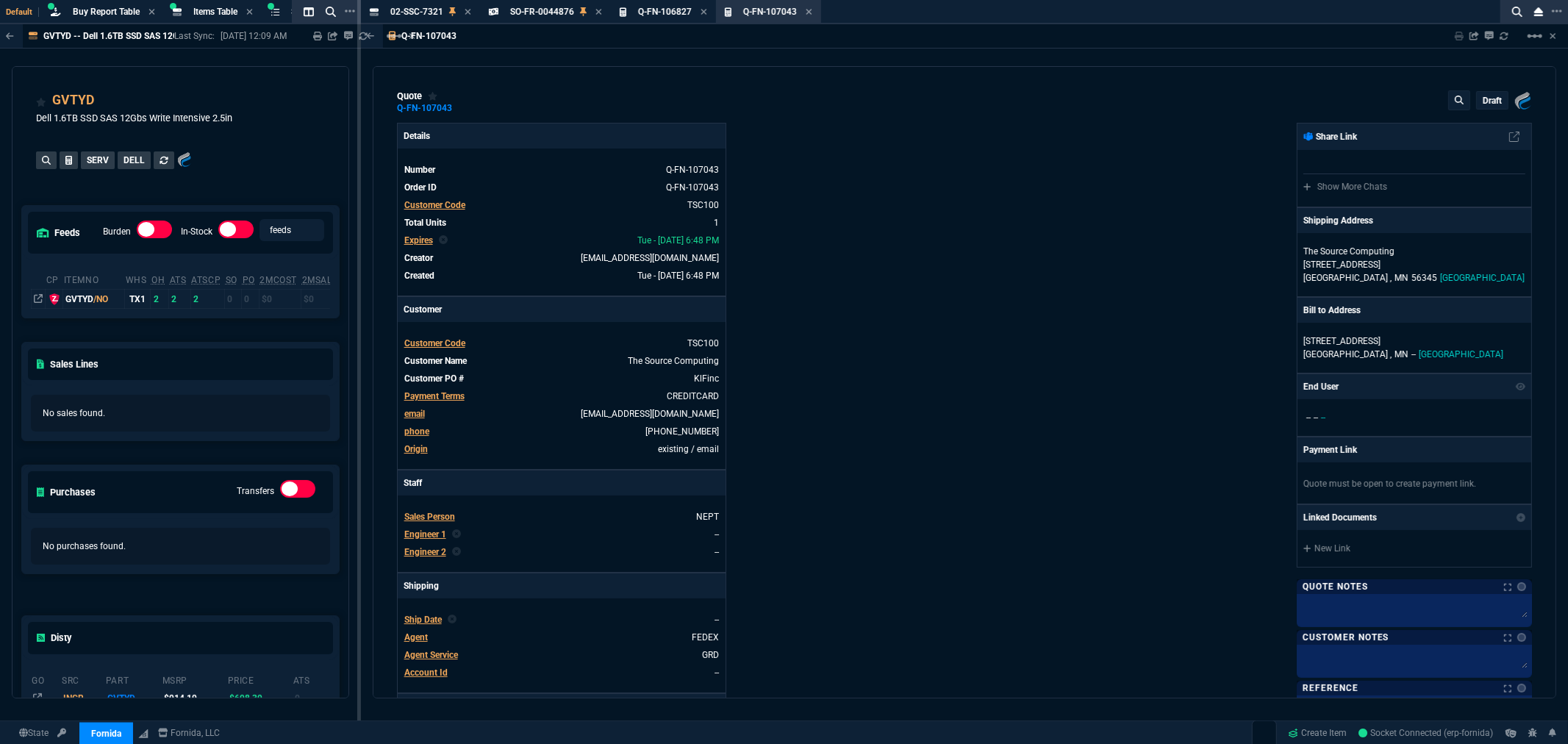
type input "25"
type input "167"
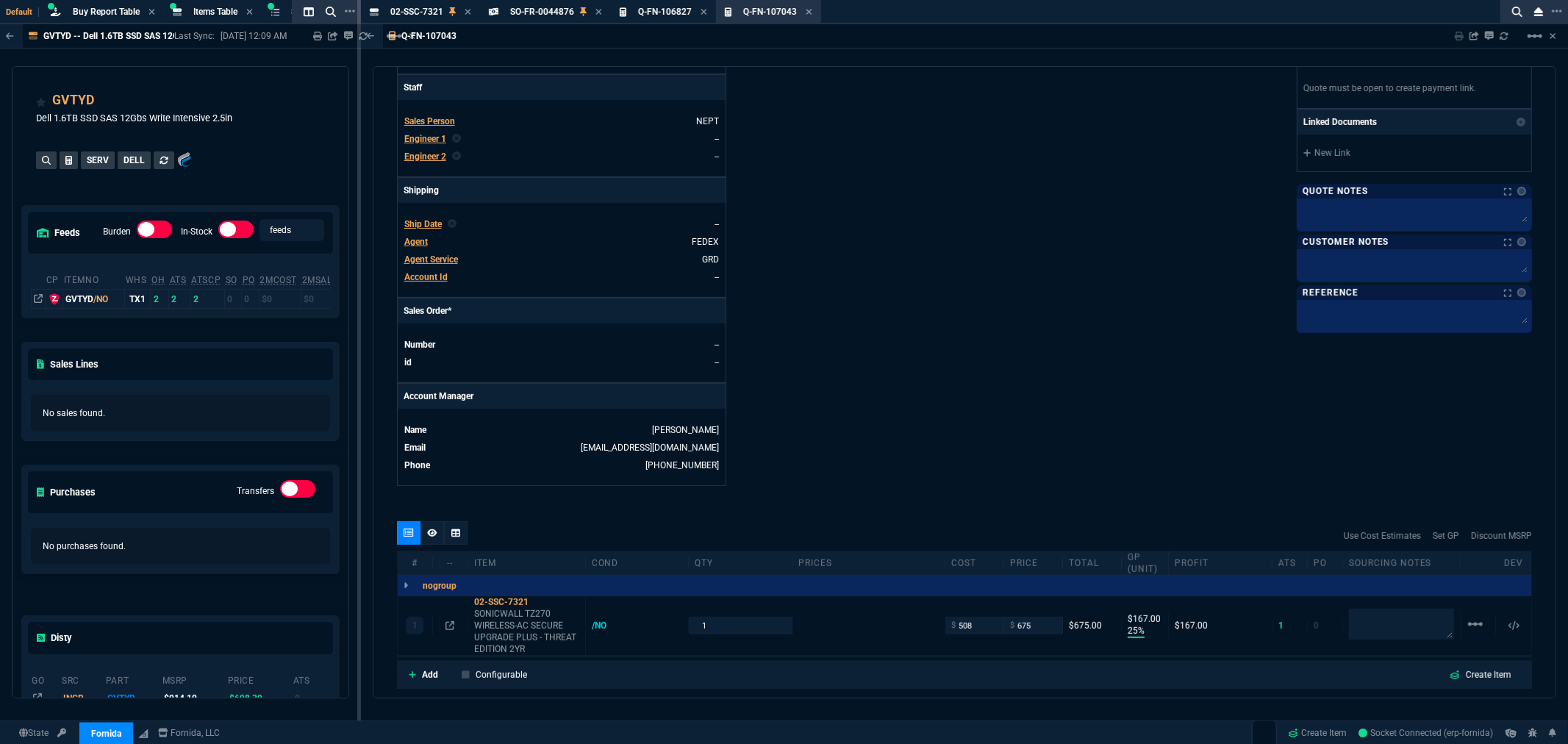
type input "1040"
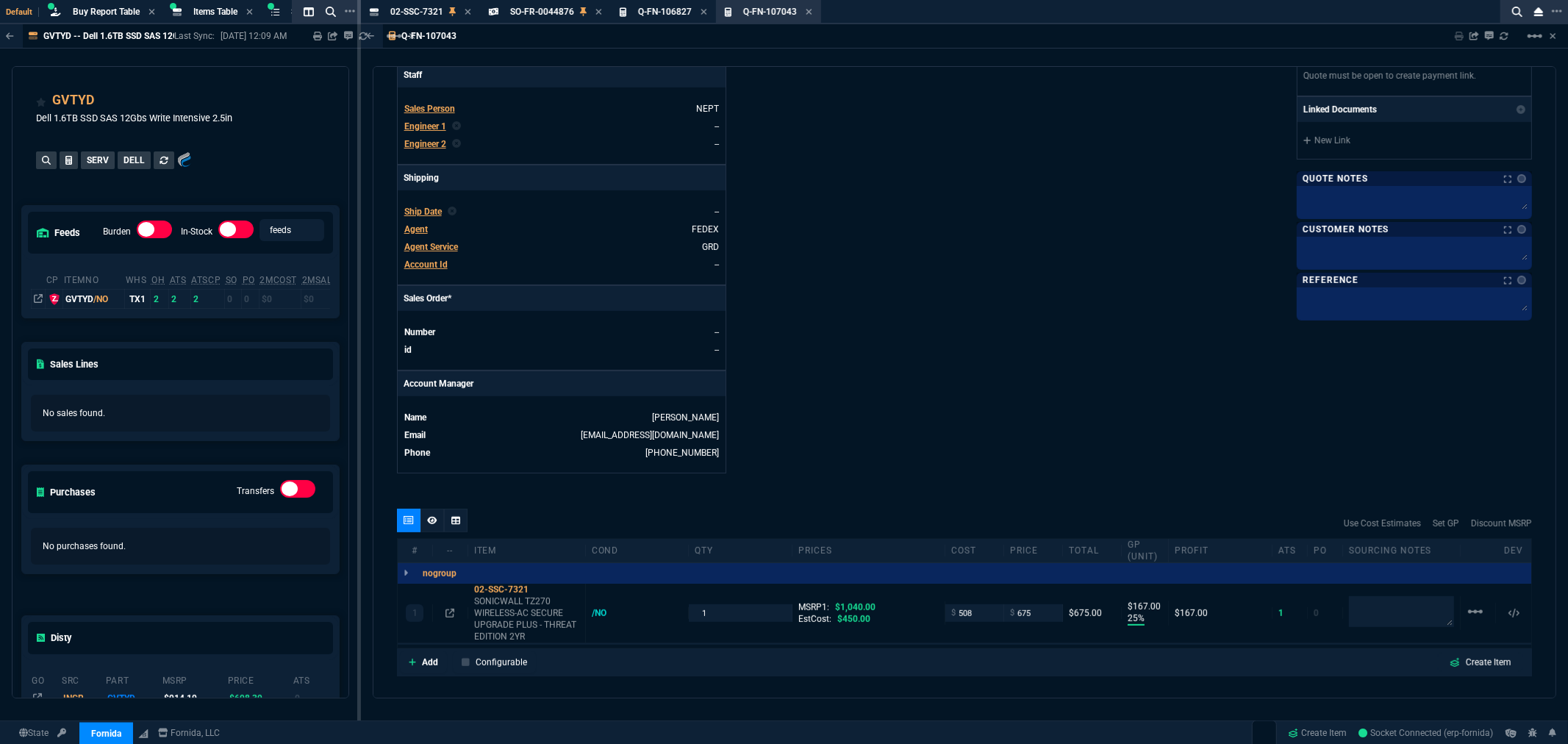
type input "35"
drag, startPoint x: 973, startPoint y: 614, endPoint x: 894, endPoint y: 614, distance: 79.0
click at [898, 616] on div "1 02-SSC-7321 SONICWALL TZ270 WIRELESS-AC SECURE UPGRADE PLUS - THREAT EDITION …" at bounding box center [964, 613] width 1133 height 59
type input "450"
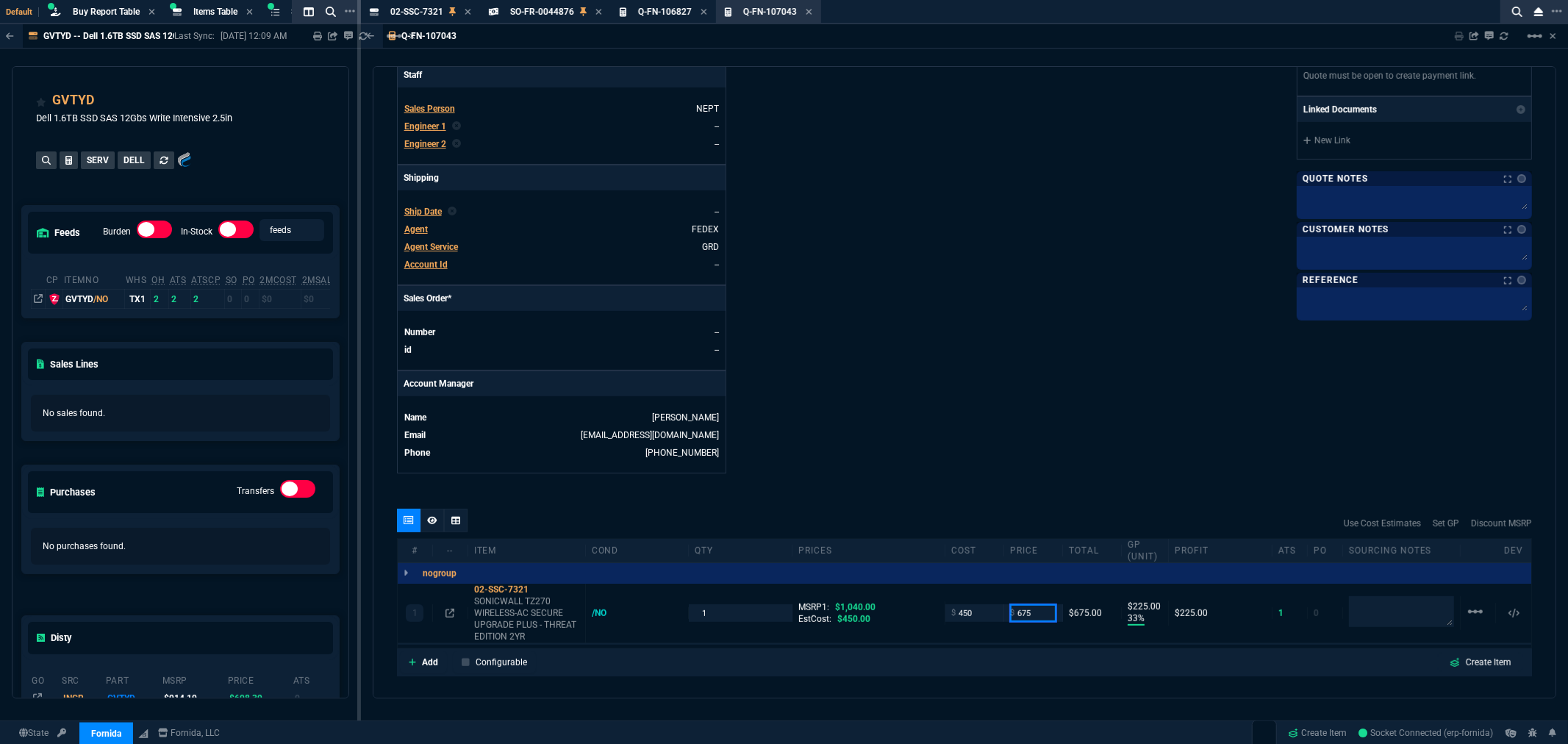
type input "33"
type input "225"
click at [881, 349] on div "Details Number Q-FN-107043 Order ID Q-FN-107043 Customer Code TSC100 Total Unit…" at bounding box center [680, 94] width 567 height 759
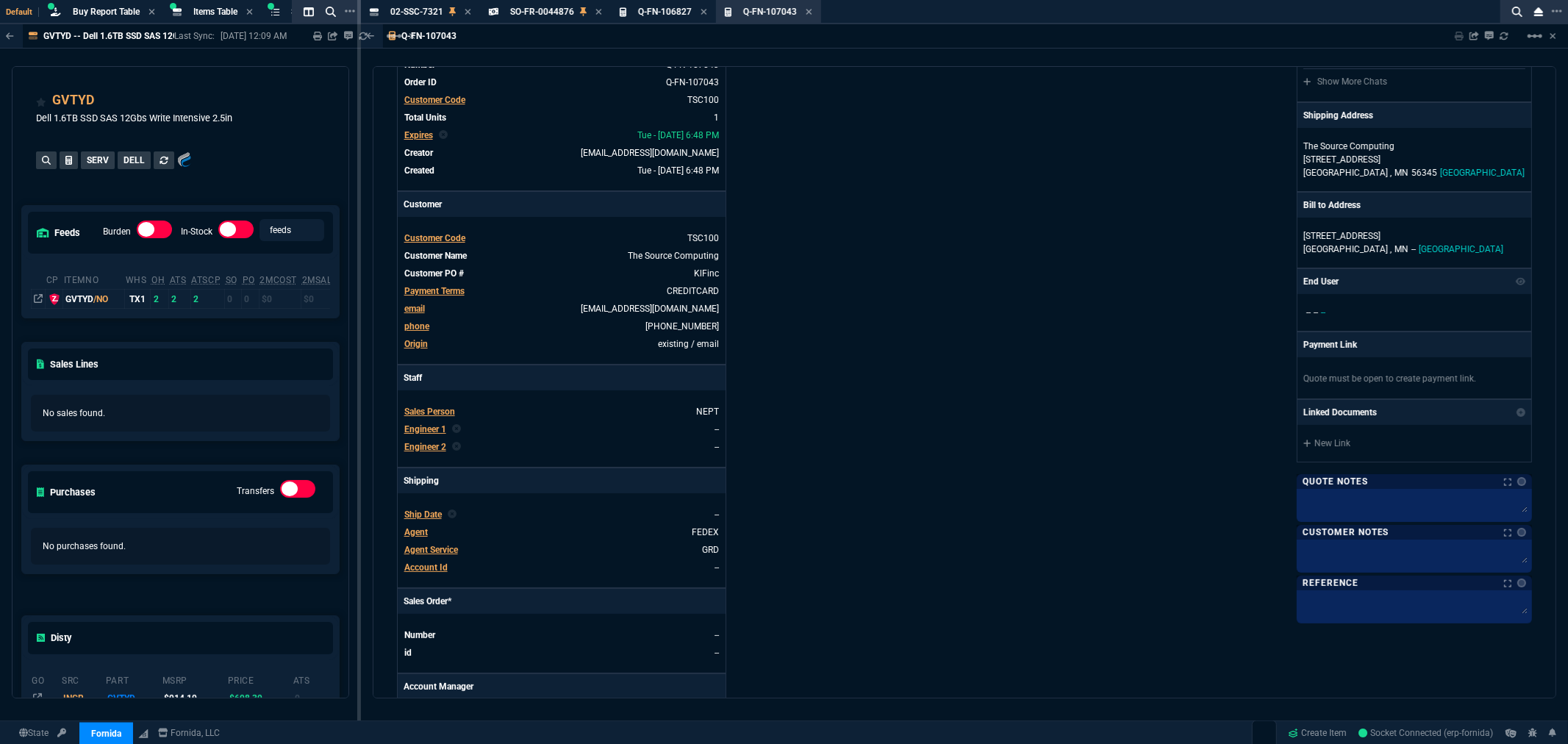
scroll to position [0, 0]
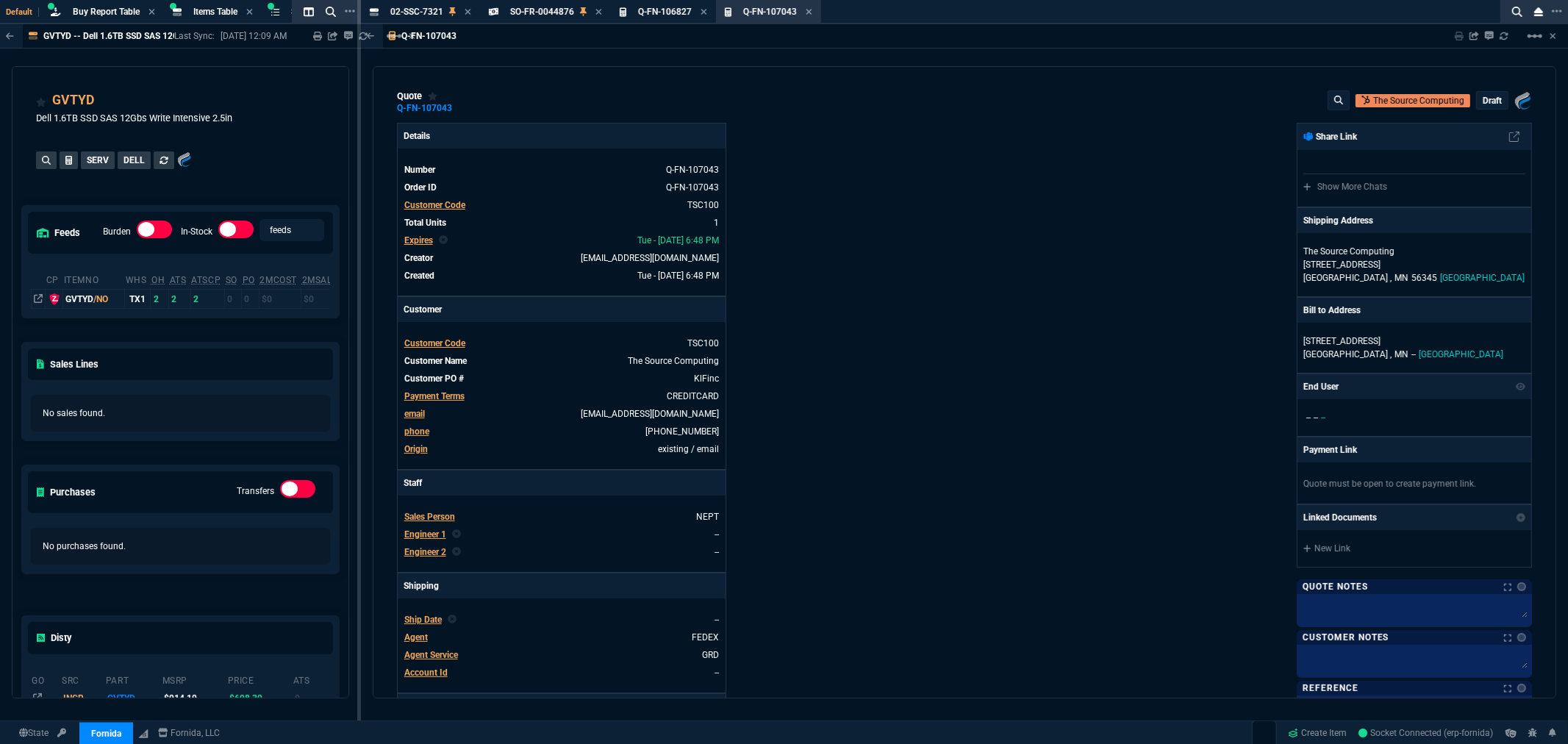
click at [1486, 101] on p "draft" at bounding box center [1492, 100] width 19 height 12
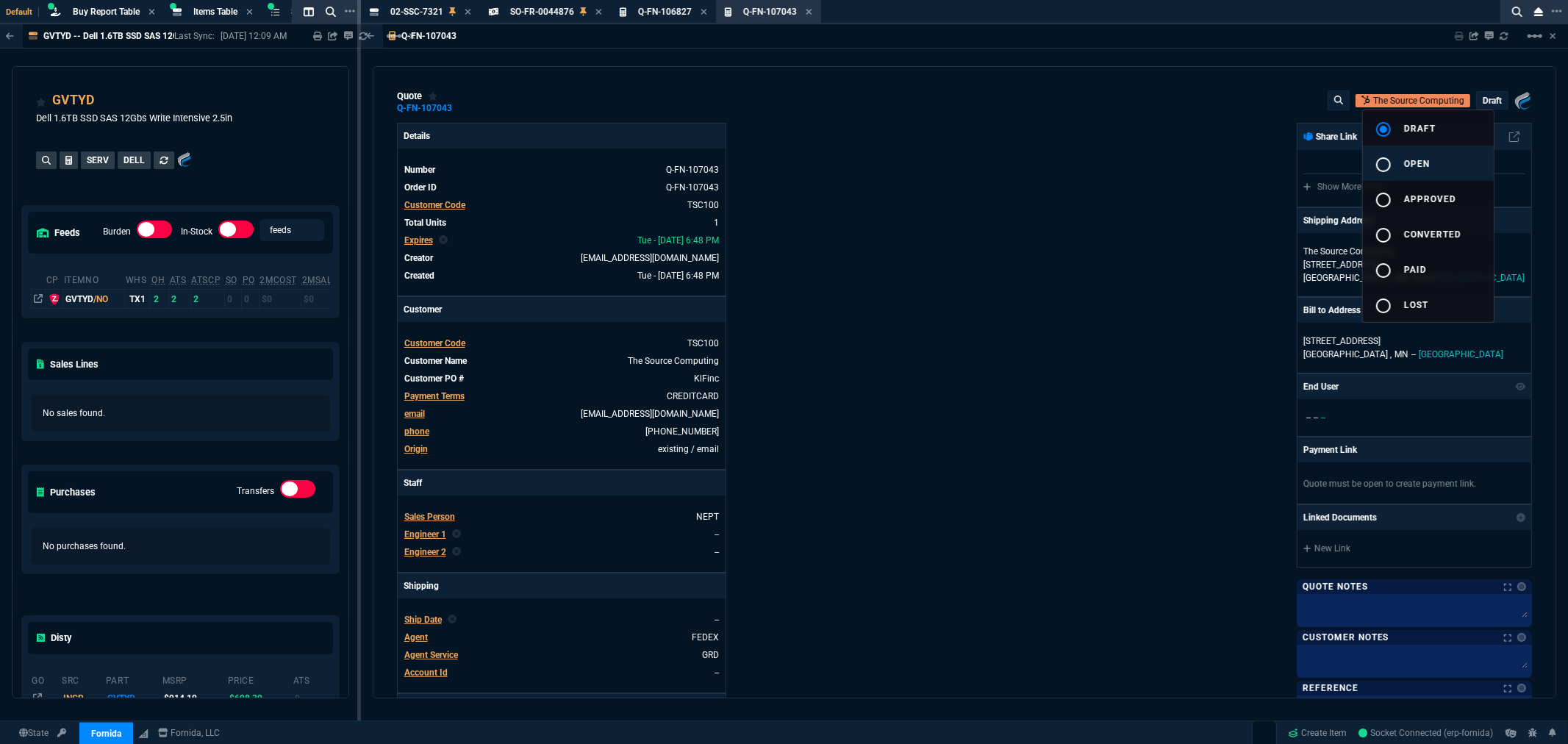
click at [1420, 160] on span "open" at bounding box center [1417, 163] width 26 height 10
type input "33"
type input "225"
click at [1185, 192] on div at bounding box center [784, 372] width 1568 height 744
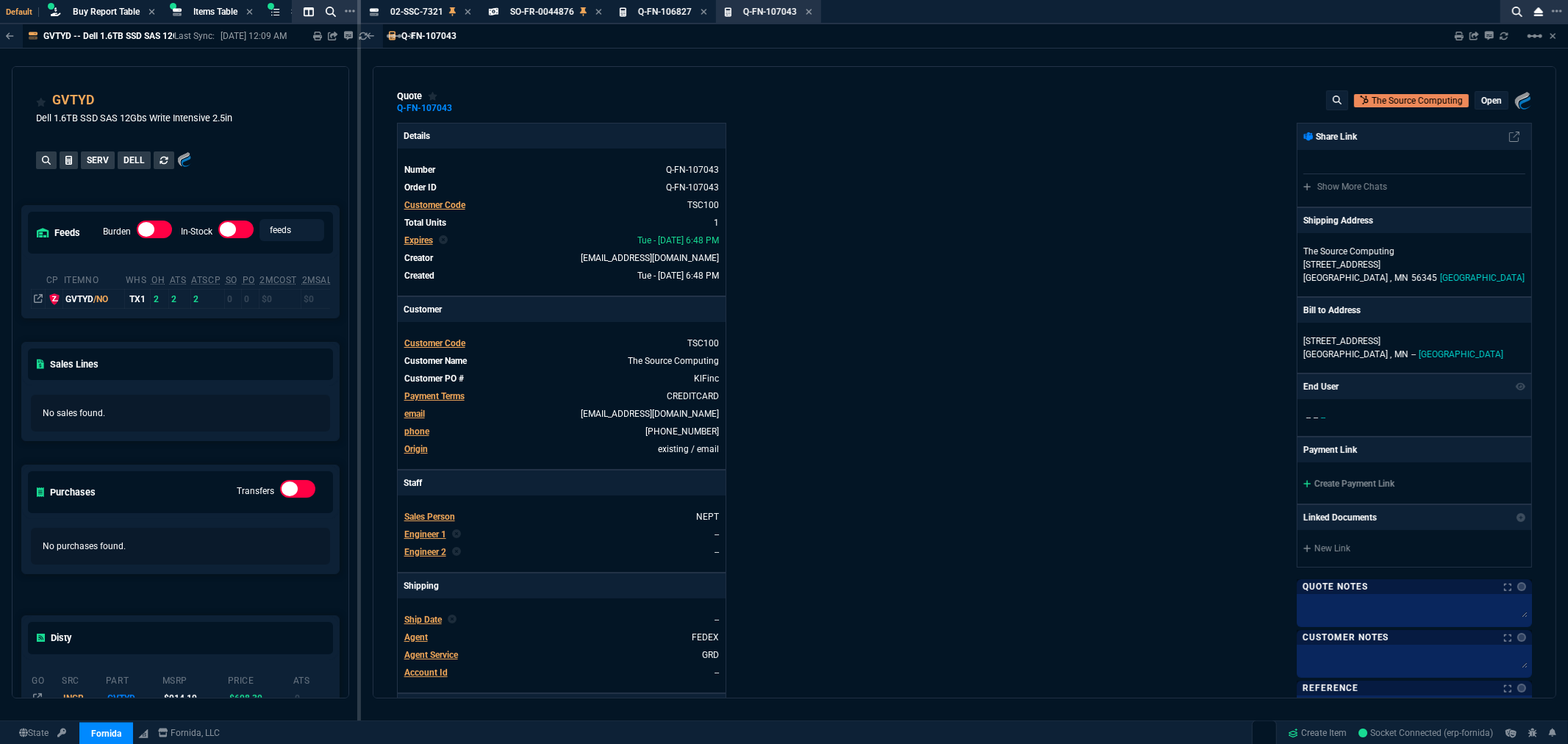
type input "35"
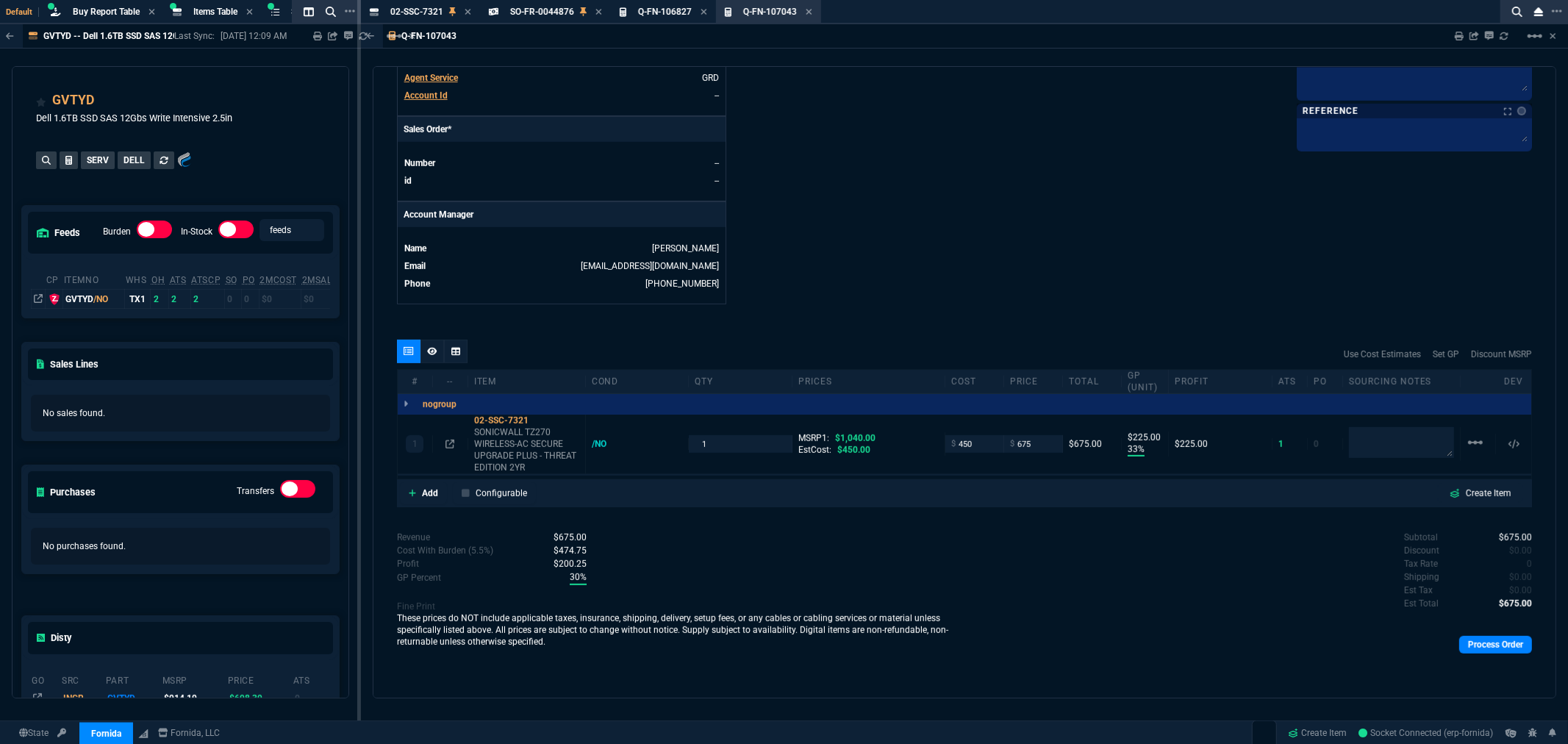
scroll to position [252, 0]
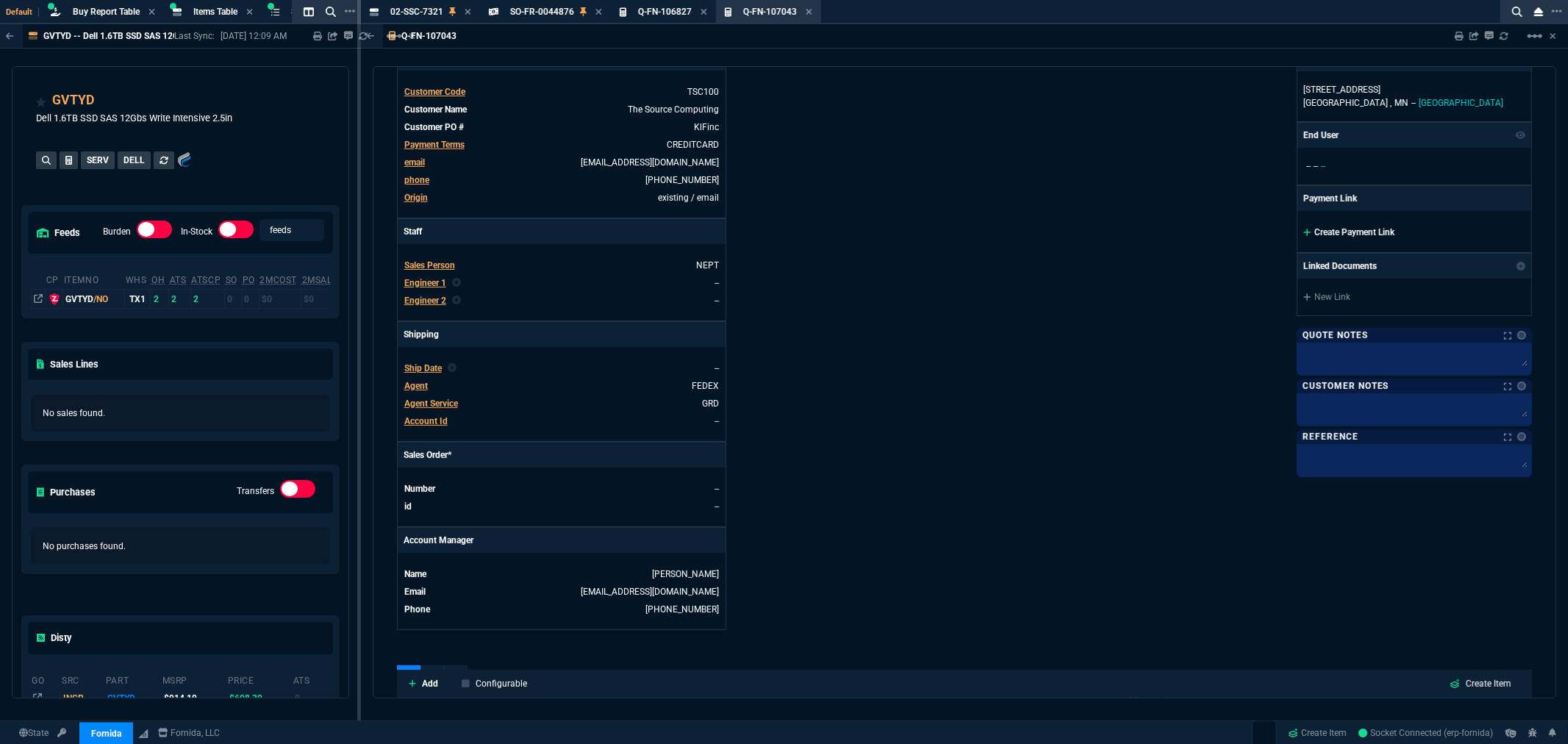
click at [1357, 237] on link "Create Payment Link" at bounding box center [1349, 232] width 91 height 10
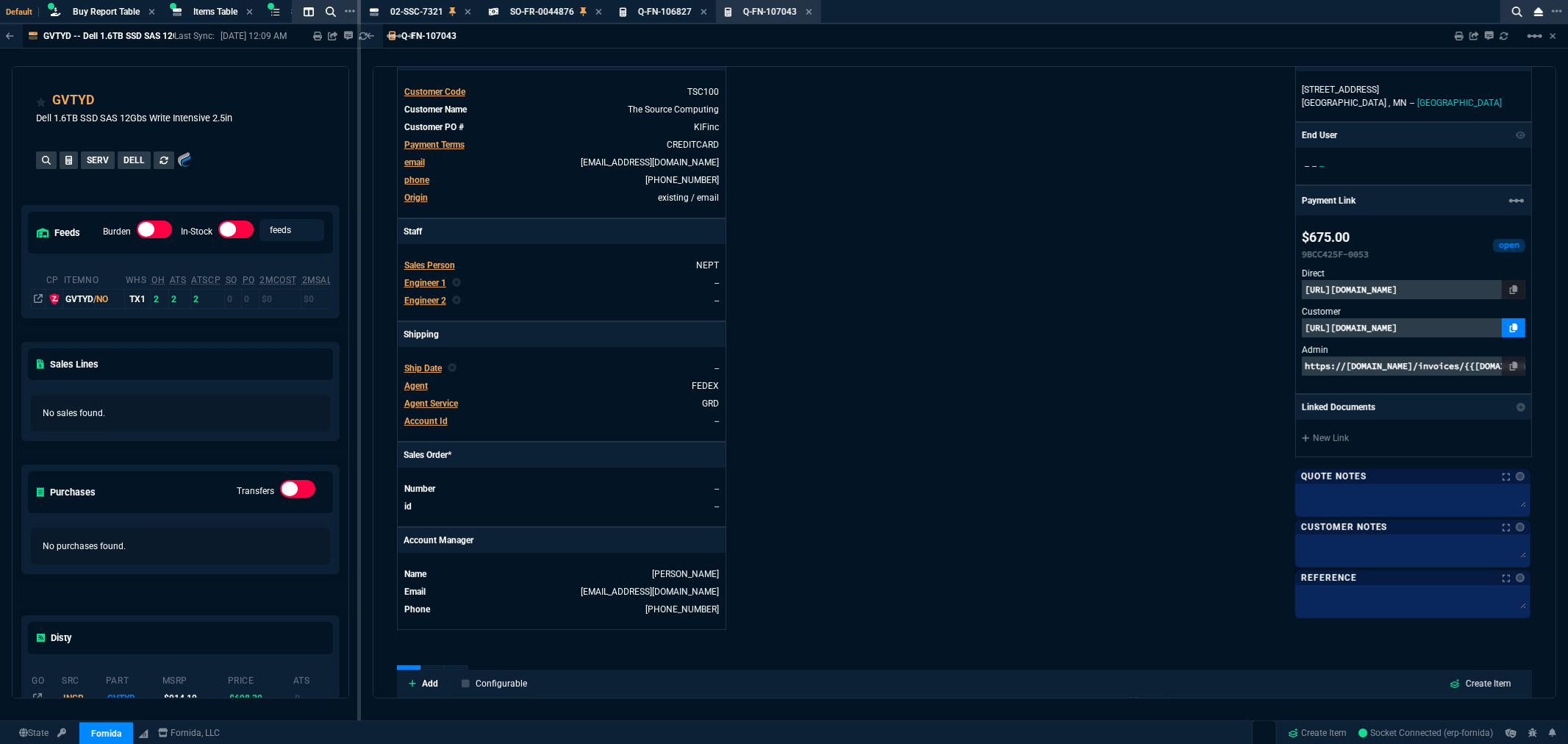
click at [1510, 331] on icon at bounding box center [1513, 328] width 8 height 9
click at [806, 10] on icon at bounding box center [808, 12] width 6 height 9
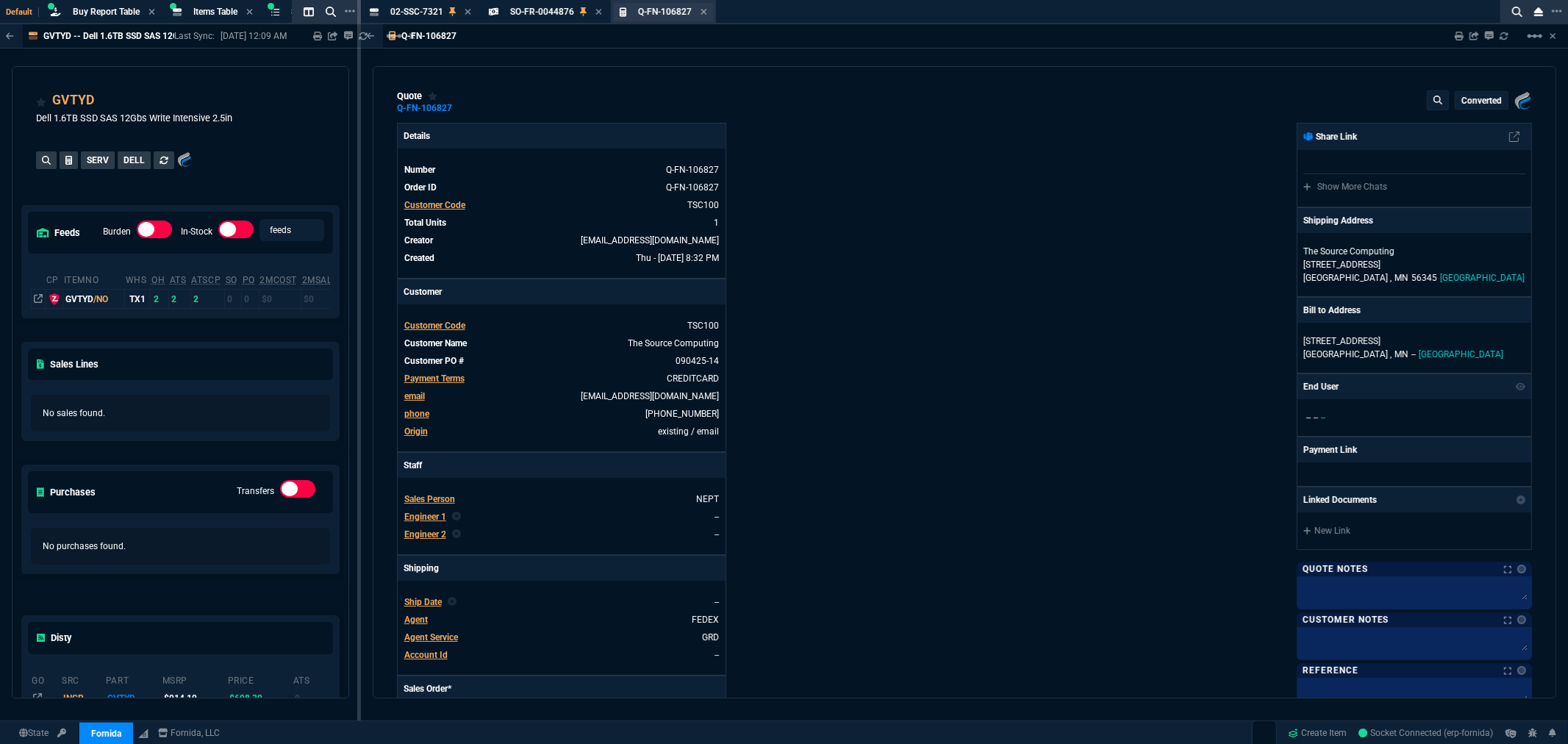
type input "25"
type input "167"
click at [707, 11] on div "Q-FN-106827 Quote" at bounding box center [663, 12] width 99 height 19
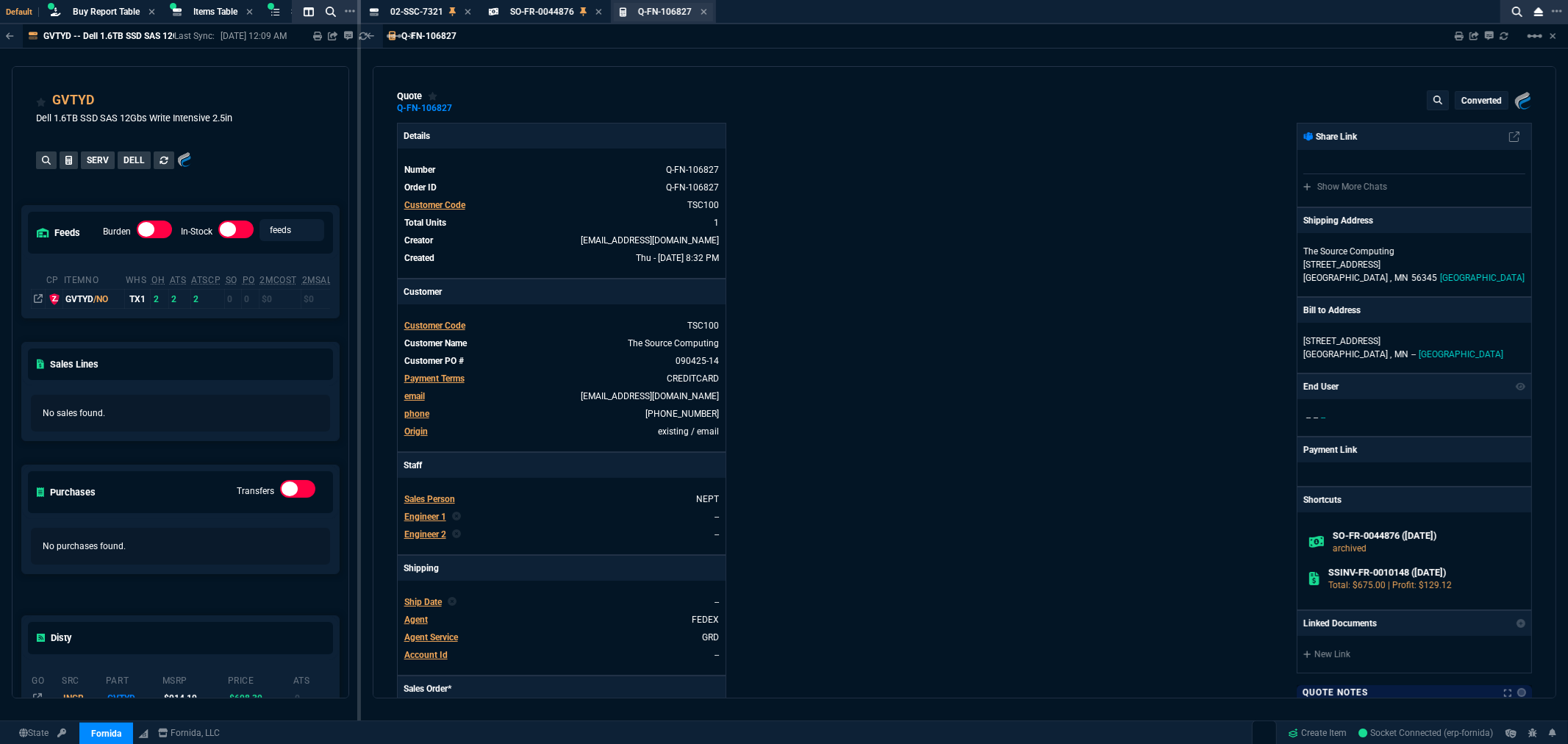
type input "1040"
type input "35"
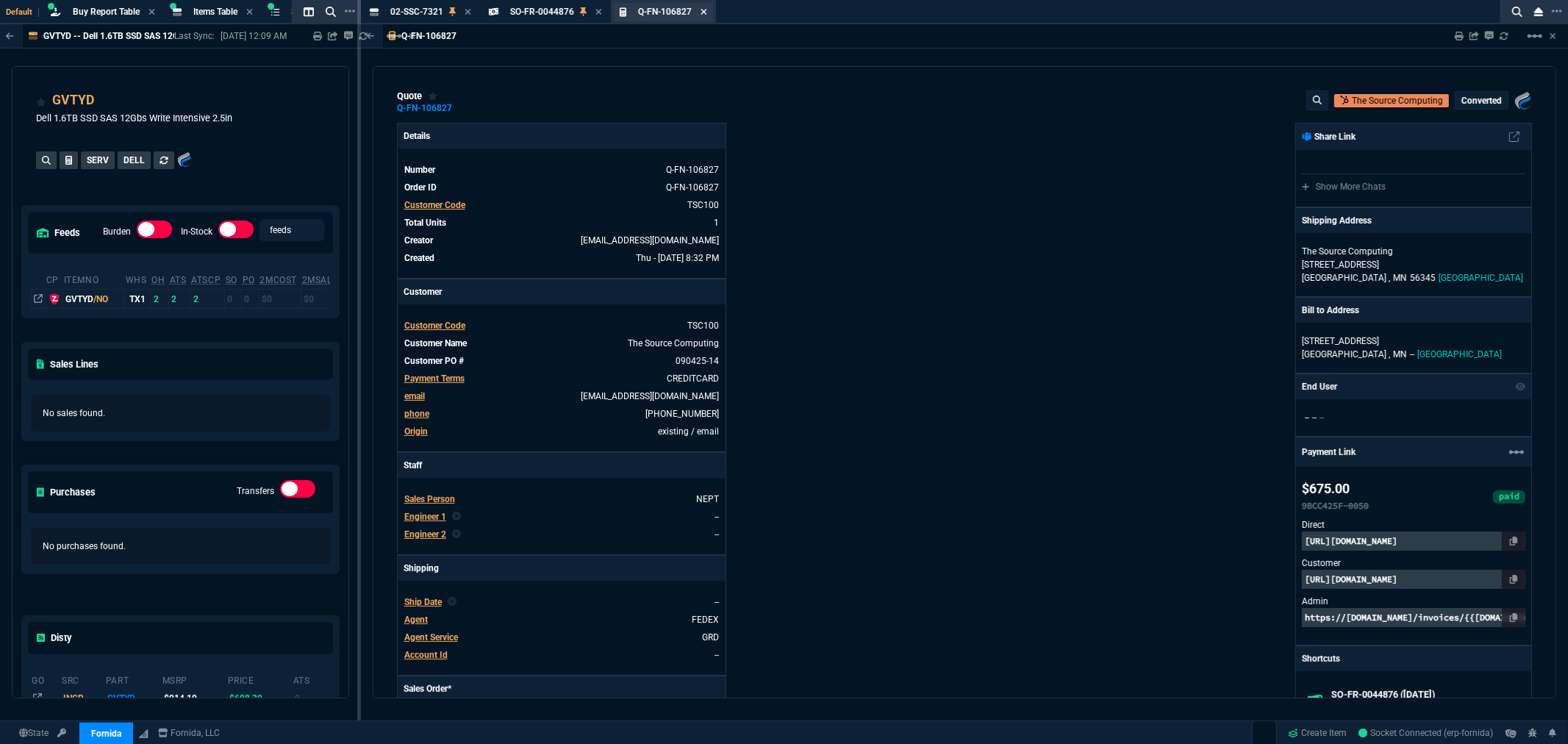
click at [704, 11] on icon at bounding box center [703, 12] width 6 height 9
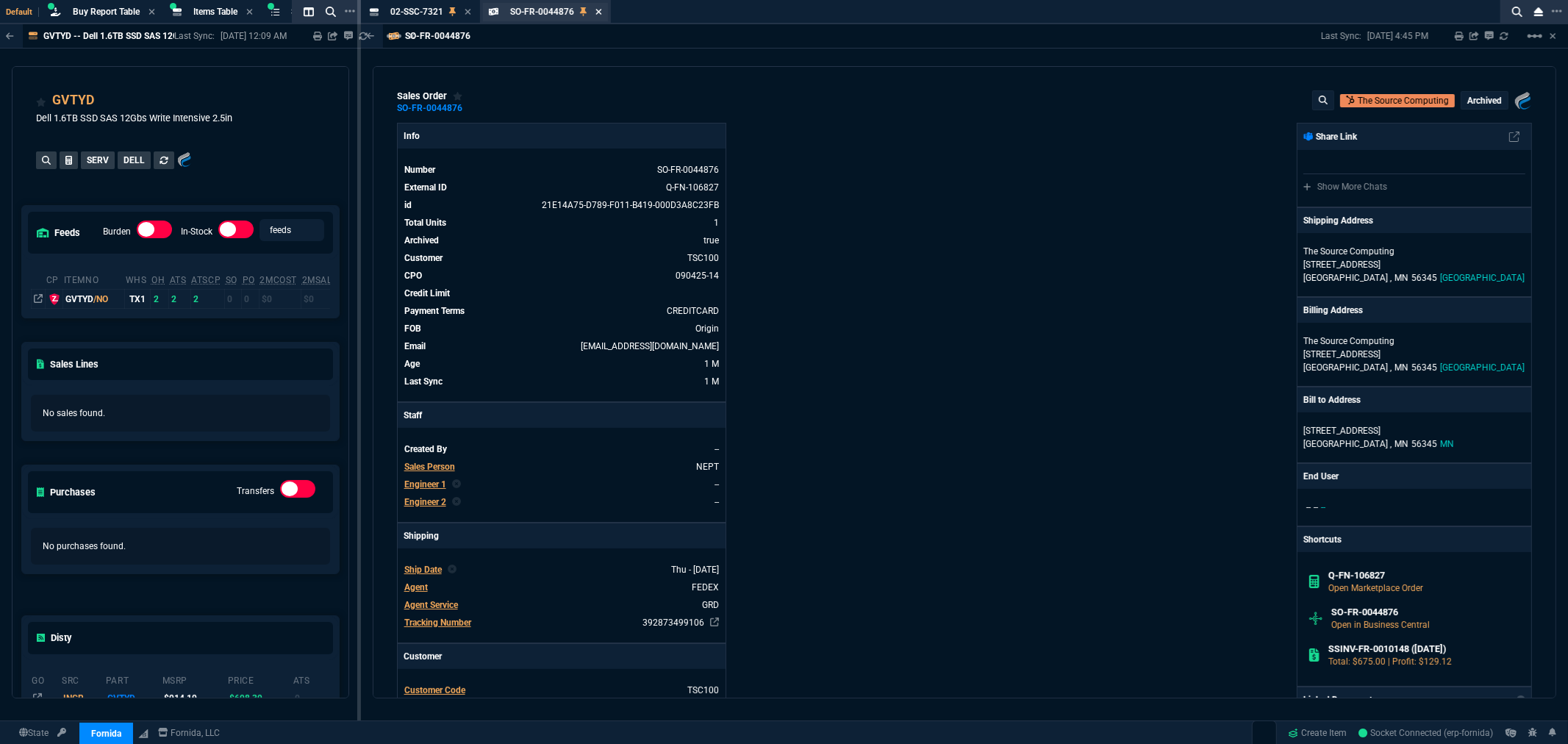
click at [599, 13] on icon at bounding box center [599, 12] width 6 height 9
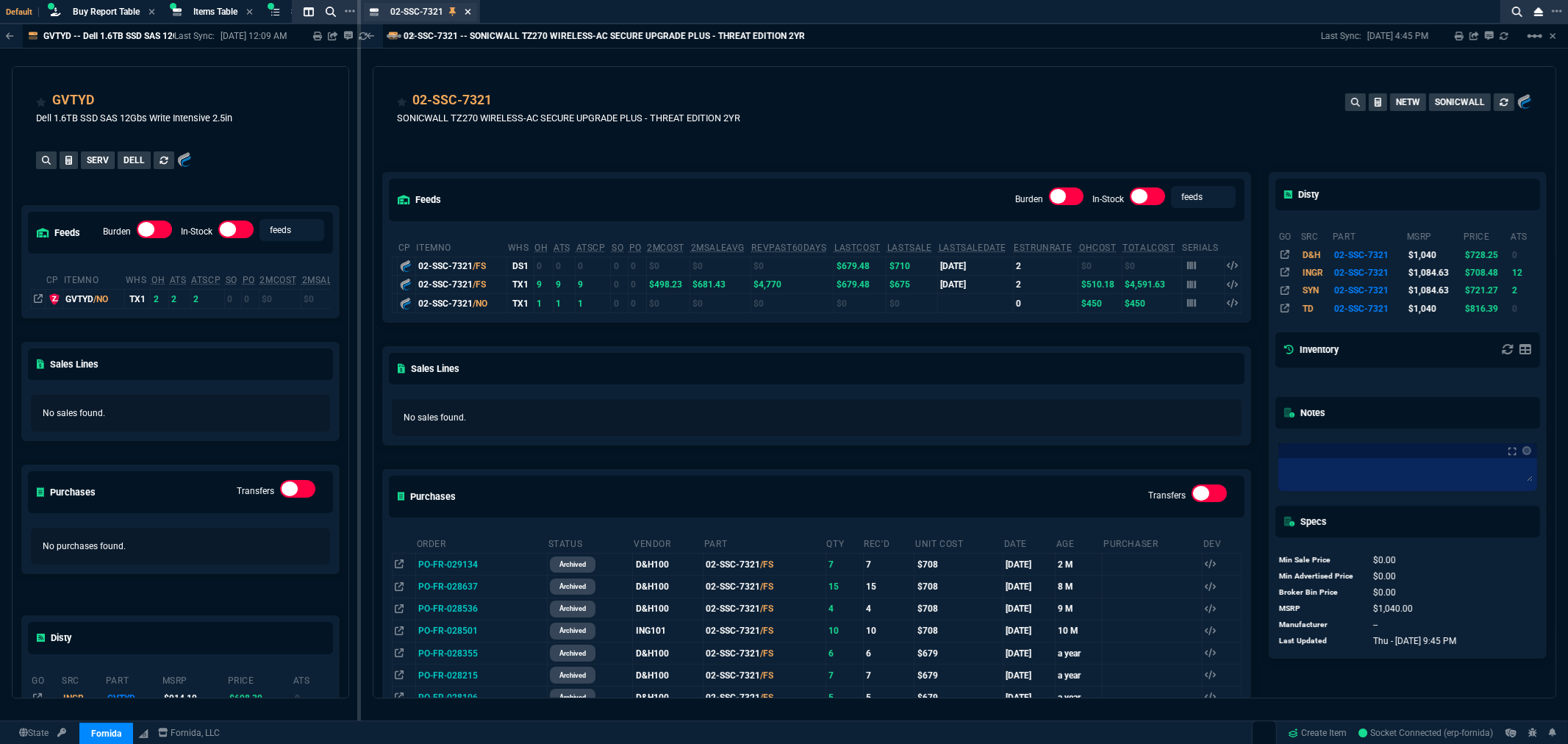
click at [465, 9] on icon at bounding box center [468, 12] width 6 height 6
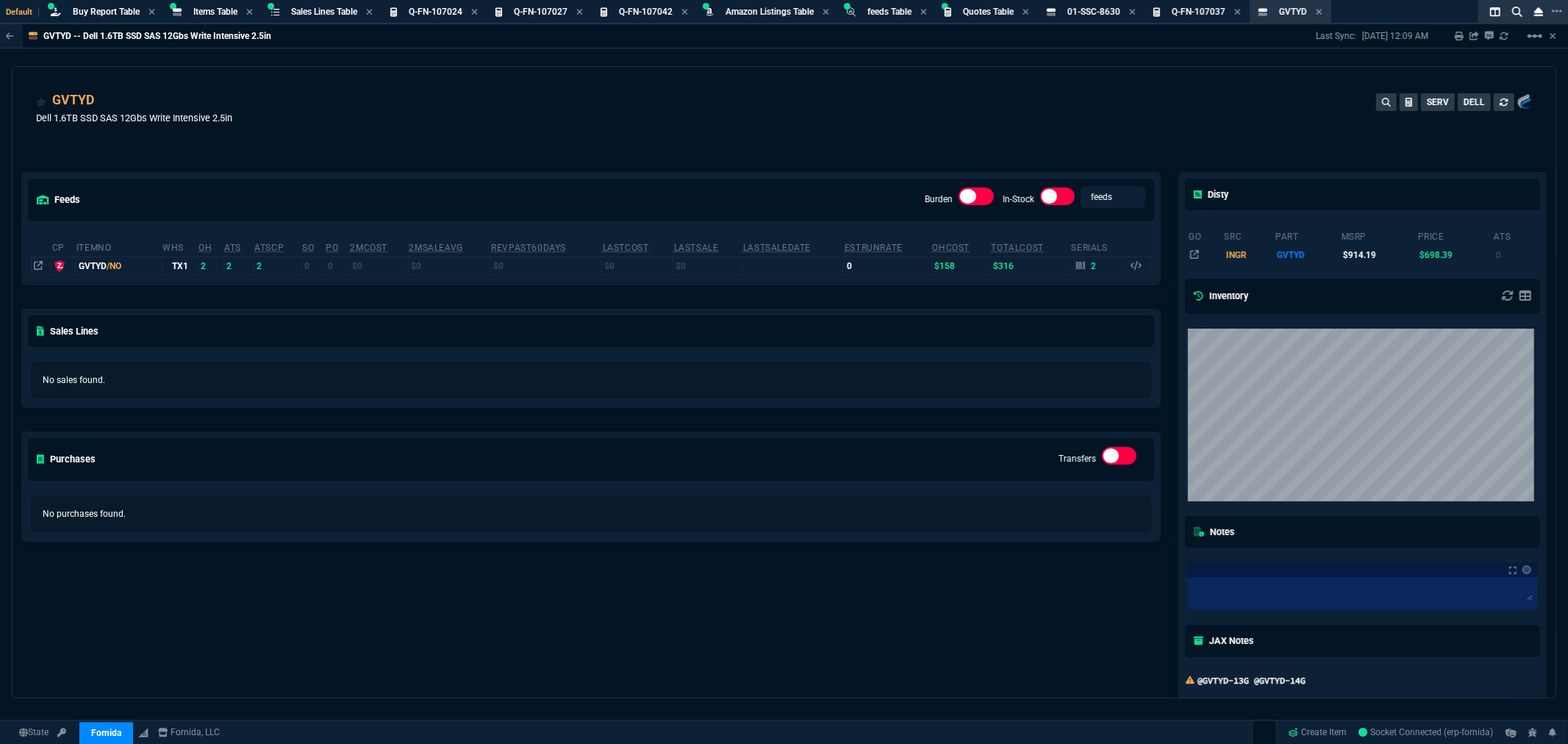
drag, startPoint x: 846, startPoint y: 117, endPoint x: 915, endPoint y: 49, distance: 96.9
click at [846, 117] on div "GVTYD Dell 1.6TB SSD SAS 12Gbs Write Intensive 2.5in SERV DELL" at bounding box center [784, 117] width 1496 height 52
click at [313, 9] on span "Sales Lines Table" at bounding box center [324, 11] width 66 height 10
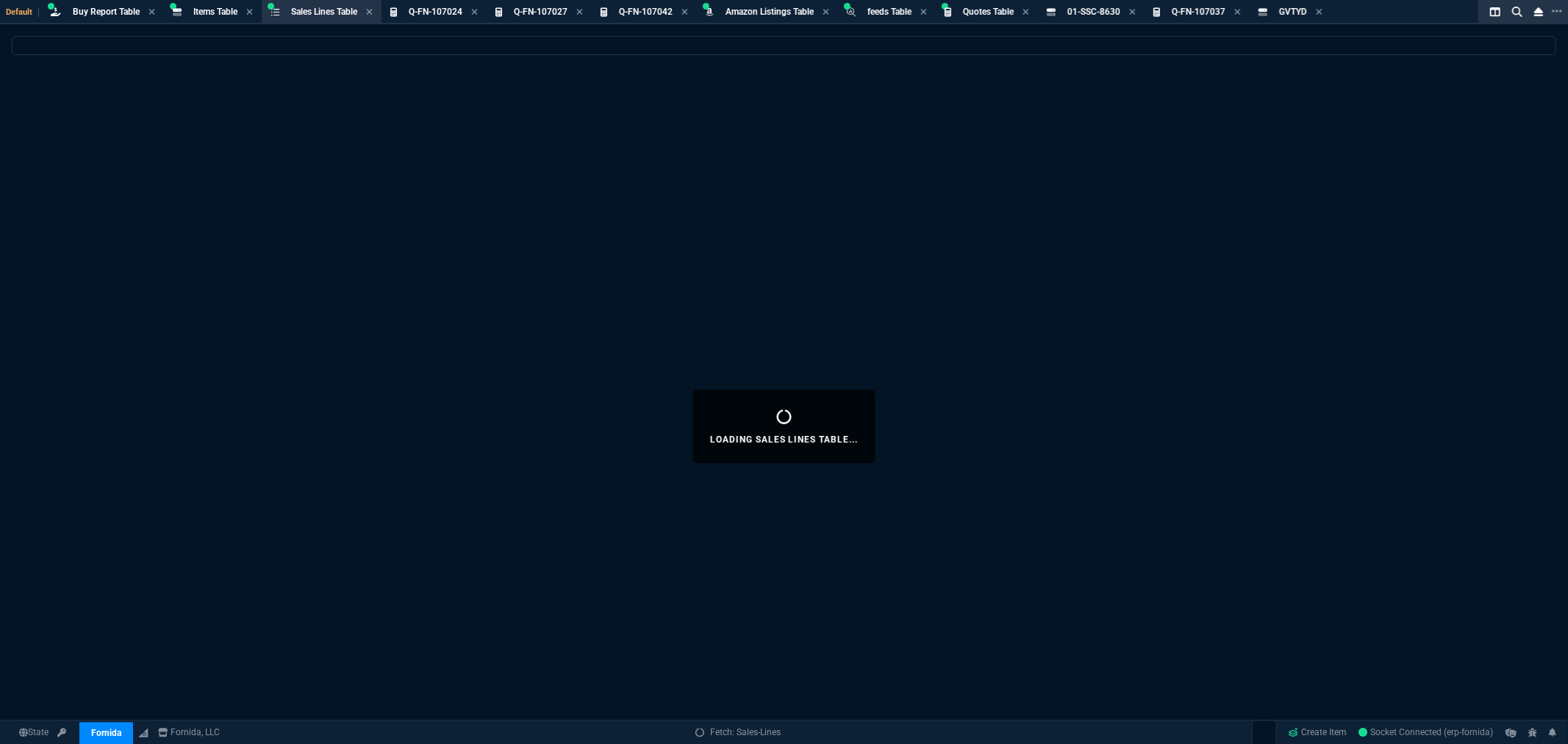
select select
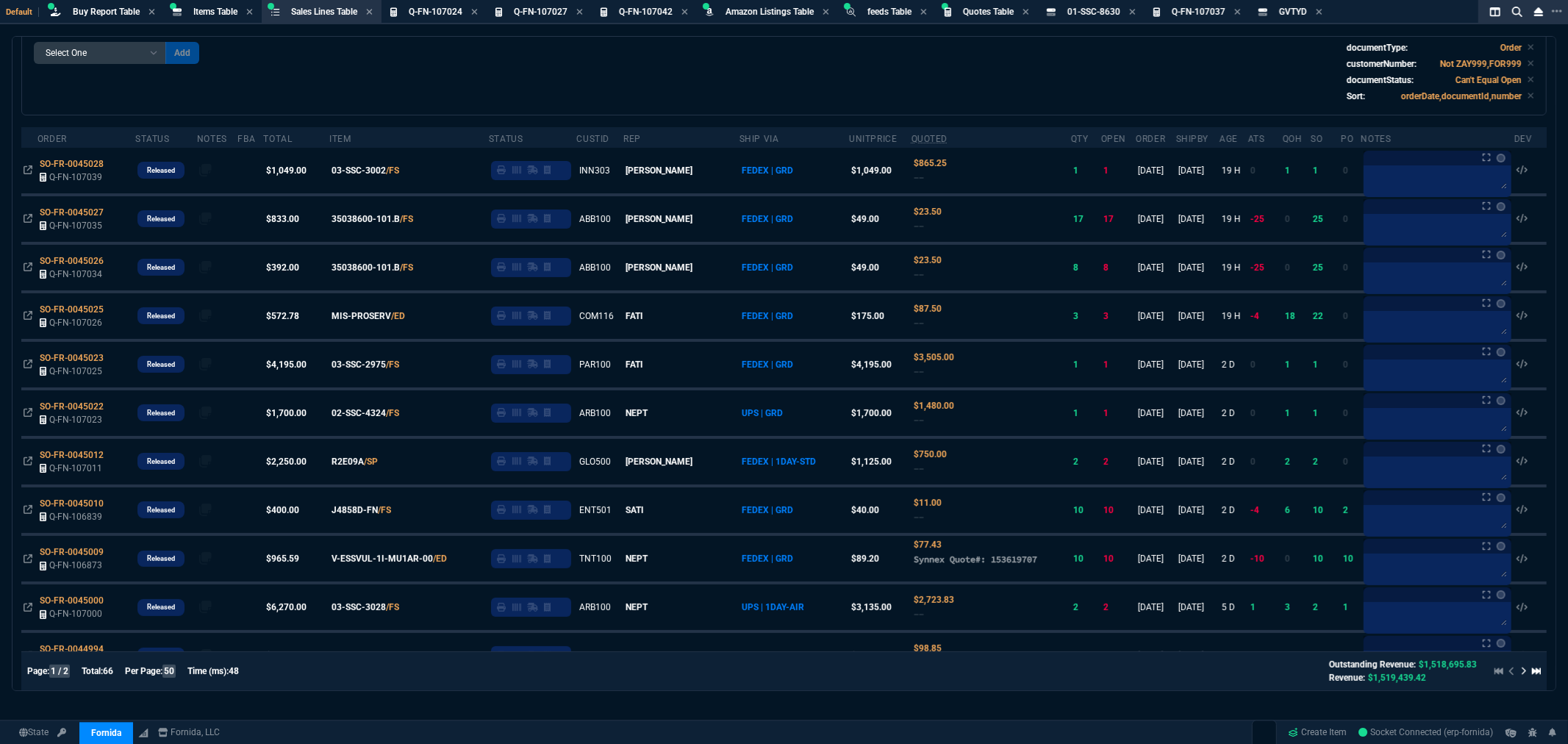
scroll to position [0, 0]
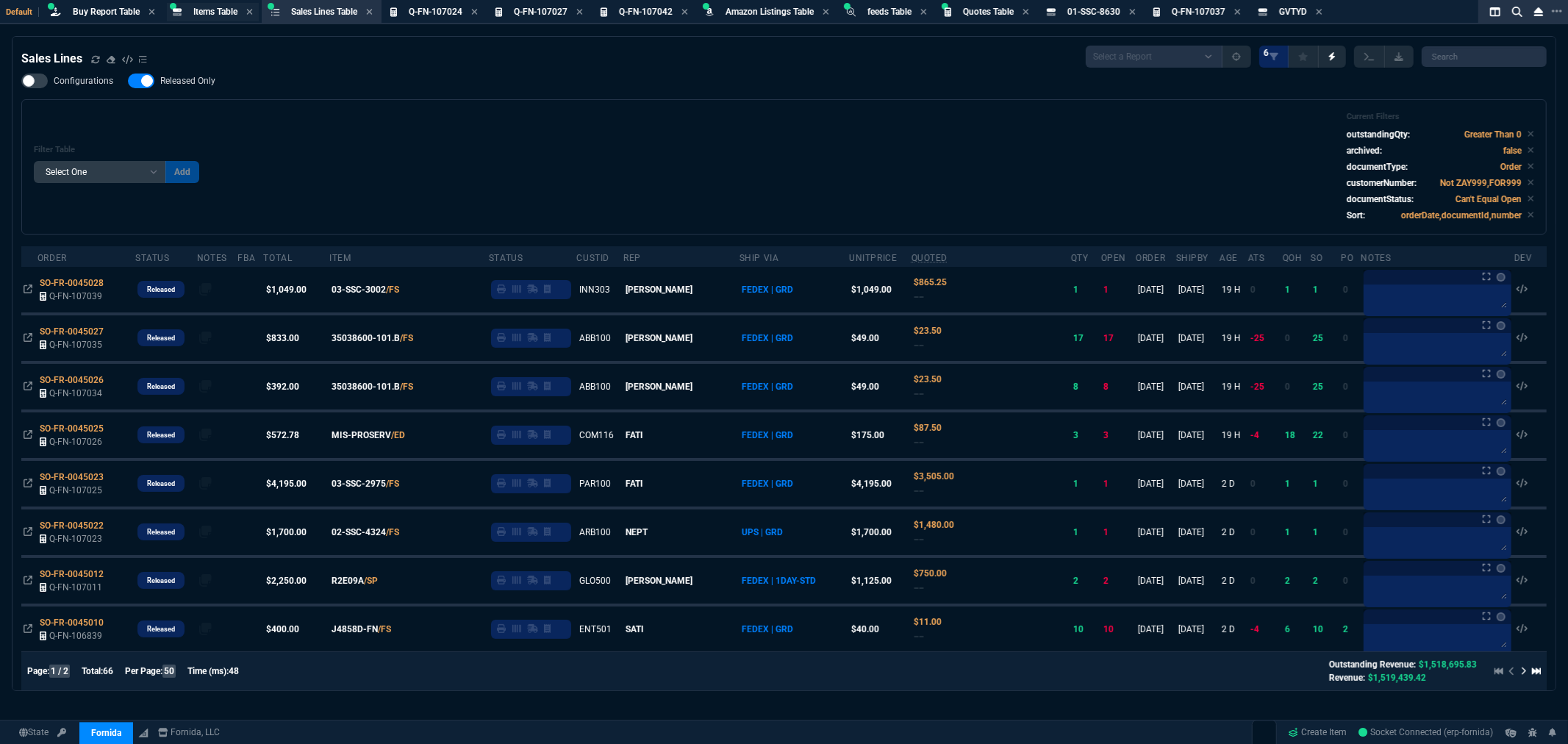
click at [220, 13] on span "Items Table" at bounding box center [215, 11] width 44 height 10
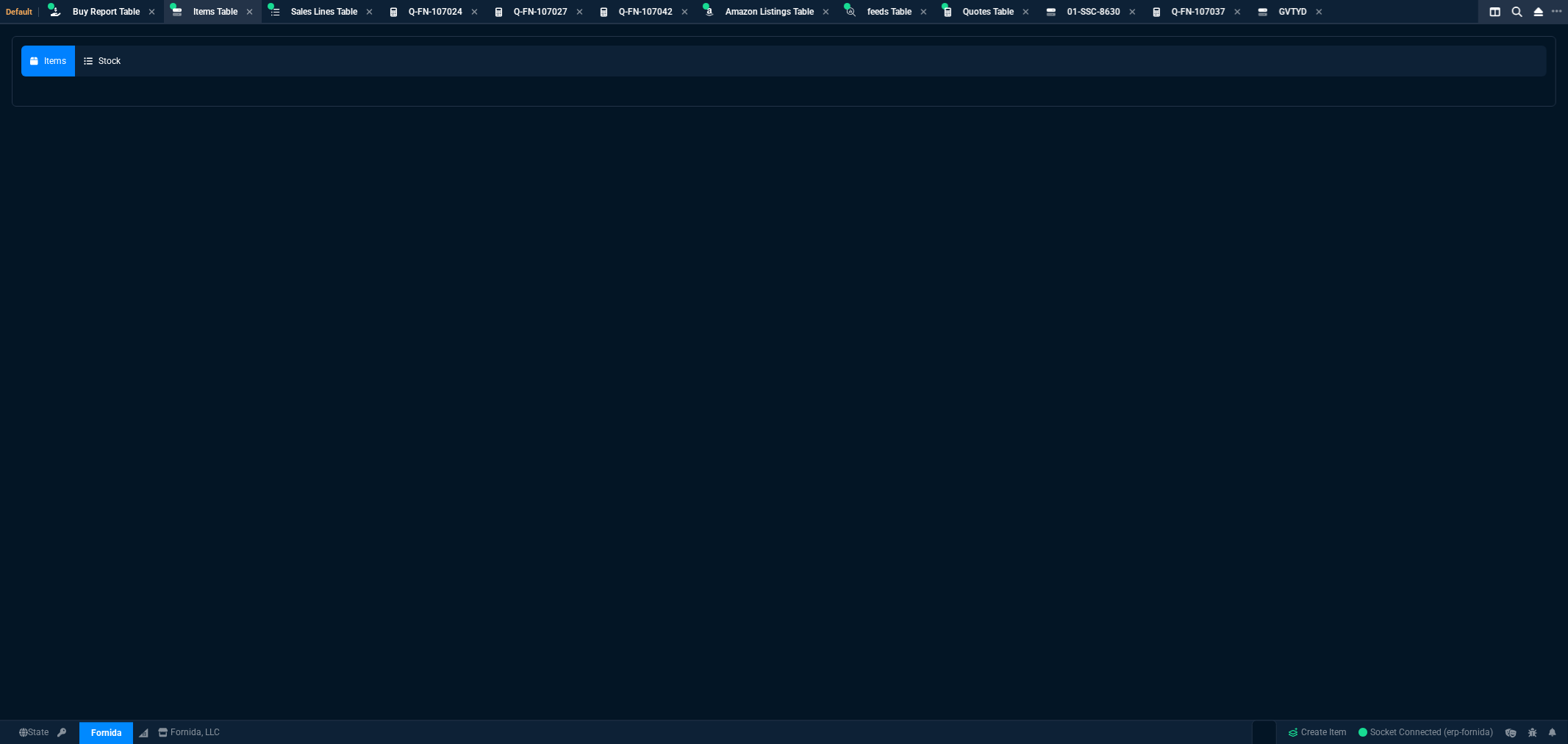
select select
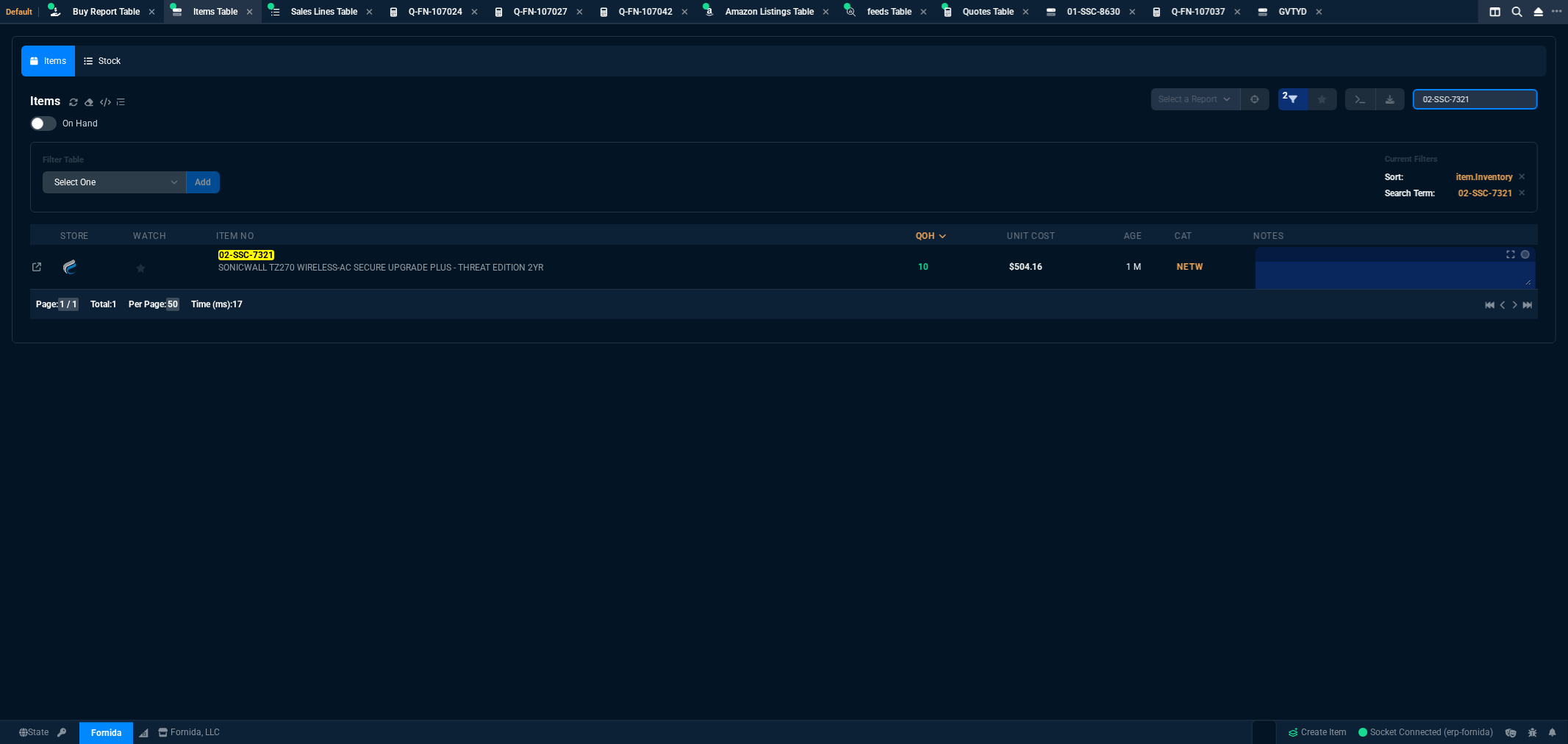
drag, startPoint x: 1478, startPoint y: 99, endPoint x: 1299, endPoint y: 100, distance: 179.0
click at [1299, 100] on div "Select a Report NEW QUERY 2 02-SSC-7321" at bounding box center [1345, 99] width 387 height 22
paste input "R2E09A"
type input "R2E09A"
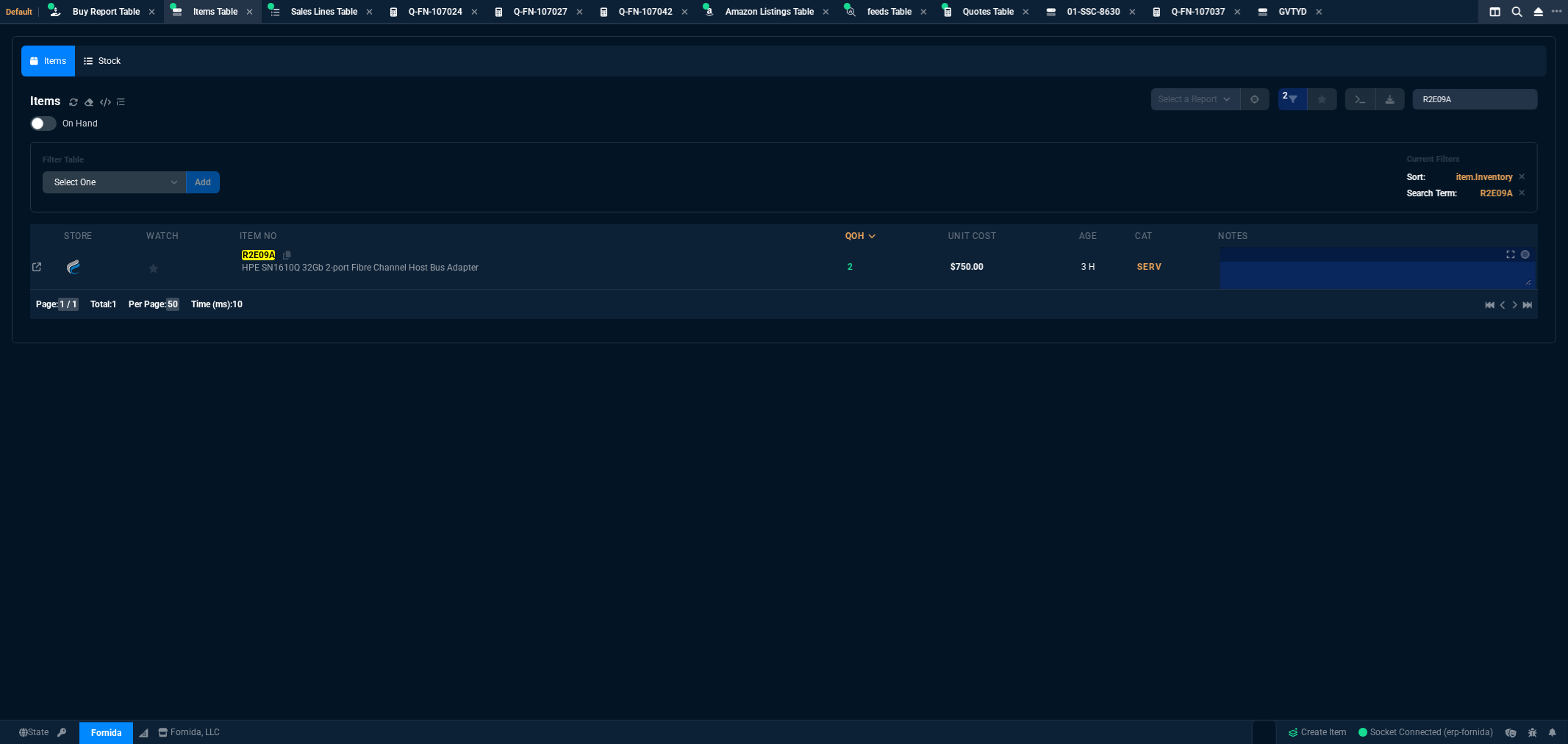
click at [260, 255] on mark "R2E09A" at bounding box center [258, 255] width 33 height 10
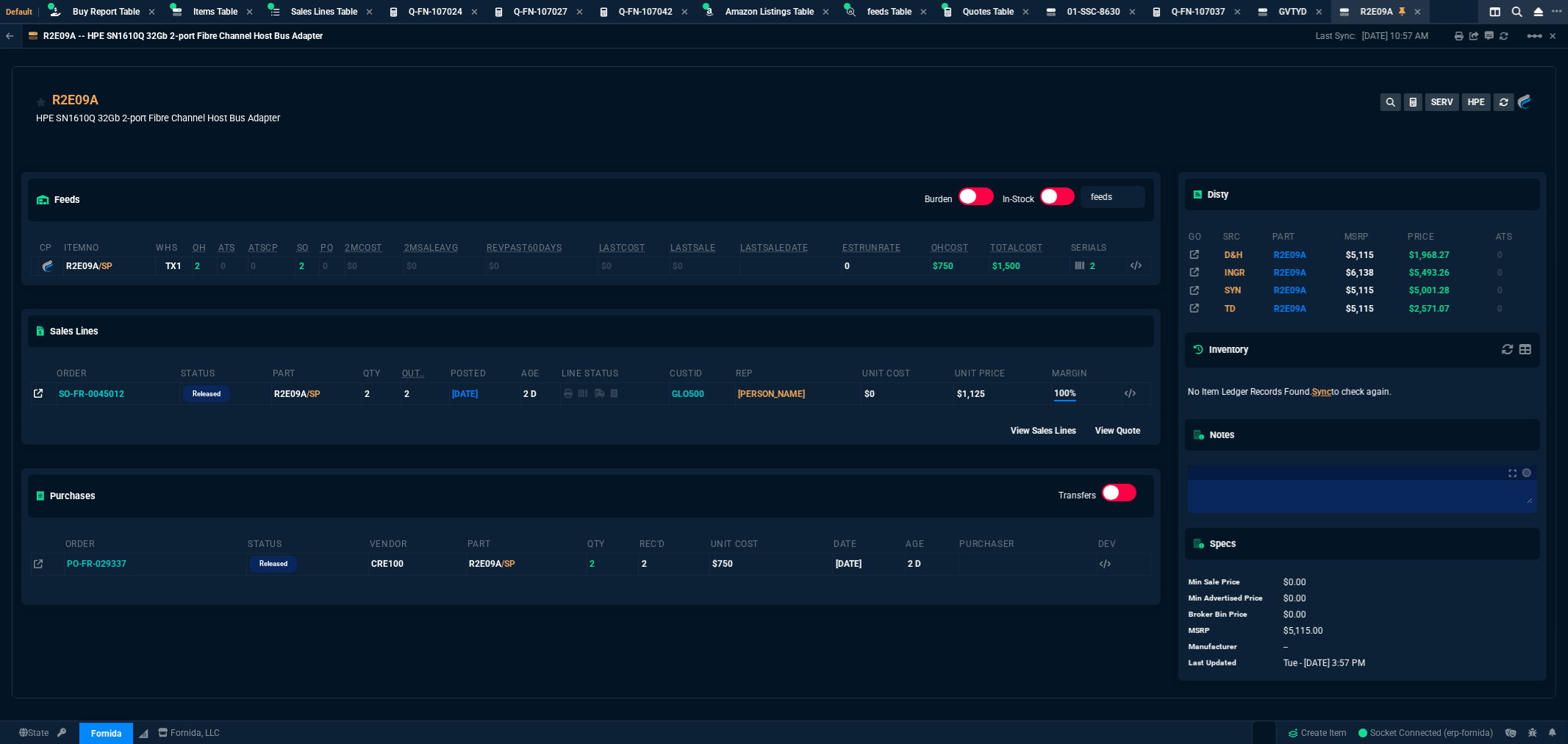
click at [35, 393] on icon at bounding box center [39, 394] width 9 height 9
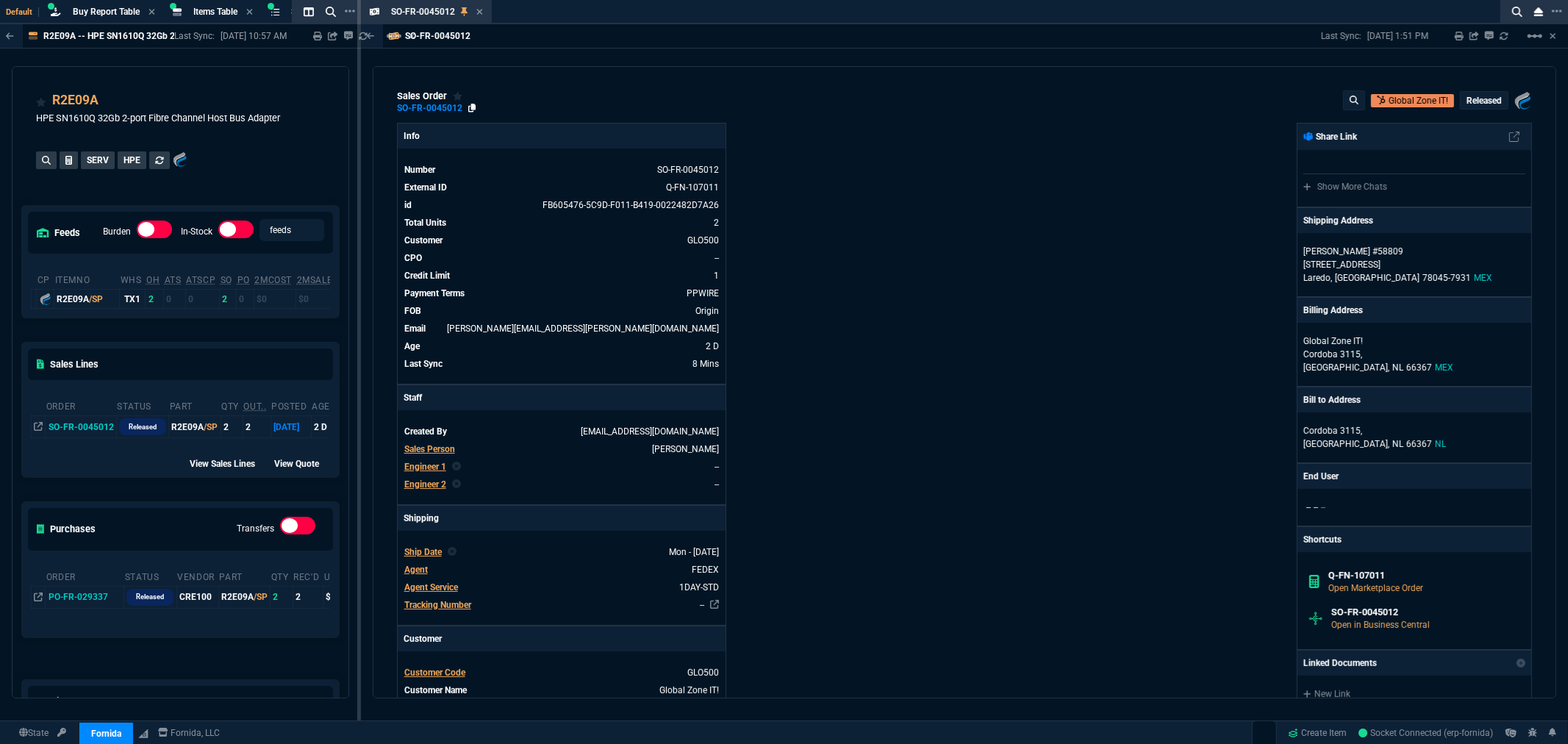
click at [473, 108] on icon at bounding box center [472, 108] width 8 height 9
drag, startPoint x: 480, startPoint y: 4, endPoint x: 486, endPoint y: 13, distance: 10.8
click at [480, 4] on div "SO-FR-0045012 Sales Order" at bounding box center [426, 12] width 125 height 19
click at [480, 14] on icon at bounding box center [479, 12] width 6 height 9
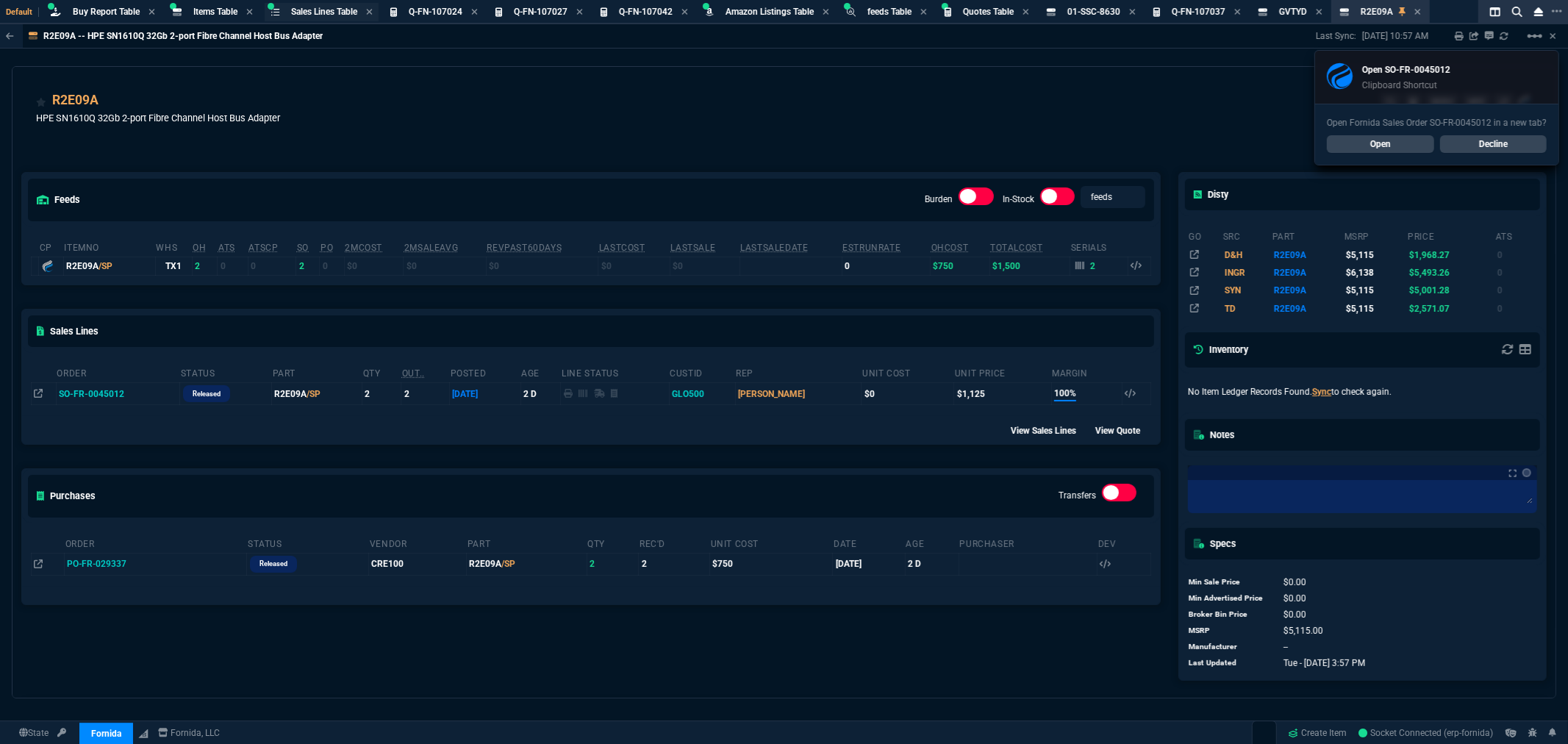
click at [323, 12] on span "Sales Lines Table" at bounding box center [324, 11] width 66 height 10
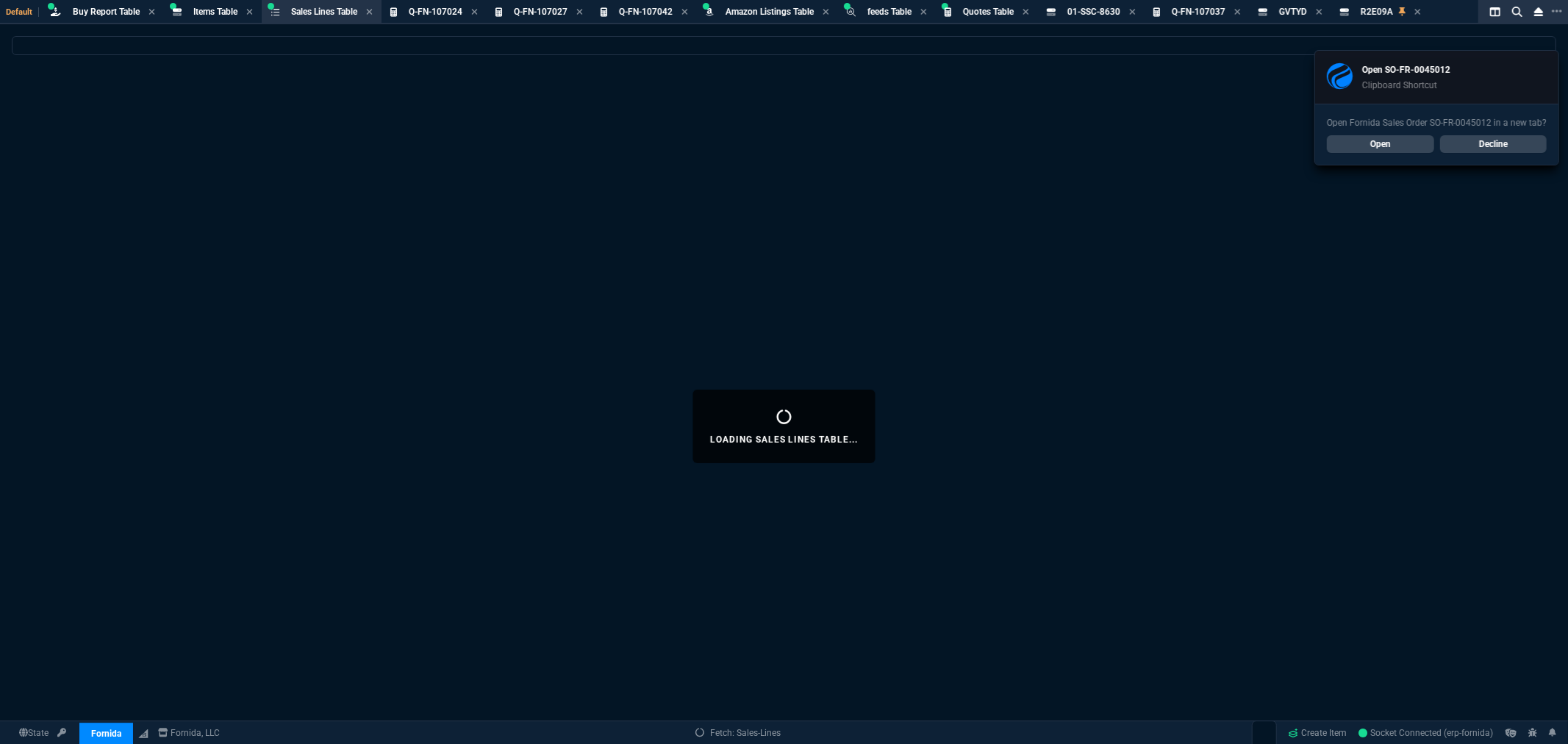
select select
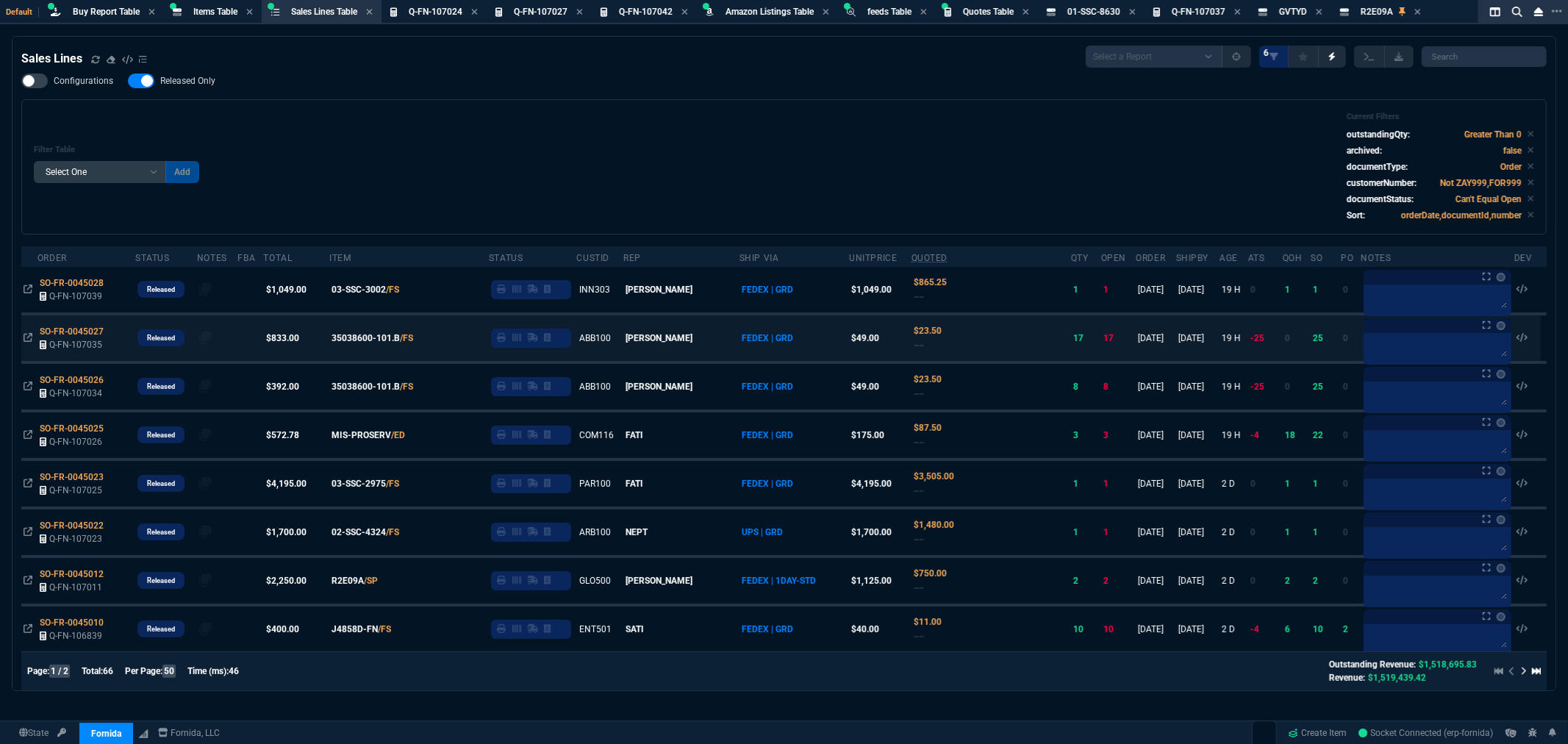
scroll to position [163, 0]
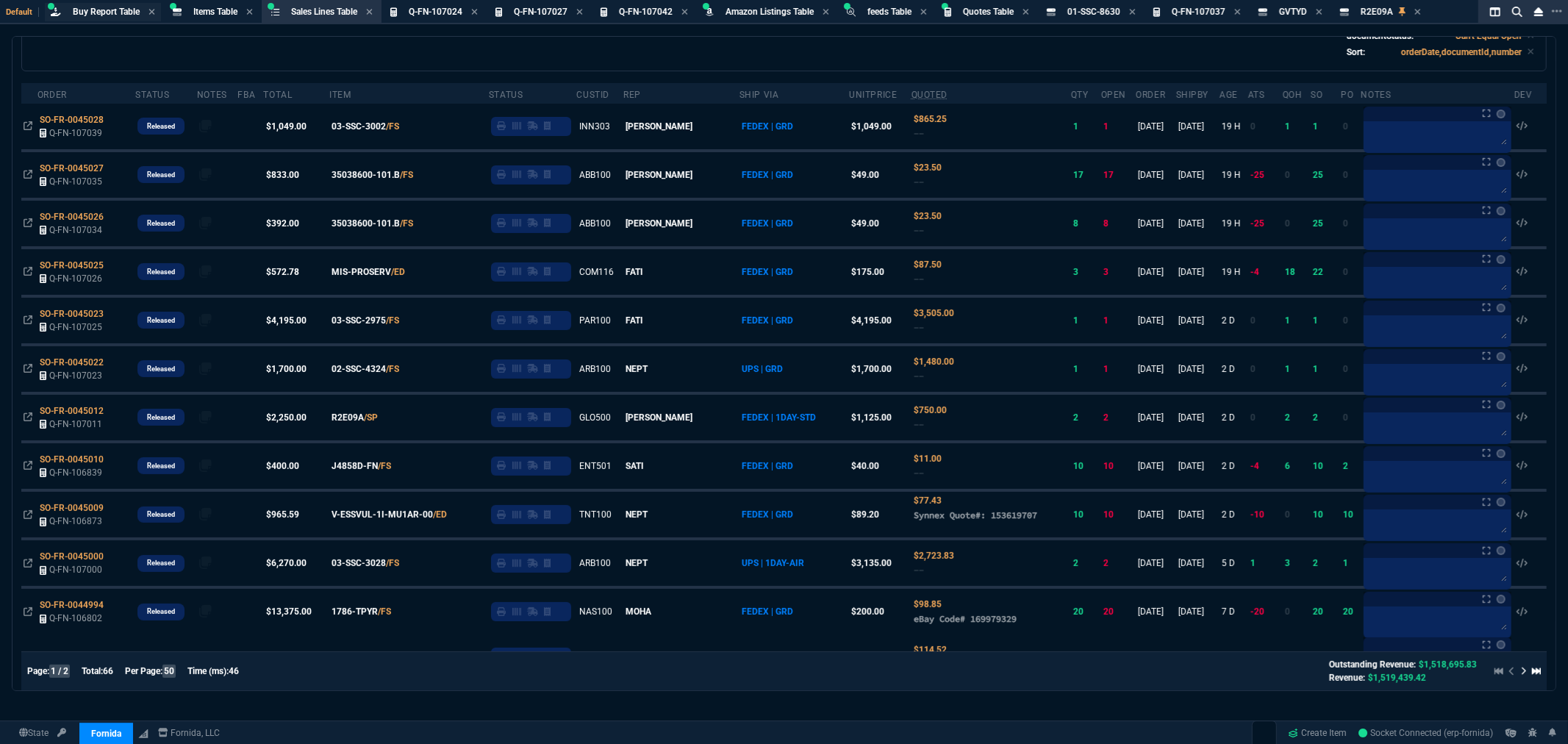
drag, startPoint x: 67, startPoint y: 6, endPoint x: 108, endPoint y: 17, distance: 42.4
click at [67, 6] on div "Buy Report Table Buy Report" at bounding box center [103, 12] width 116 height 19
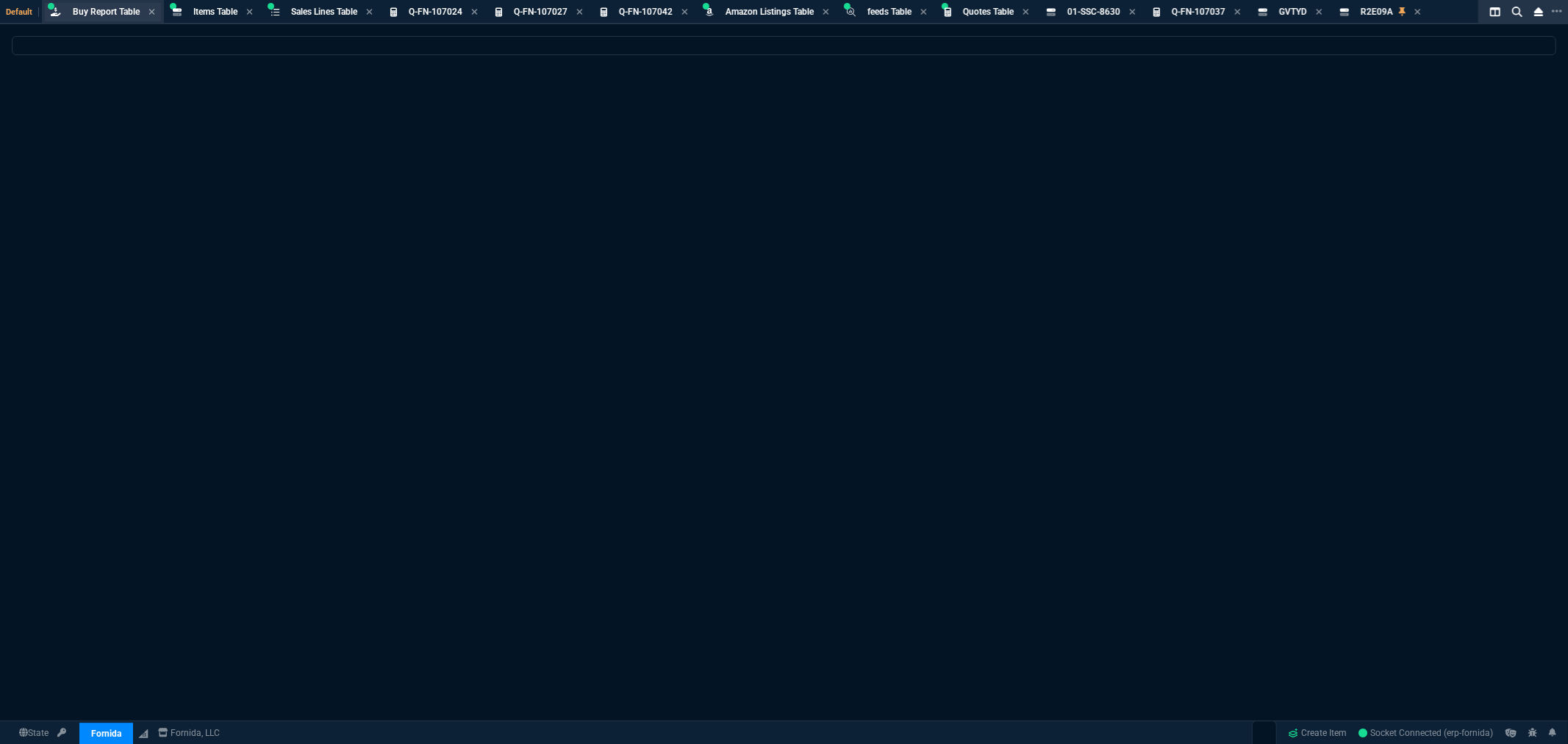
scroll to position [0, 0]
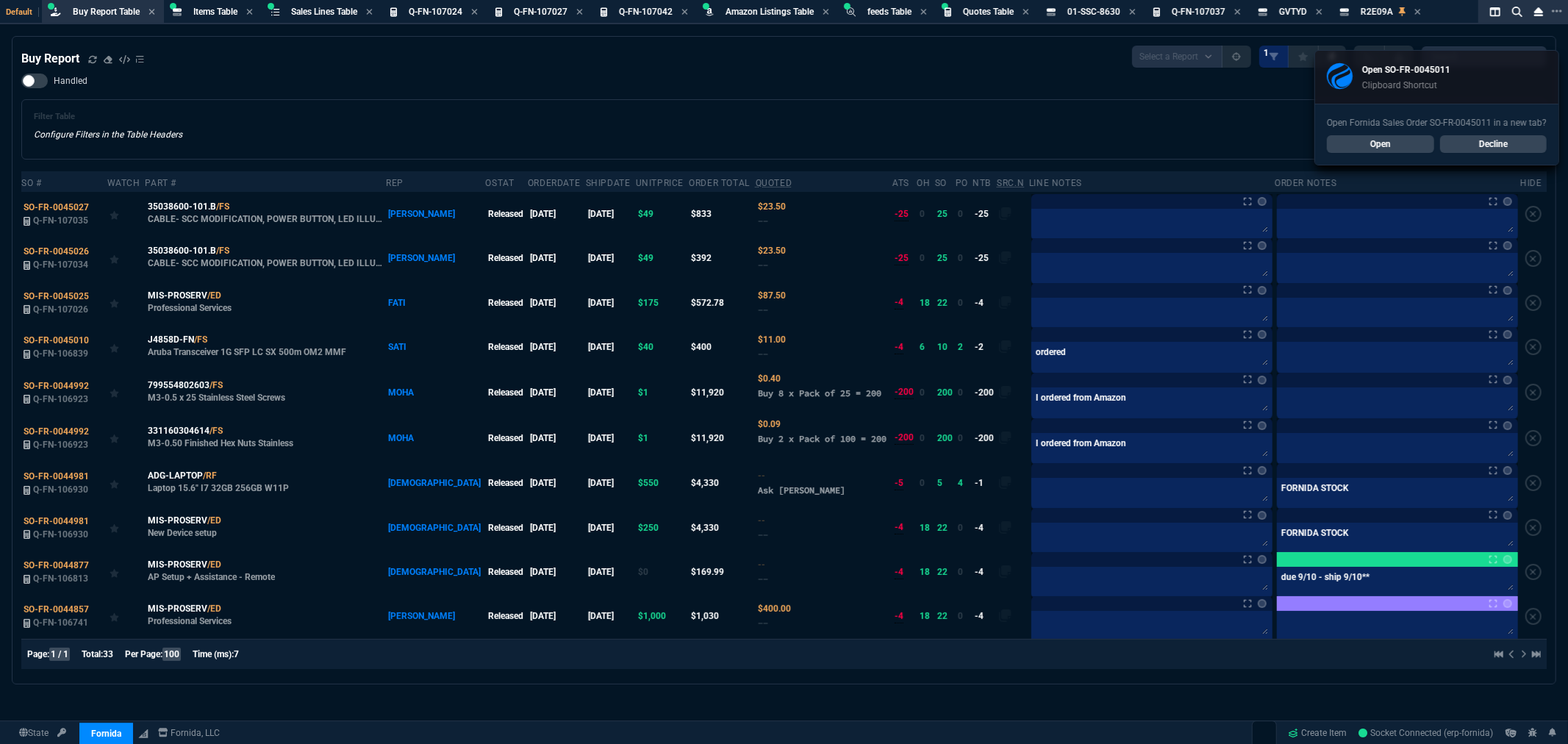
click at [672, 120] on div "Filter Table Configure Filters in the Table Headers Current Filters Sort: order…" at bounding box center [784, 129] width 1501 height 35
click at [1401, 148] on link "Open" at bounding box center [1381, 144] width 108 height 18
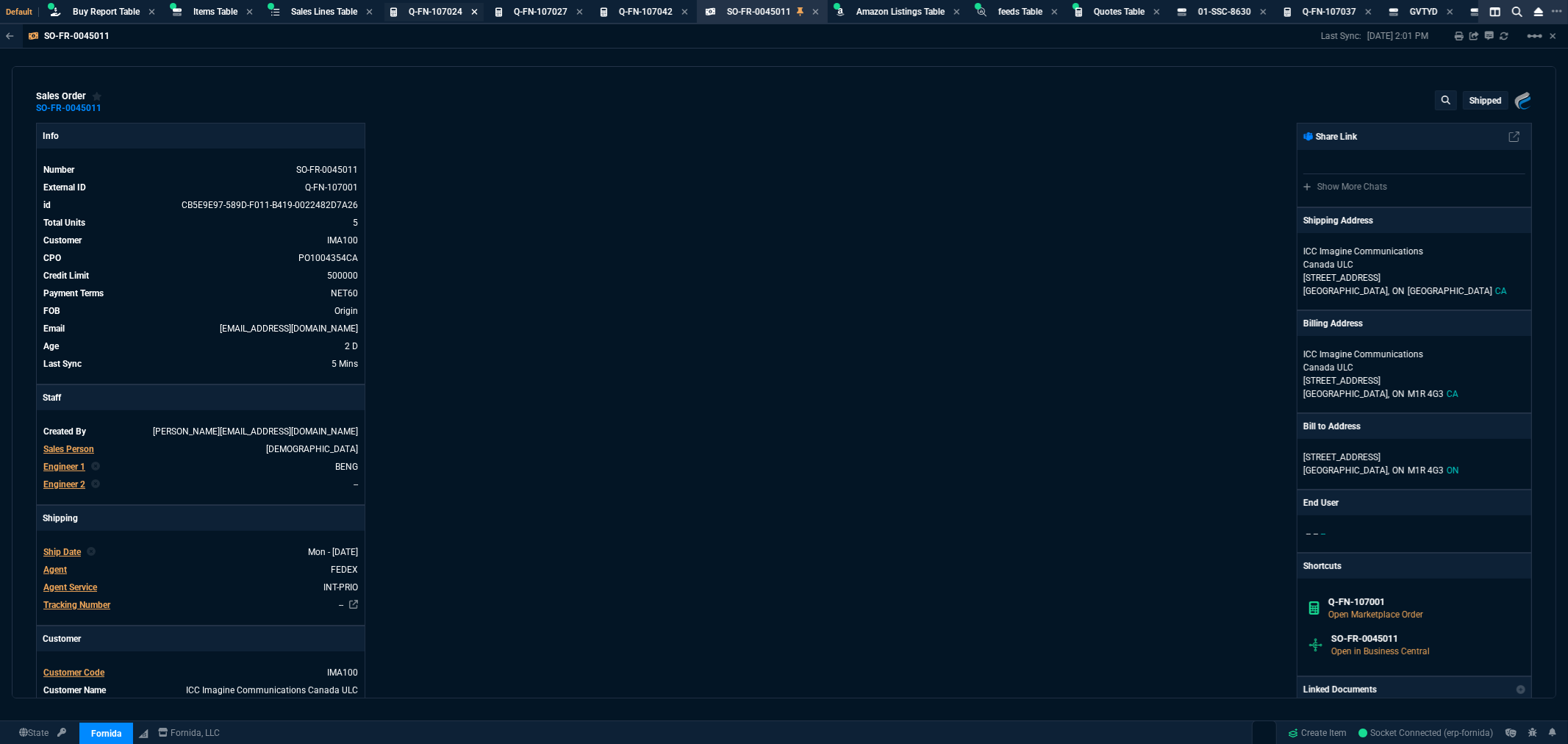
click at [476, 10] on icon at bounding box center [474, 12] width 6 height 9
click at [478, 10] on icon at bounding box center [474, 12] width 6 height 9
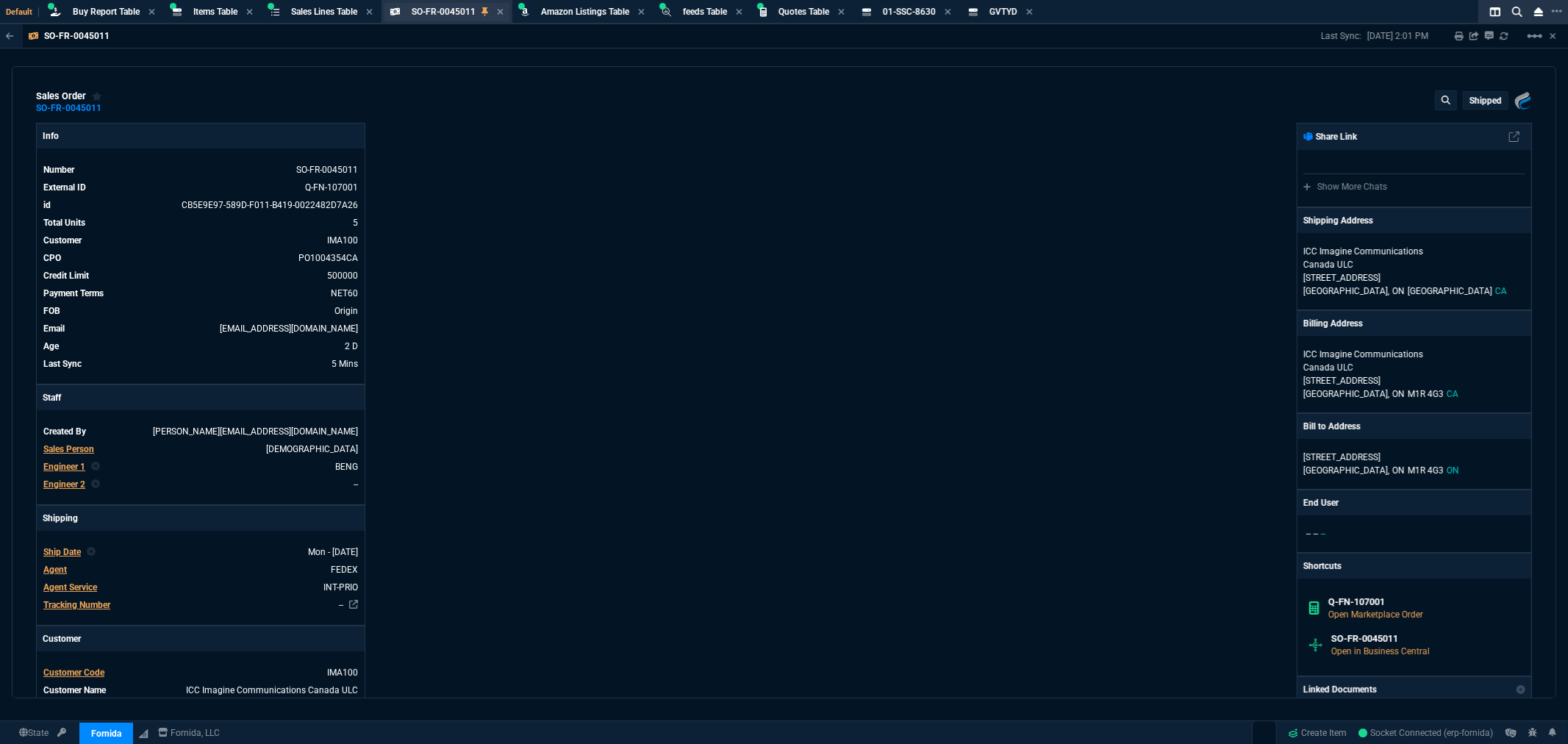
click at [497, 10] on div "SO-FR-0045011 Sales Order" at bounding box center [457, 13] width 92 height 13
click at [502, 10] on icon at bounding box center [500, 12] width 6 height 9
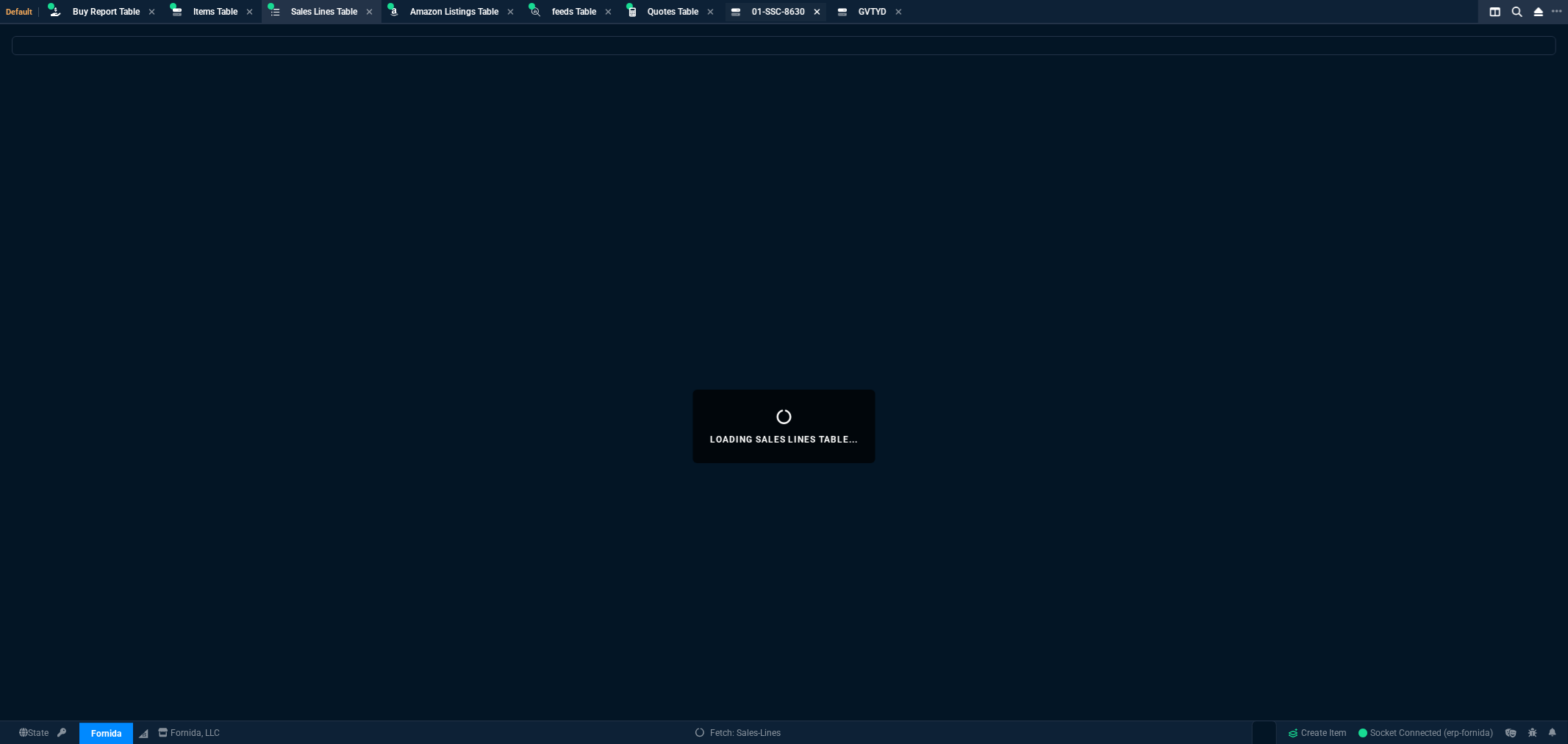
select select
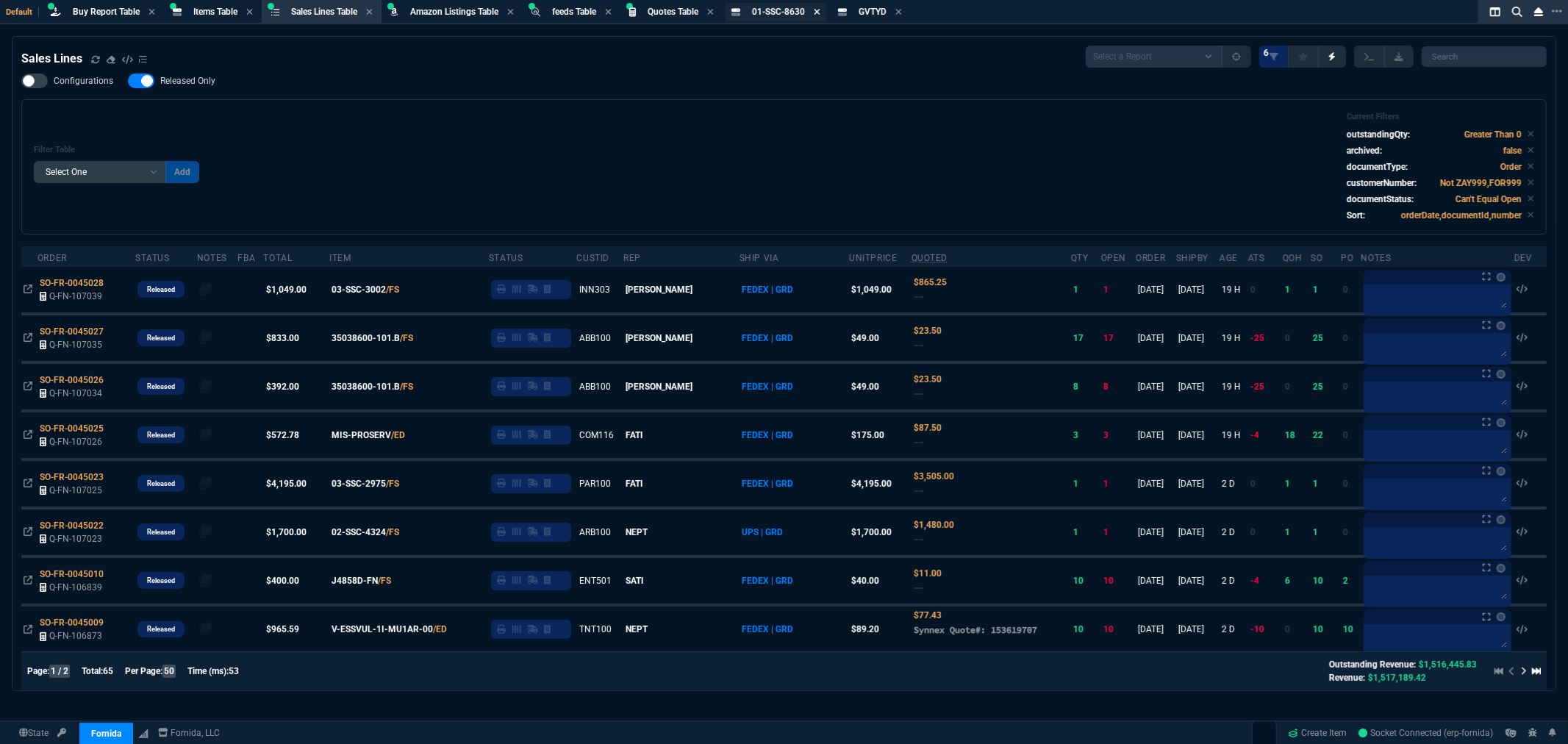
click at [820, 13] on icon at bounding box center [816, 12] width 6 height 6
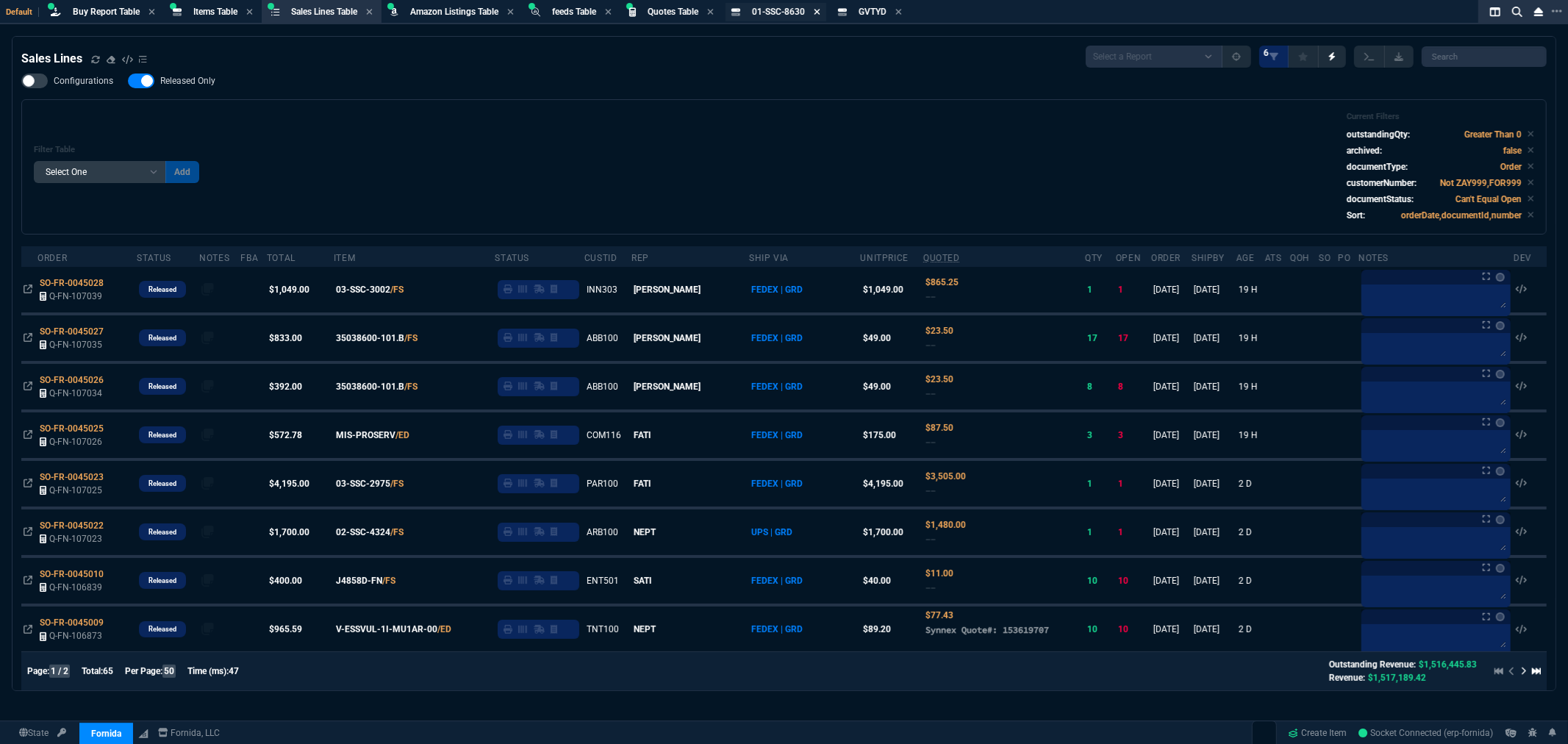
click at [821, 9] on icon at bounding box center [816, 12] width 6 height 9
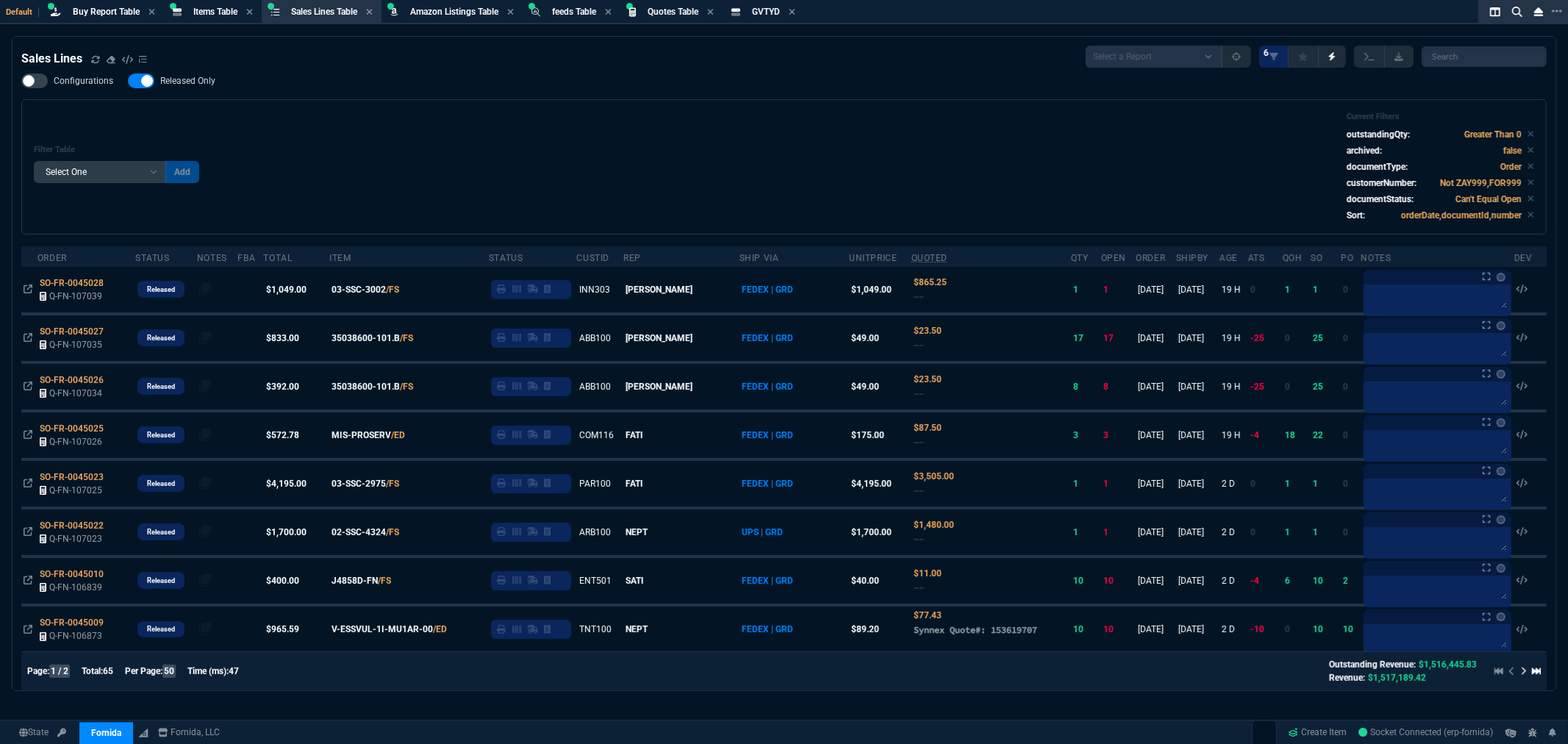
click at [796, 10] on icon at bounding box center [791, 12] width 6 height 9
select select "8: NEPT"
select select
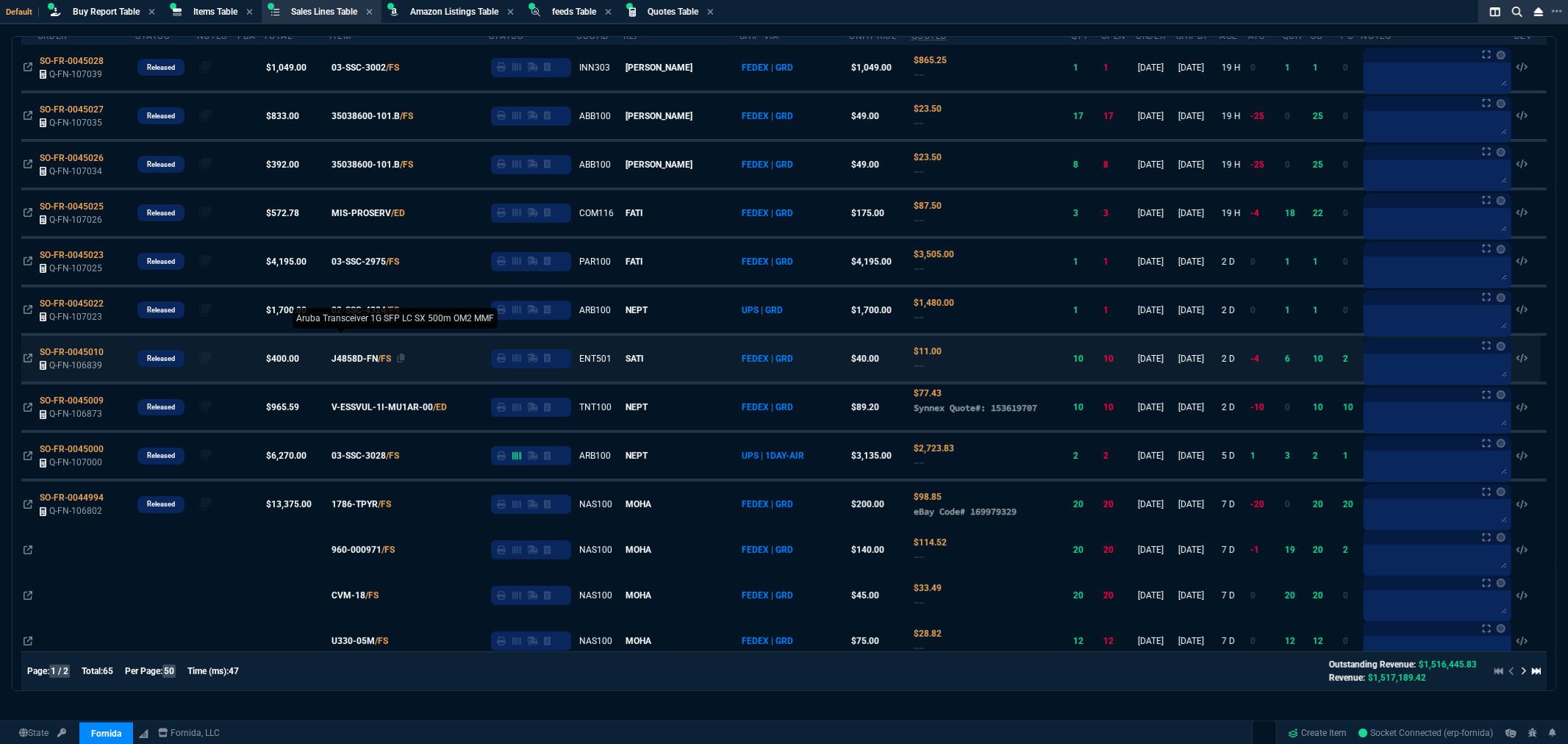
scroll to position [245, 0]
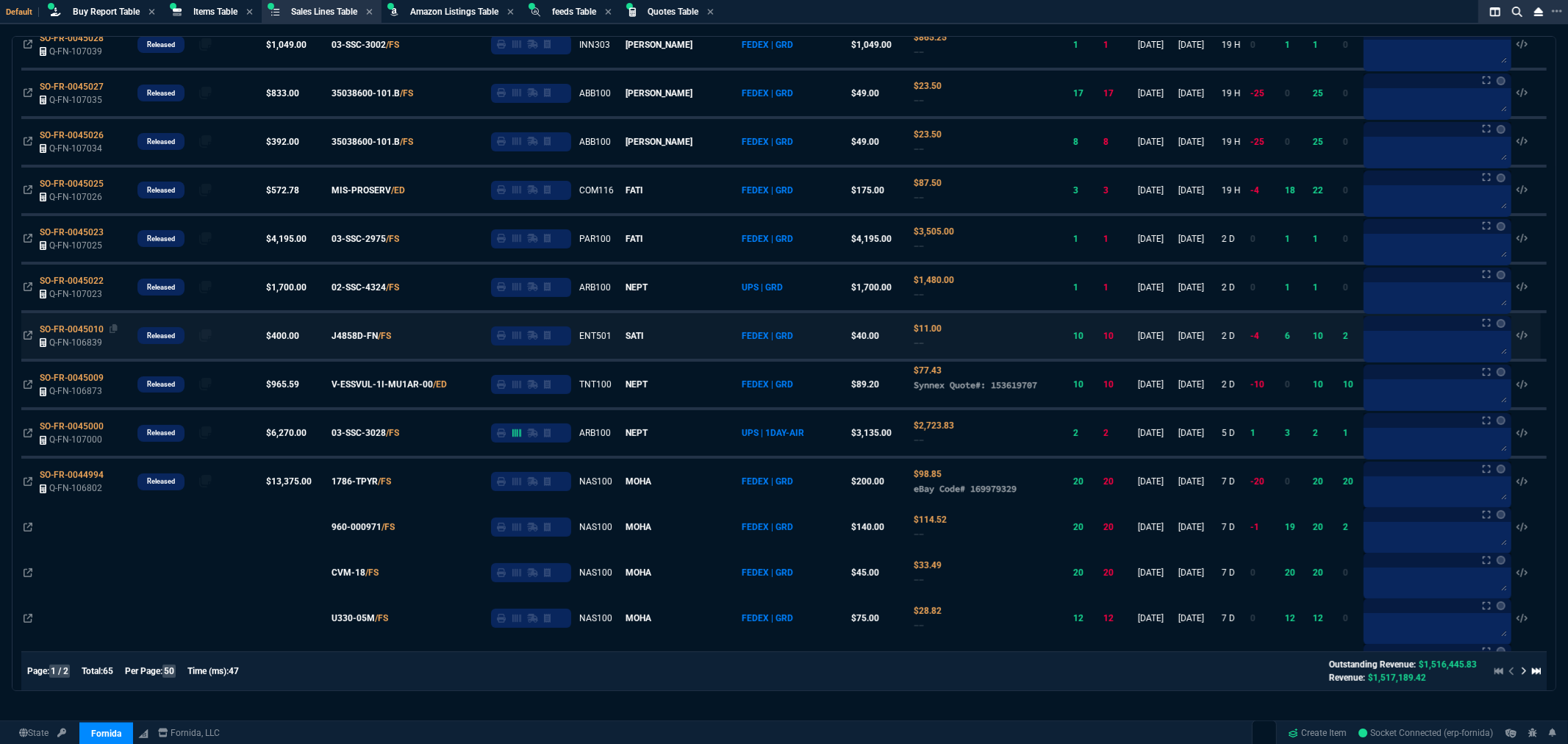
click at [72, 324] on span "SO-FR-0045010" at bounding box center [71, 329] width 64 height 10
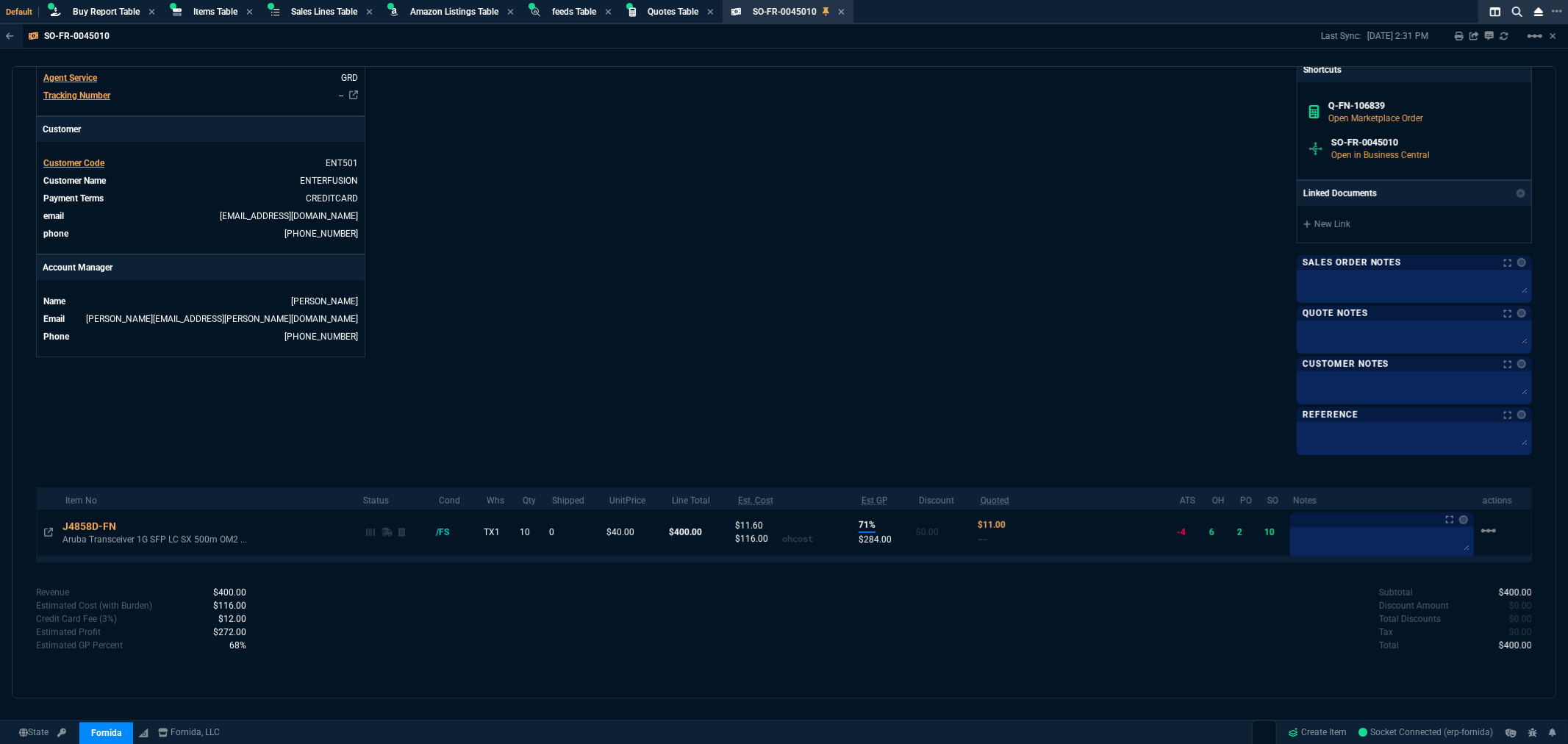
scroll to position [514, 0]
click at [47, 531] on icon at bounding box center [48, 530] width 9 height 9
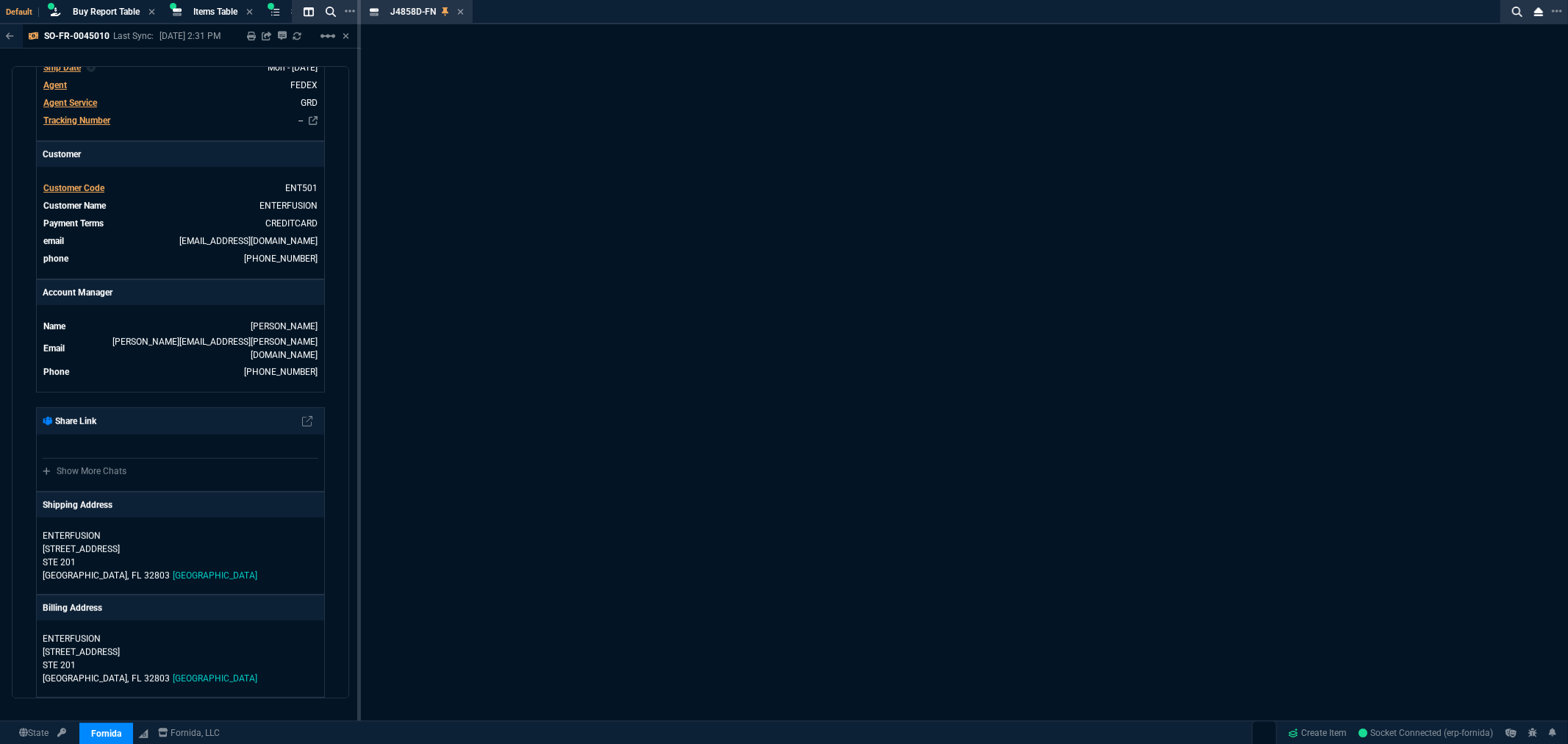
scroll to position [534, 0]
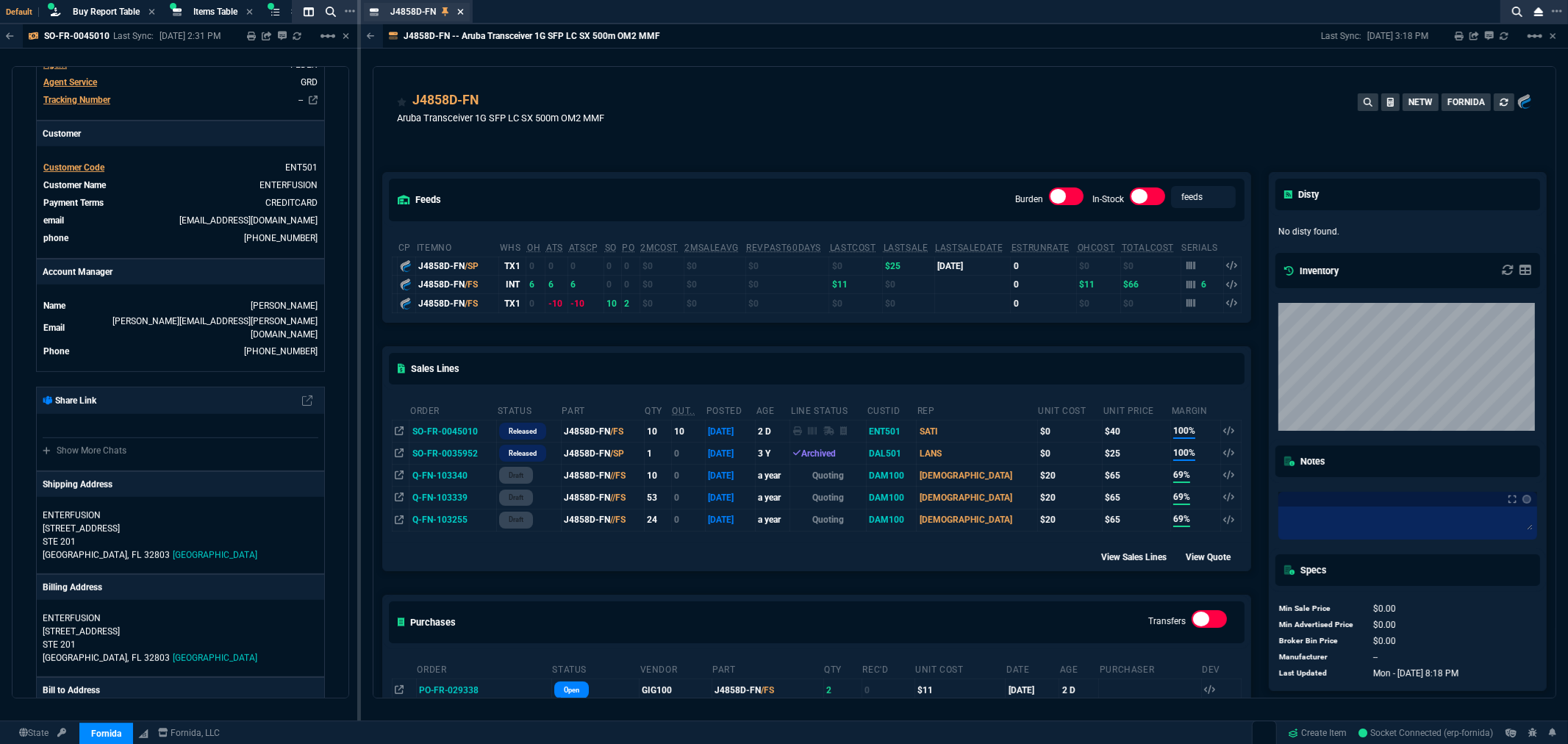
click at [458, 10] on icon at bounding box center [460, 12] width 6 height 9
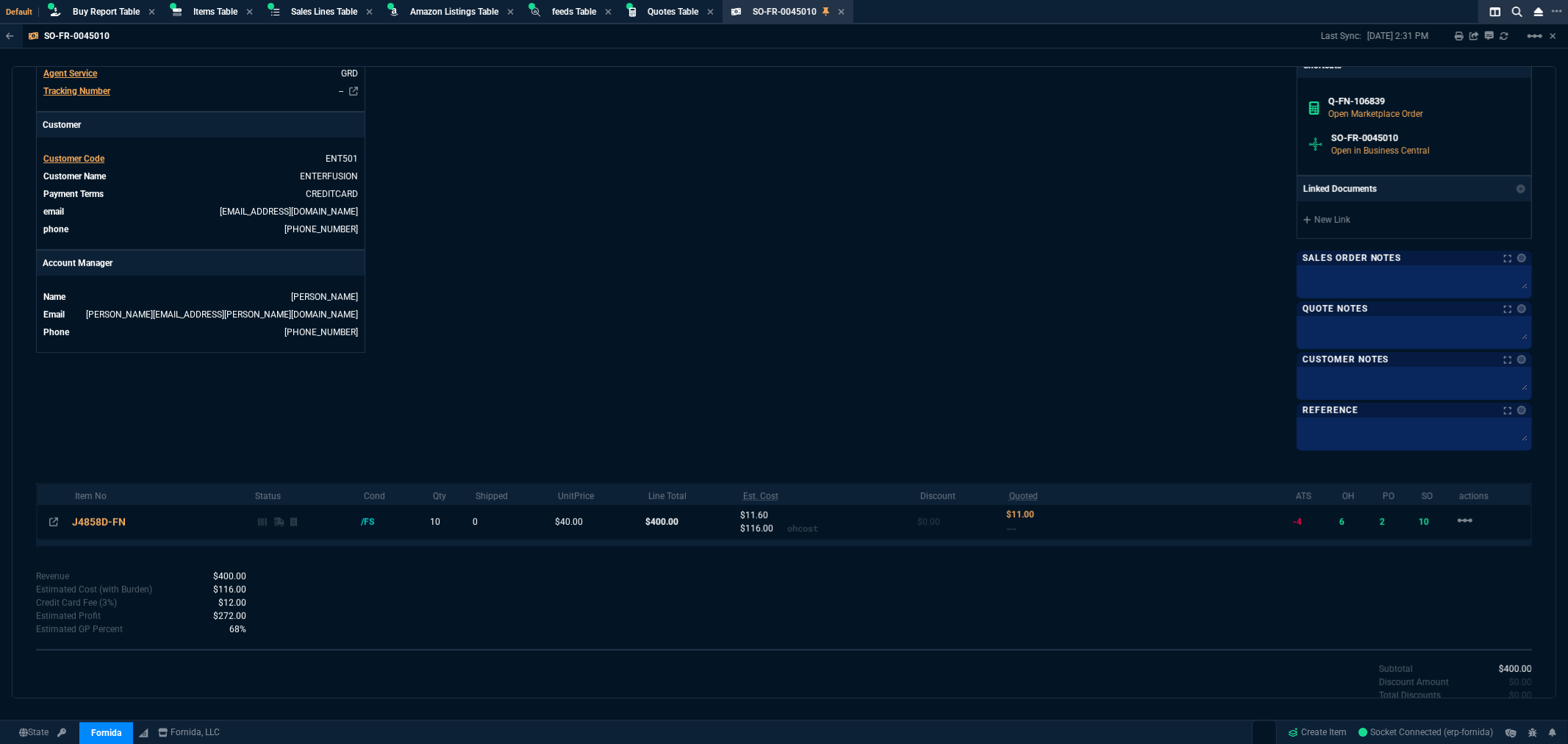
scroll to position [514, 0]
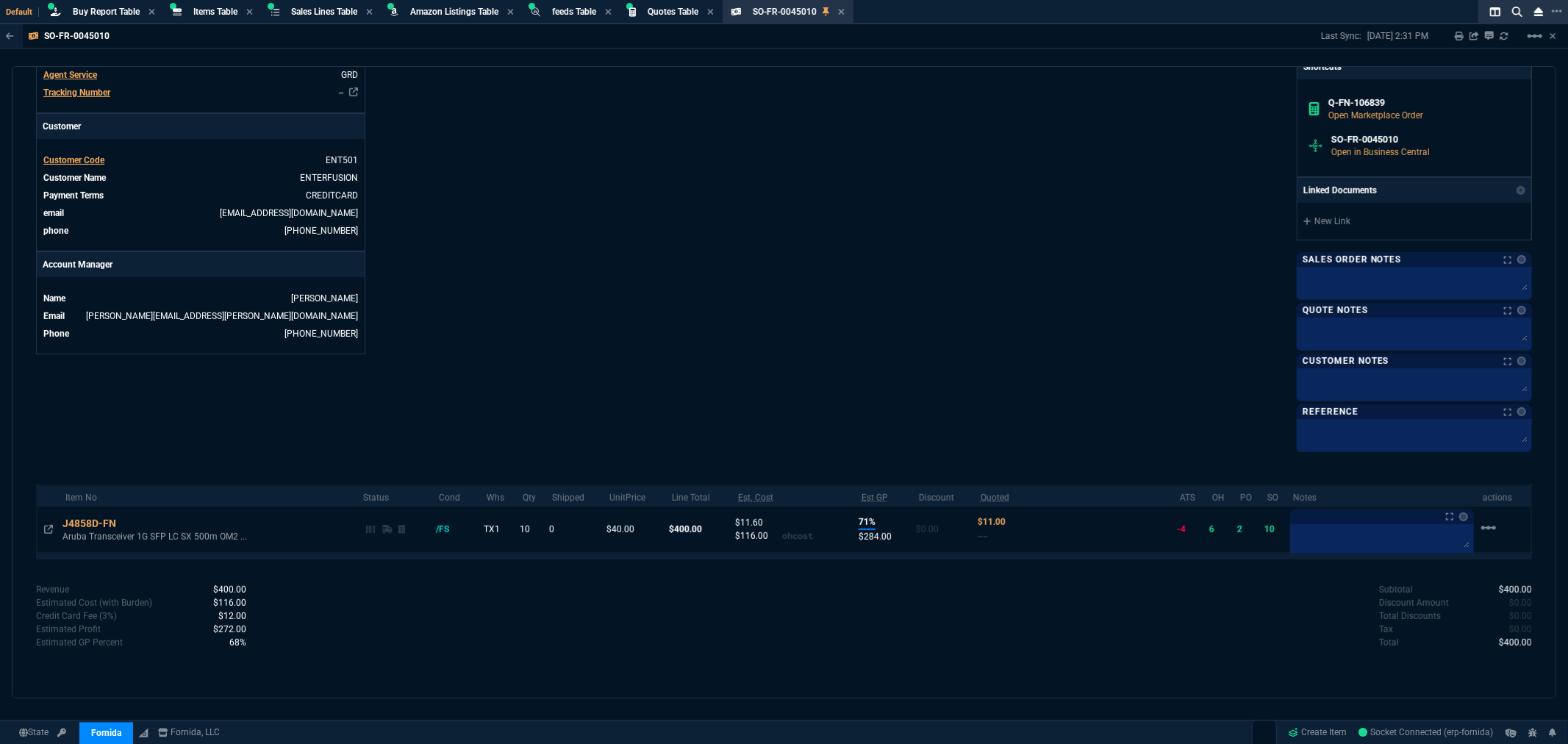
click at [831, 370] on div "Fornida, LLC [STREET_ADDRESS] Share Link Show More Chats Shipping Address ENTER…" at bounding box center [1158, 30] width 748 height 839
click at [108, 13] on span "Buy Report Table" at bounding box center [106, 11] width 67 height 10
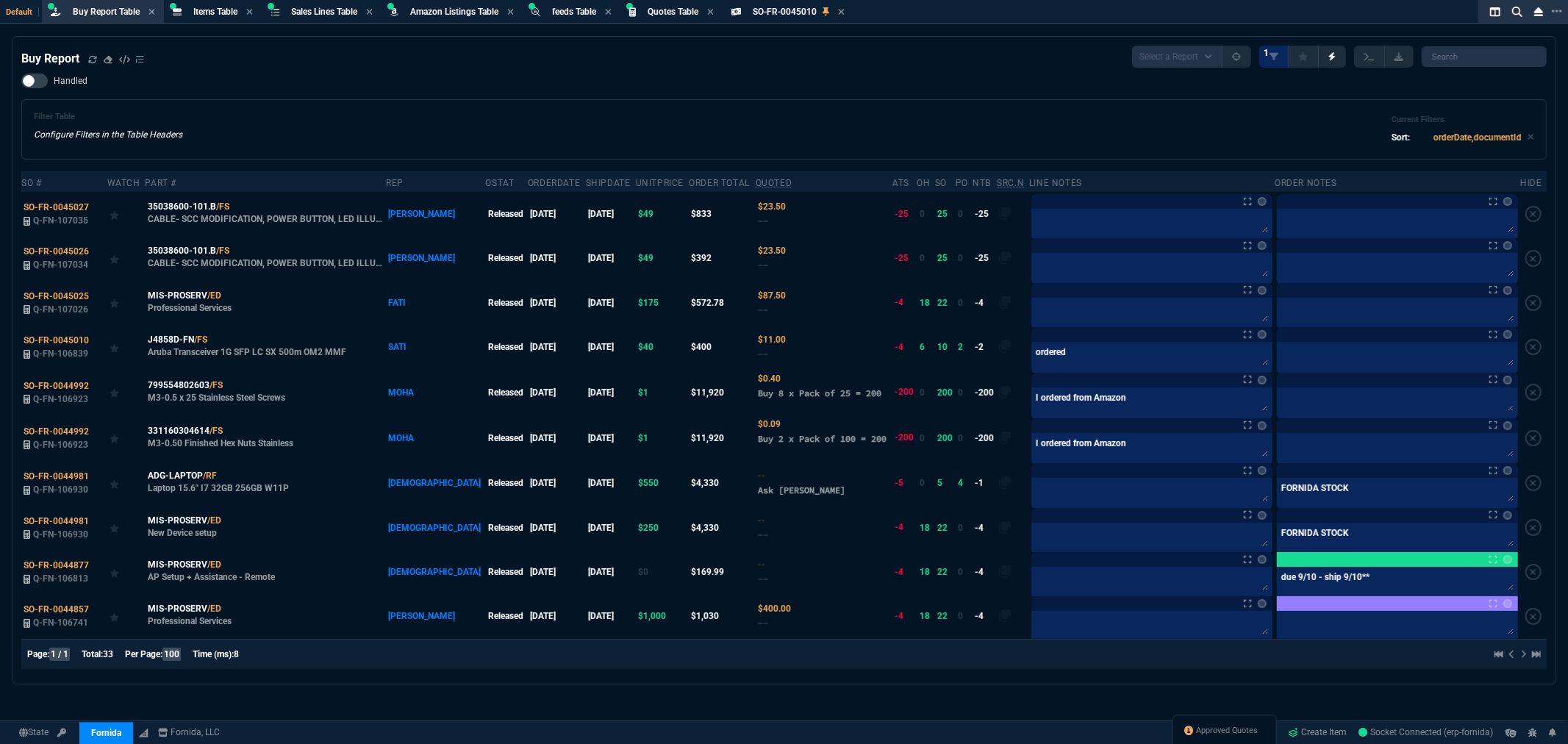
click at [1216, 740] on div "Approved Quotes" at bounding box center [1225, 732] width 105 height 35
click at [1222, 731] on span "Approved Quotes" at bounding box center [1228, 731] width 62 height 12
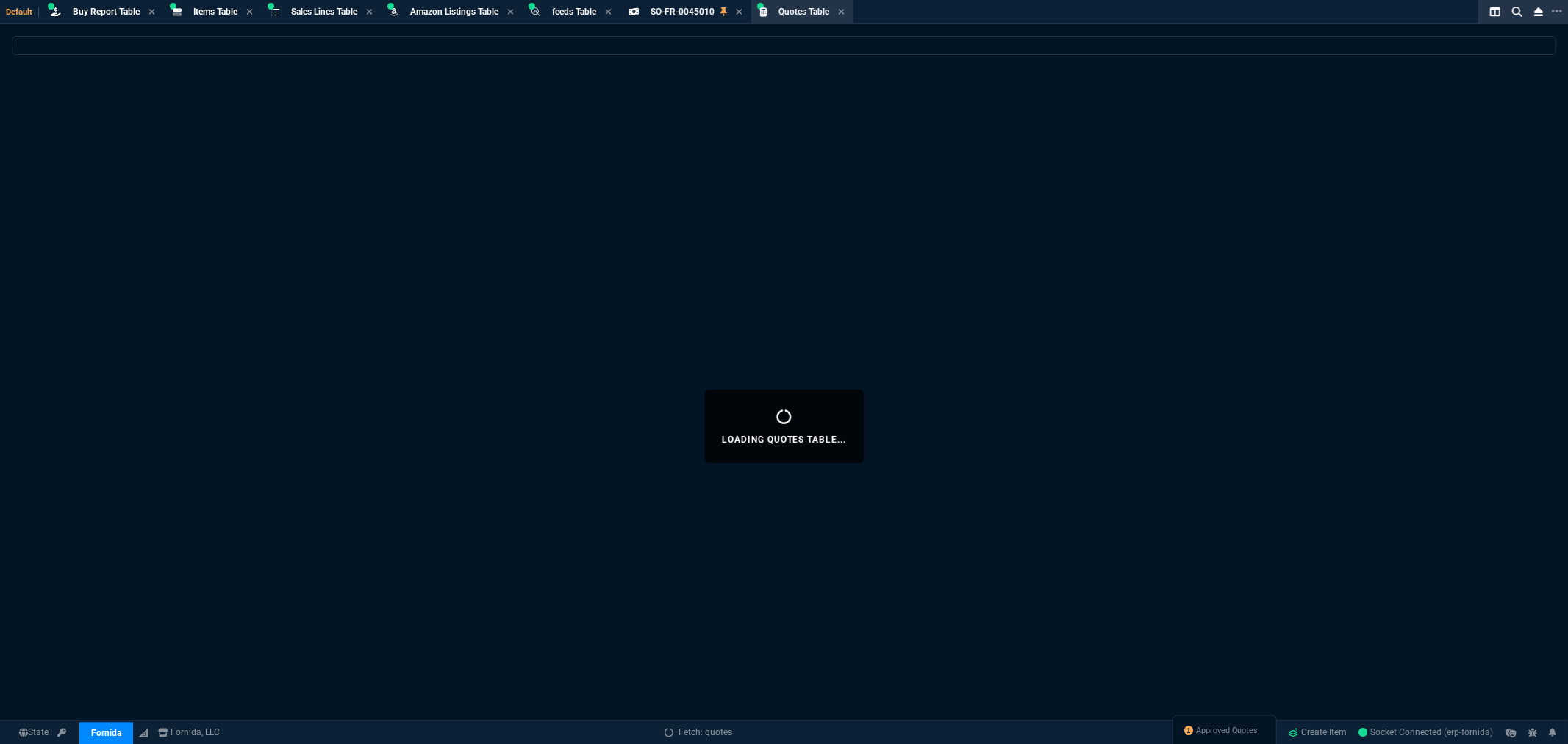
select select
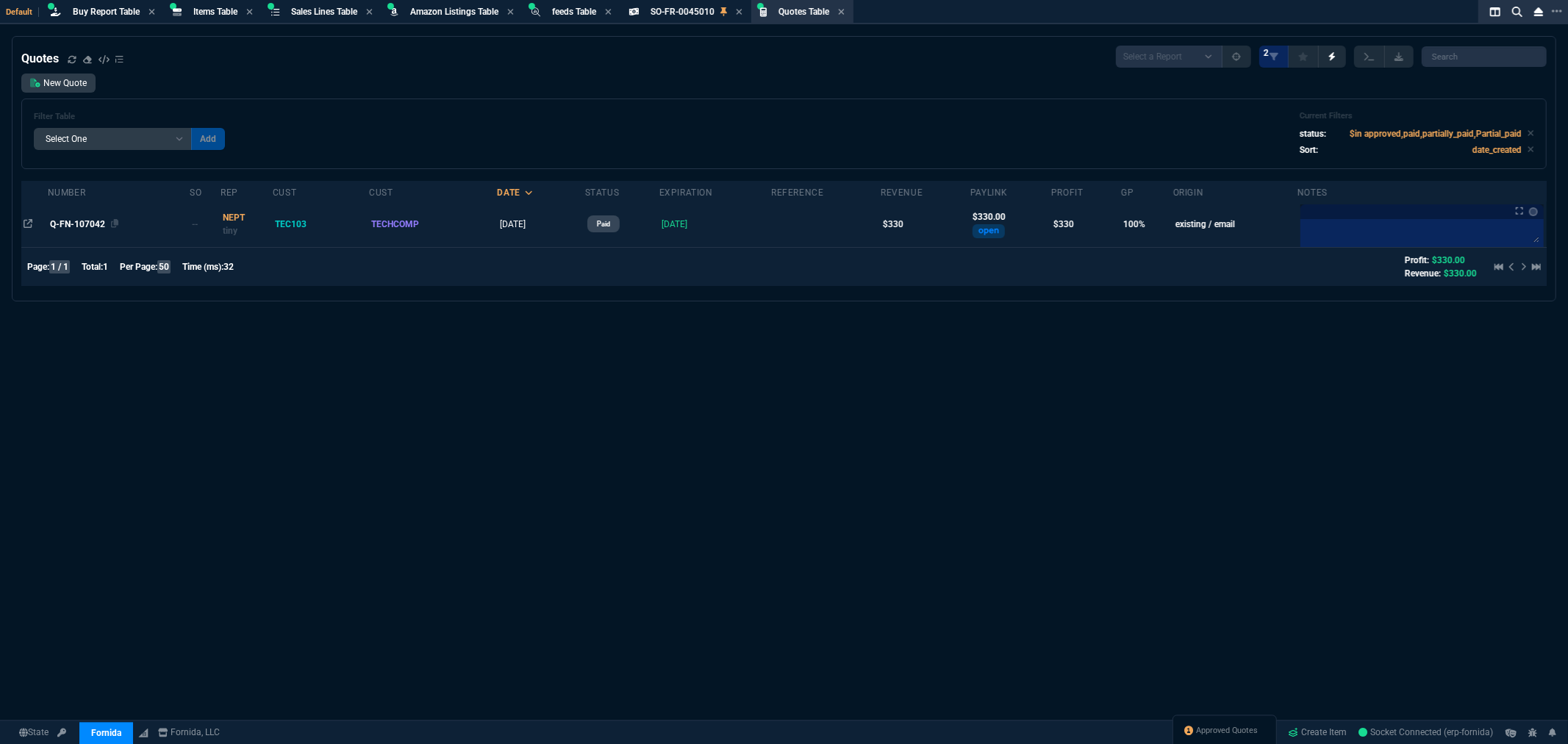
click at [84, 218] on div "Q-FN-107042" at bounding box center [118, 224] width 137 height 13
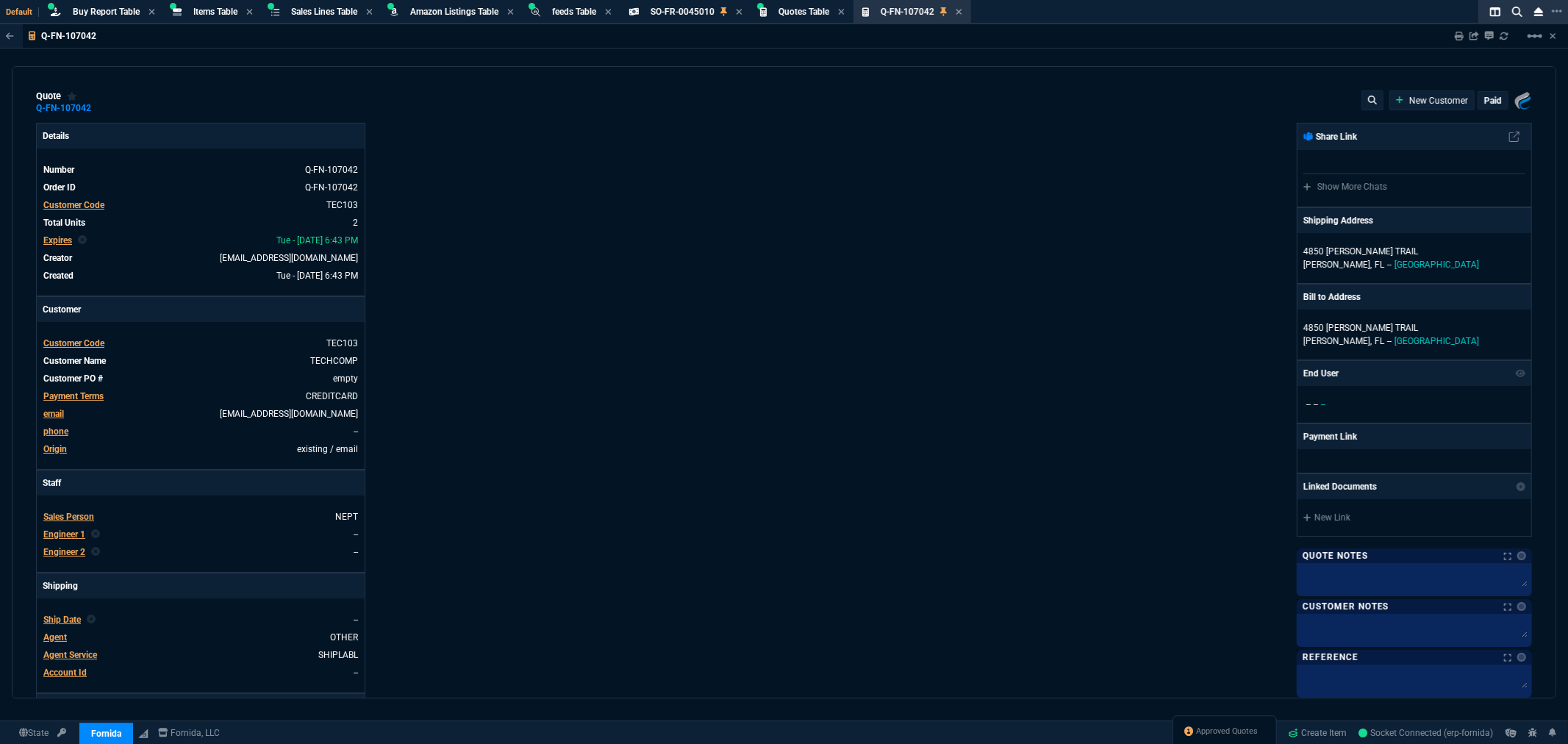
type input "100"
type input "165"
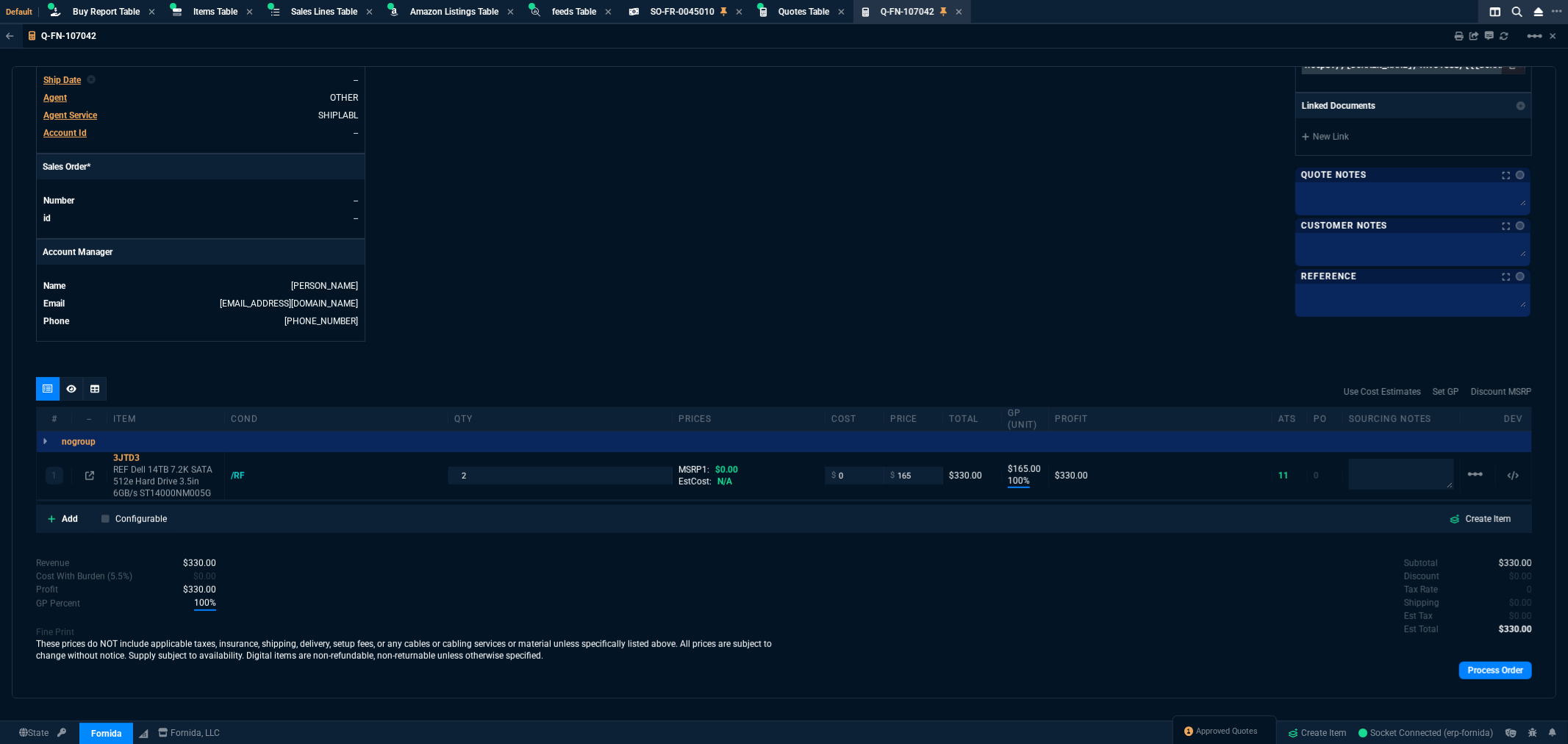
scroll to position [567, 0]
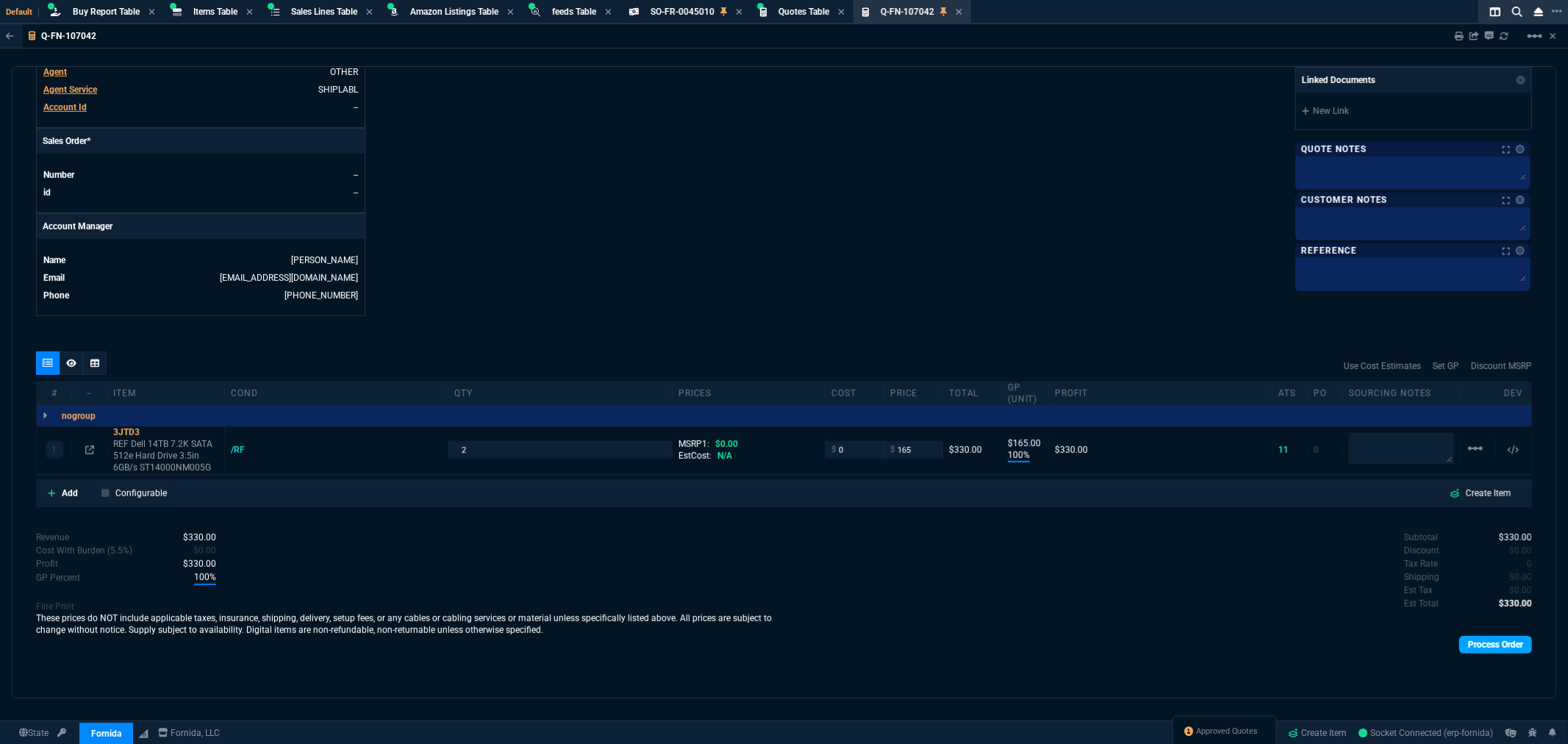
click at [1478, 648] on link "Process Order" at bounding box center [1495, 645] width 73 height 18
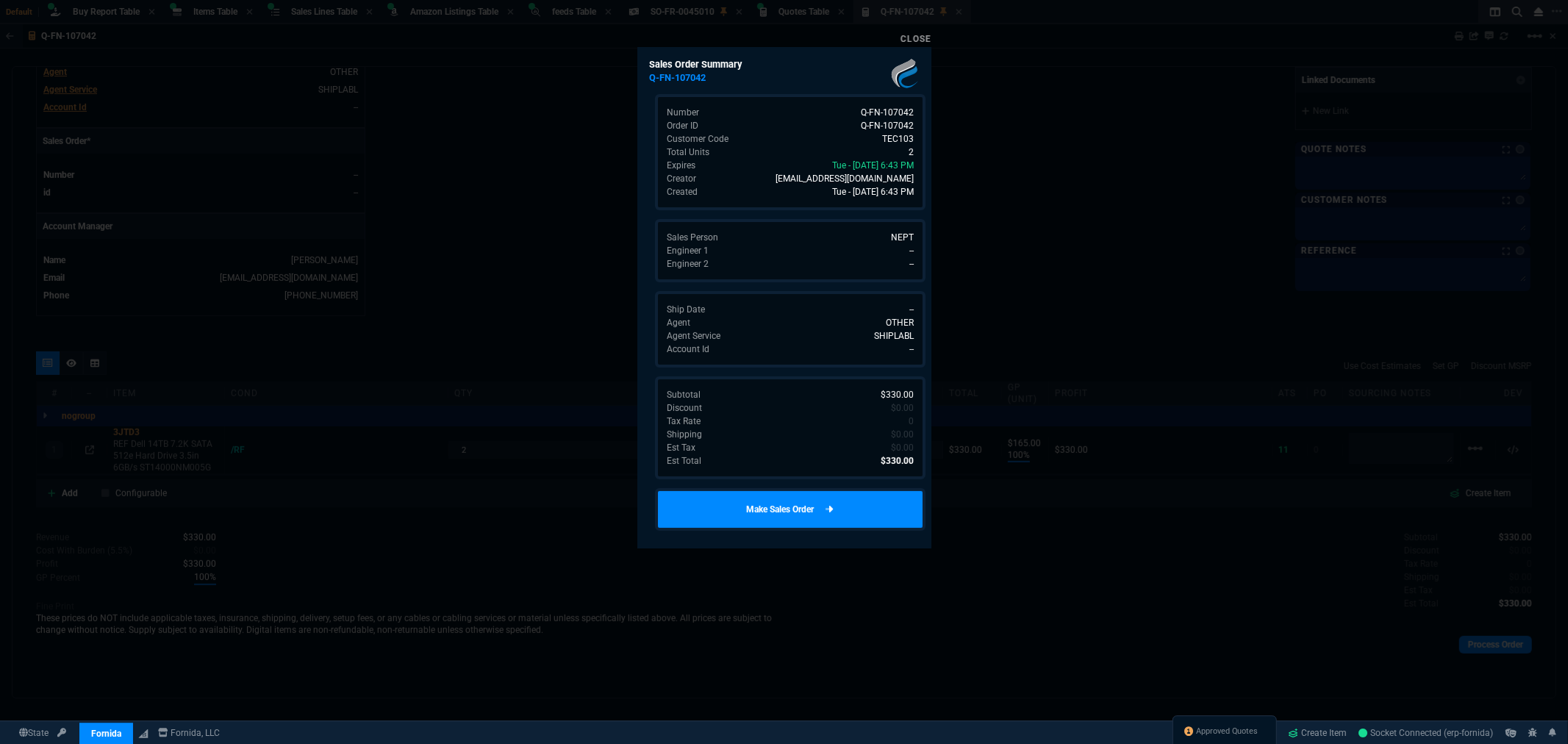
click at [715, 506] on link "Make Sales Order" at bounding box center [790, 510] width 271 height 43
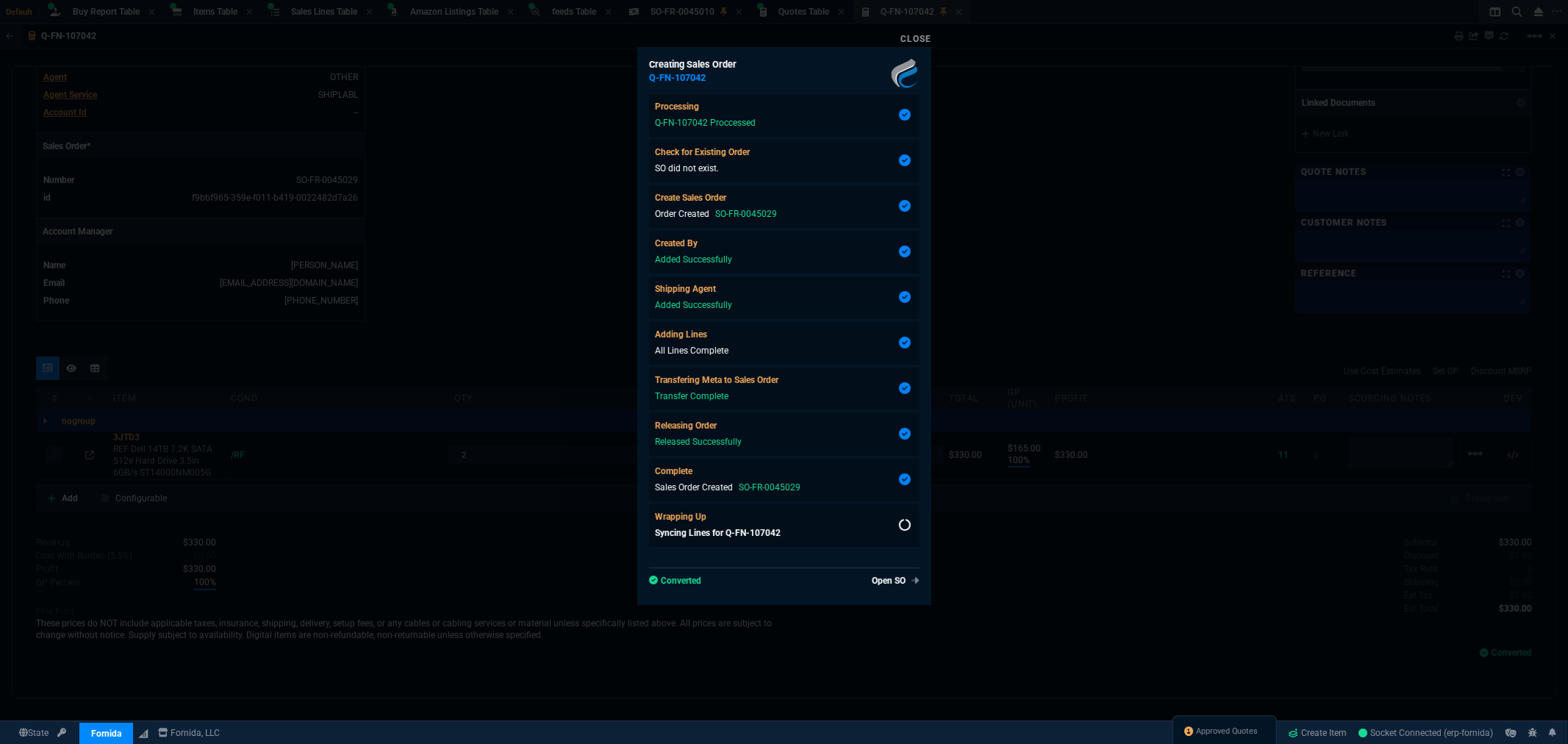
scroll to position [544, 0]
type input "100"
type input "165"
click at [909, 39] on link "Close" at bounding box center [916, 39] width 30 height 10
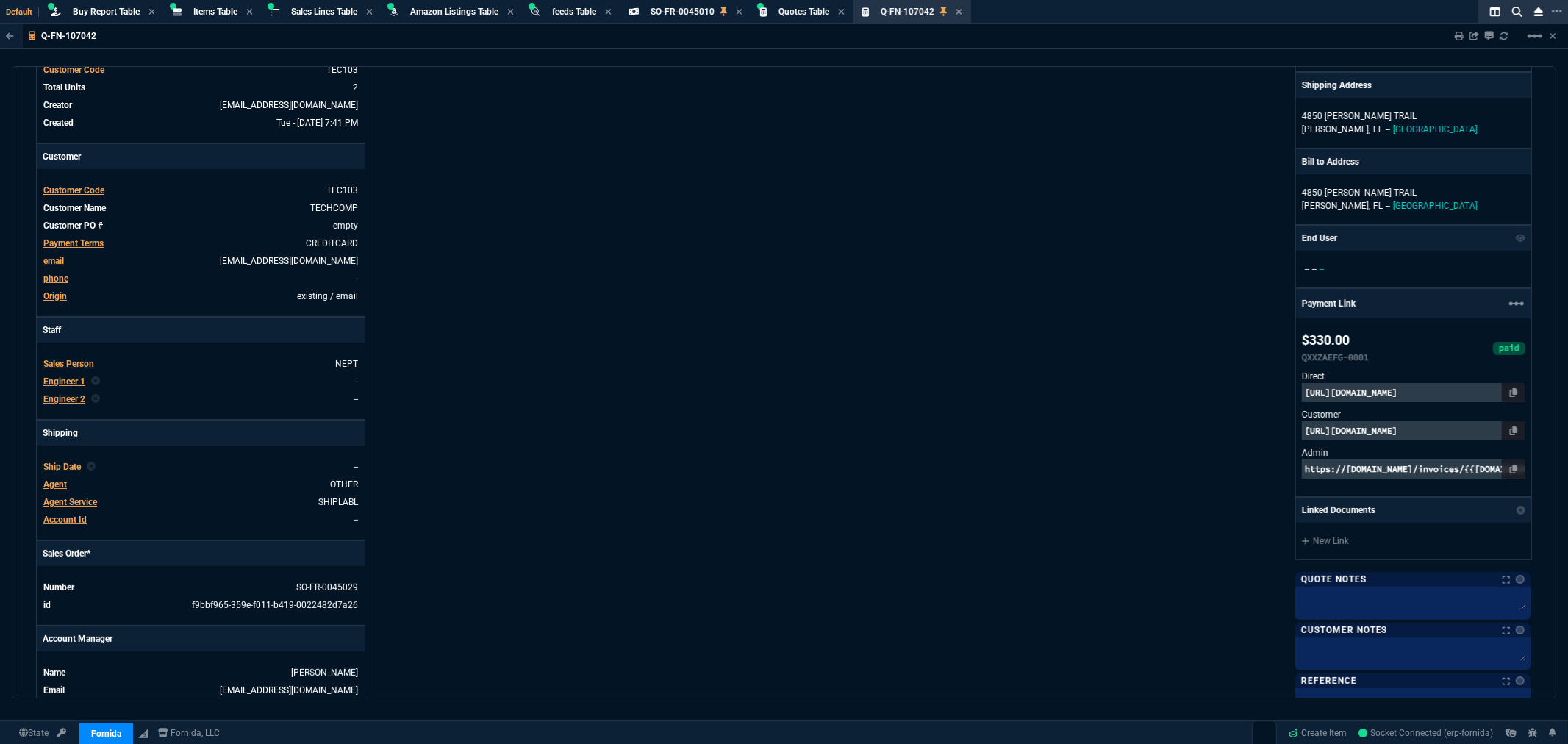
scroll to position [0, 0]
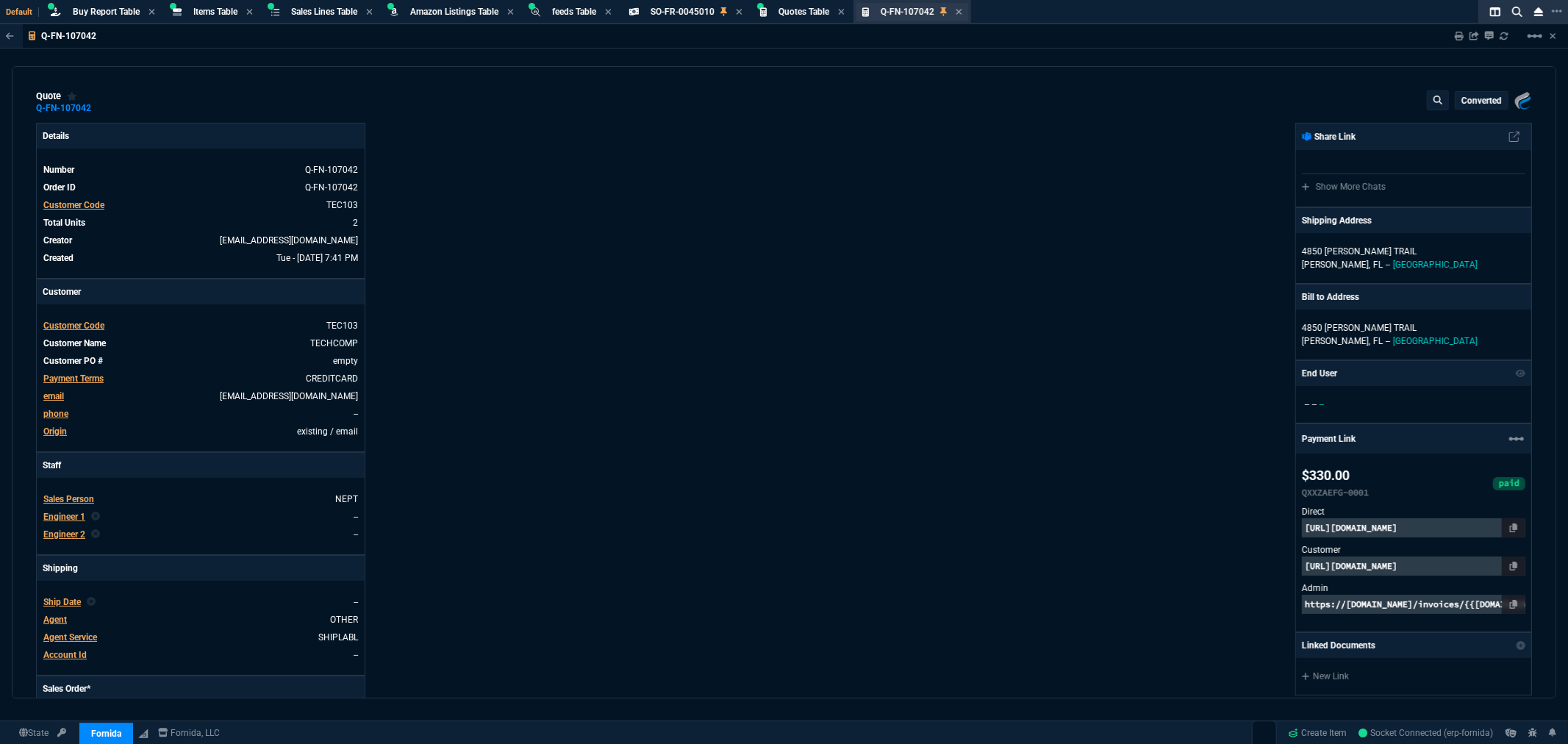
click at [961, 10] on div "Q-FN-107042 Quote" at bounding box center [921, 13] width 82 height 13
click at [488, 416] on div "Details Number Q-FN-107042 Order ID Q-FN-107042 Customer Code TEC103 Total Unit…" at bounding box center [409, 493] width 748 height 741
click at [726, 306] on div "Details Number Q-FN-107042 Order ID Q-FN-107042 Customer Code TEC103 Total Unit…" at bounding box center [409, 493] width 748 height 741
click at [831, 11] on icon at bounding box center [828, 12] width 6 height 6
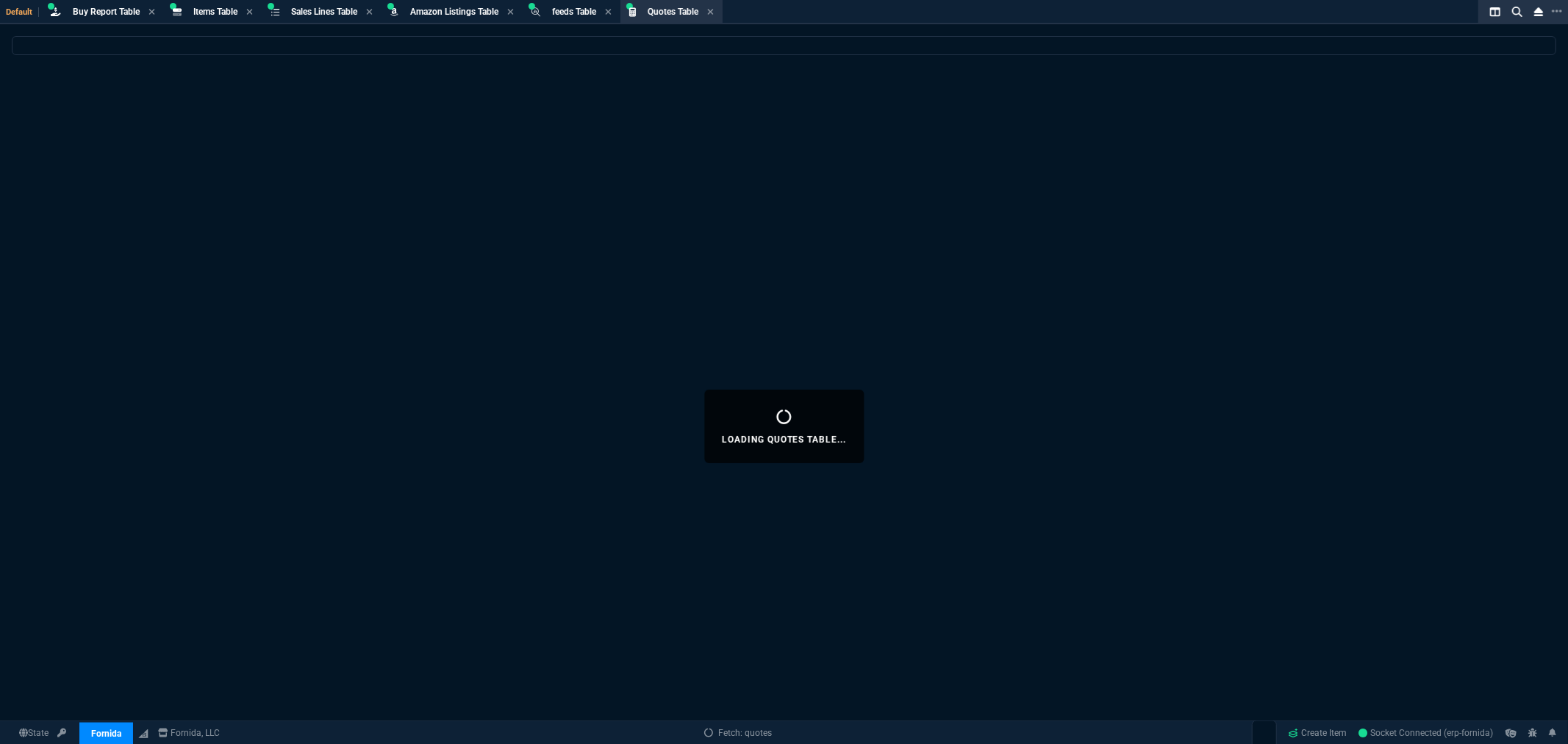
select select
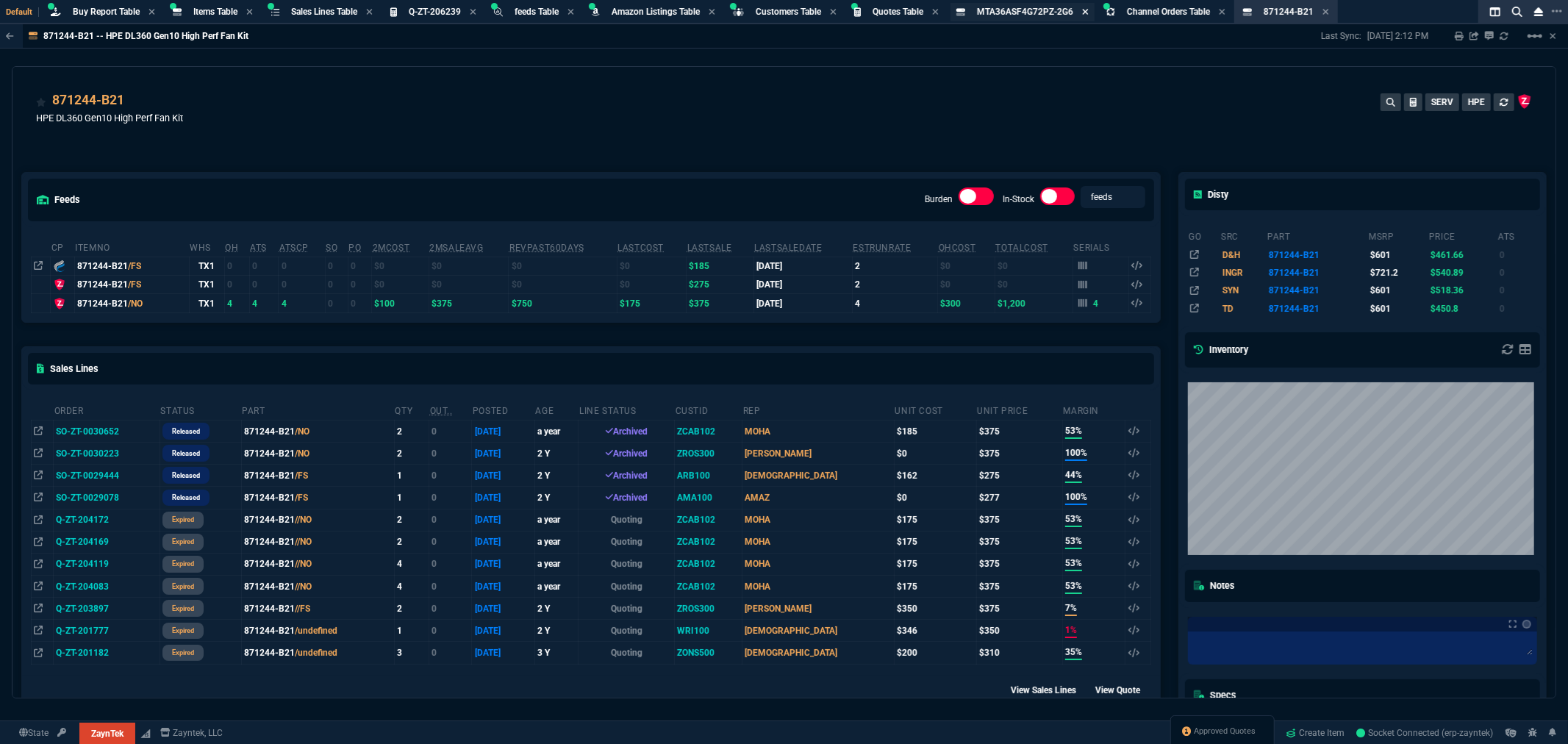
click at [1088, 10] on icon at bounding box center [1085, 12] width 6 height 6
click at [1179, 10] on div "871244-B21 Item" at bounding box center [1146, 13] width 65 height 13
click at [1179, 9] on icon at bounding box center [1176, 12] width 6 height 9
